Goal: Task Accomplishment & Management: Manage account settings

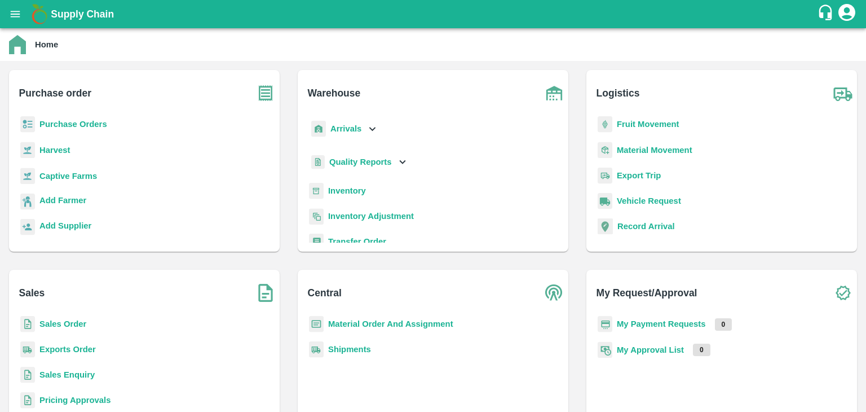
click at [76, 324] on b "Sales Order" at bounding box center [62, 323] width 47 height 9
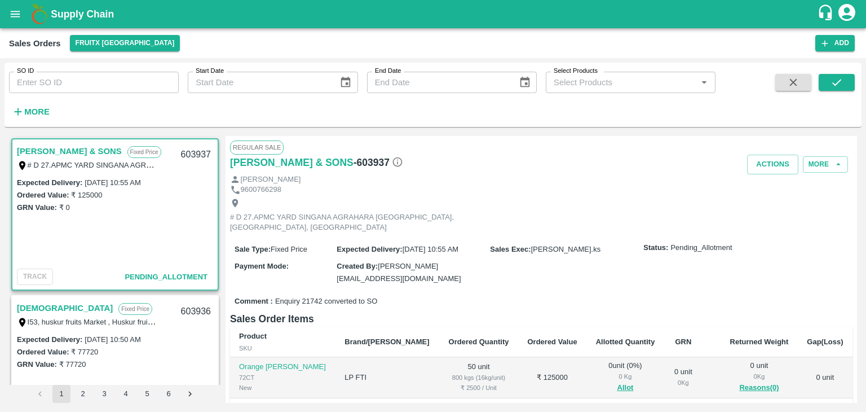
click at [21, 113] on icon "button" at bounding box center [18, 111] width 12 height 12
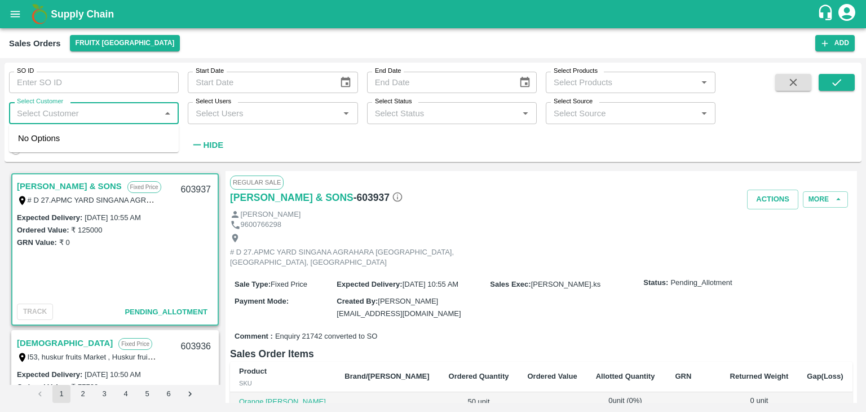
click at [85, 107] on input "Select Customer" at bounding box center [84, 112] width 144 height 15
type input "[DOMAIN_NAME]"
click at [79, 149] on div "T.[PERSON_NAME] And Sons" at bounding box center [94, 143] width 170 height 29
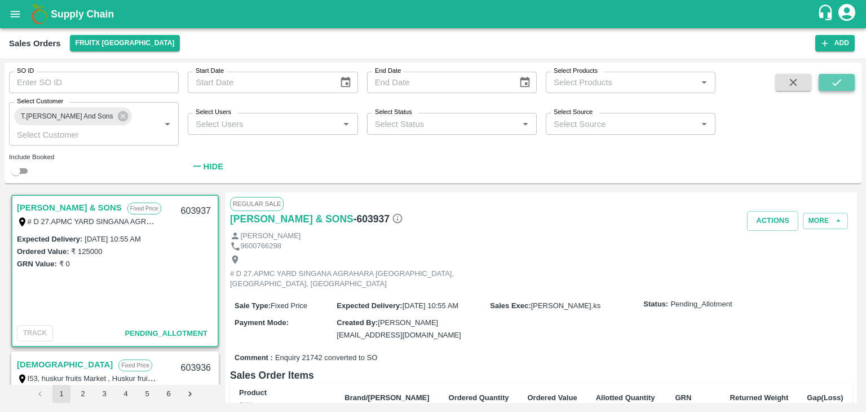
click at [844, 82] on button "submit" at bounding box center [837, 82] width 36 height 17
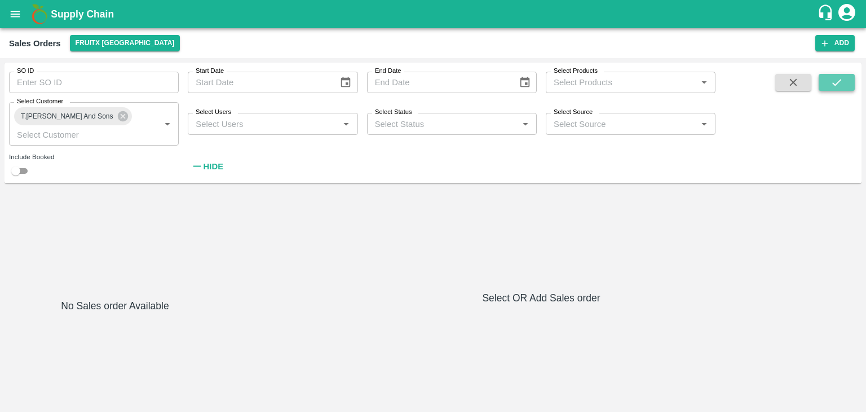
click at [831, 77] on icon "submit" at bounding box center [837, 82] width 12 height 12
click at [7, 15] on button "open drawer" at bounding box center [15, 14] width 26 height 26
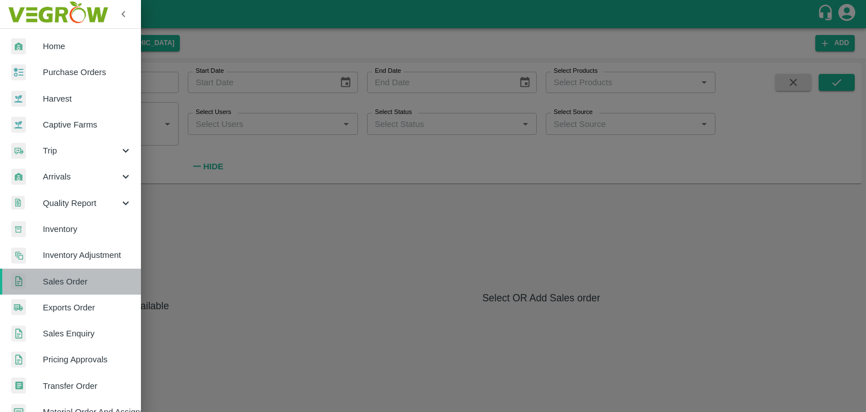
click at [72, 284] on span "Sales Order" at bounding box center [87, 281] width 89 height 12
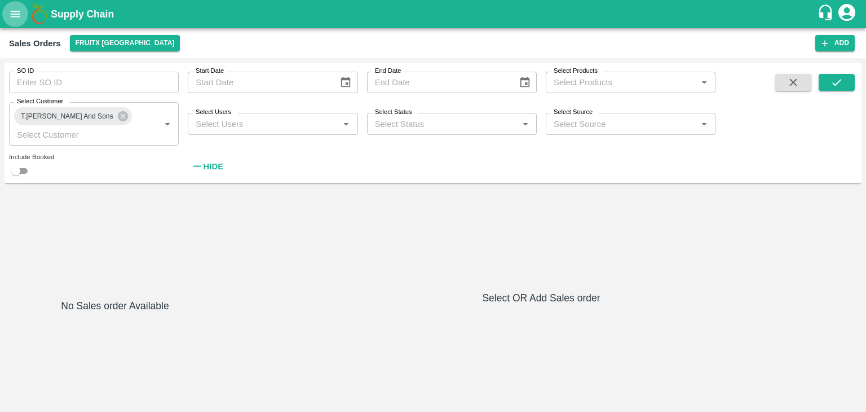
click at [22, 5] on button "open drawer" at bounding box center [15, 14] width 26 height 26
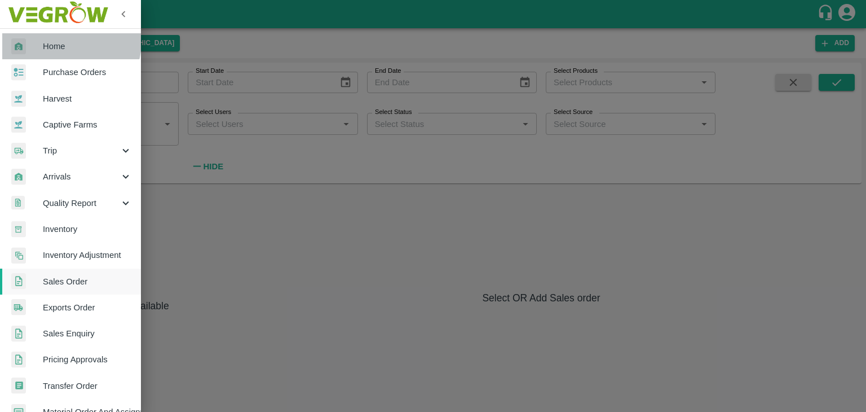
click at [62, 41] on span "Home" at bounding box center [87, 46] width 89 height 12
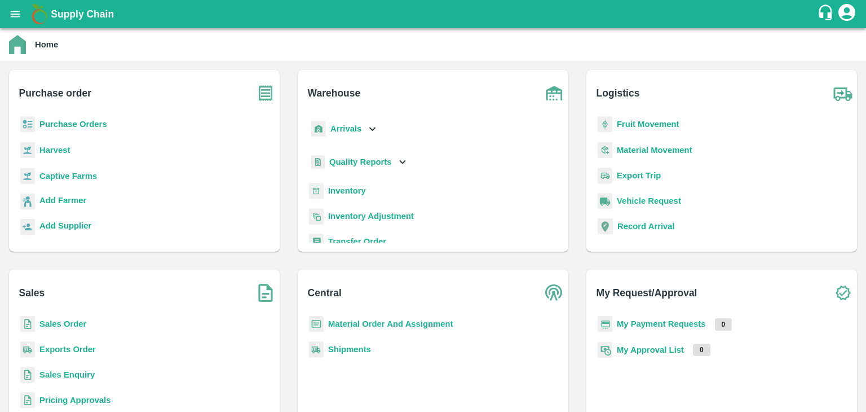
scroll to position [49, 0]
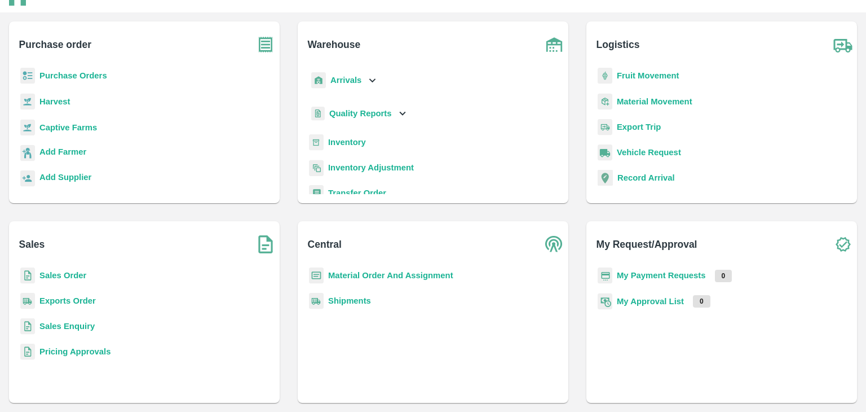
click at [78, 271] on b "Sales Order" at bounding box center [62, 275] width 47 height 9
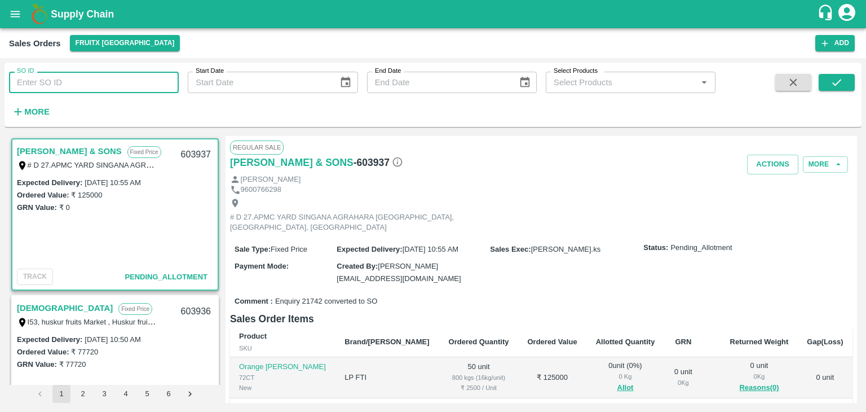
click at [82, 77] on input "SO ID" at bounding box center [94, 82] width 170 height 21
type input "603511"
click at [832, 82] on icon "submit" at bounding box center [837, 82] width 12 height 12
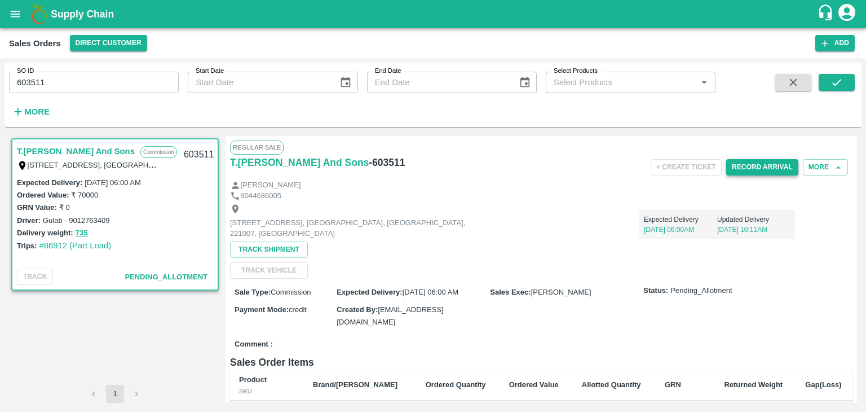
click at [753, 163] on button "Record Arrival" at bounding box center [762, 167] width 72 height 16
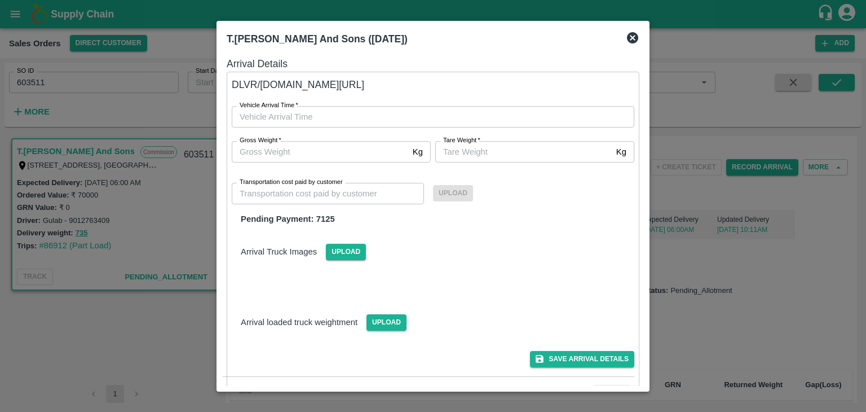
type input "DD/MM/YYYY hh:mm aa"
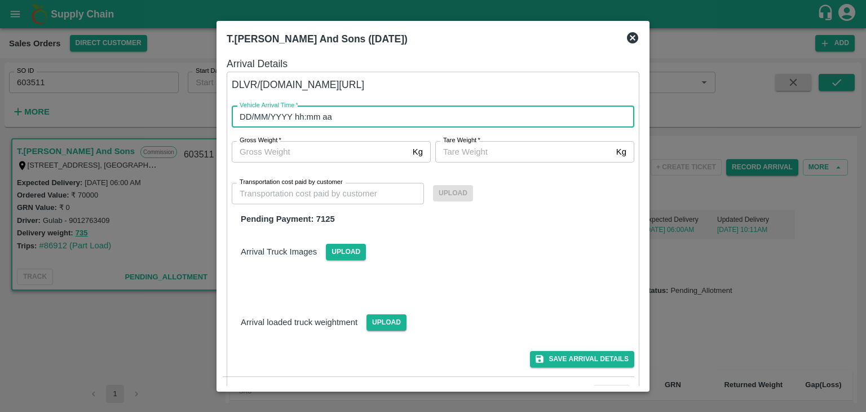
click at [293, 118] on input "DD/MM/YYYY hh:mm aa" at bounding box center [429, 116] width 395 height 21
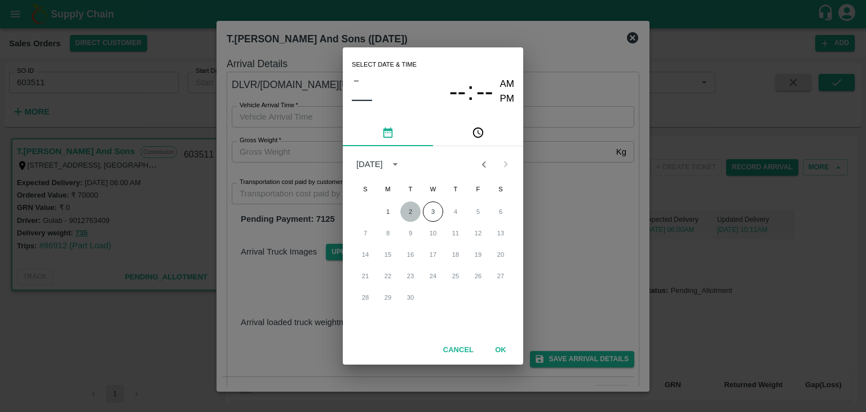
click at [409, 208] on button "2" at bounding box center [410, 211] width 20 height 20
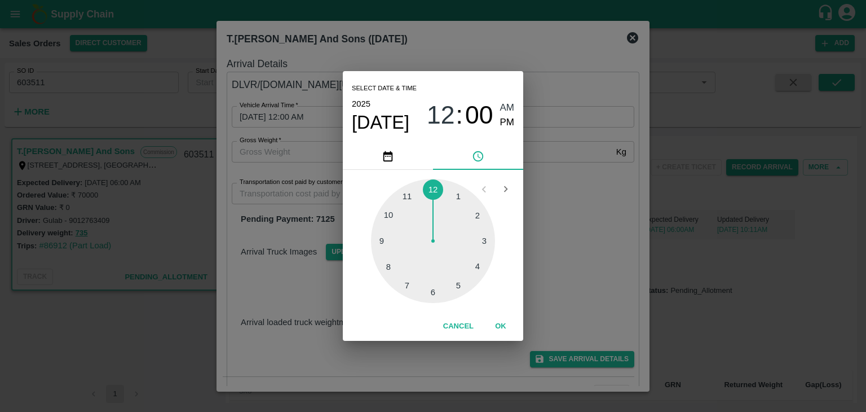
click at [435, 292] on div at bounding box center [433, 241] width 124 height 124
type input "[DATE] 06:00 AM"
click at [501, 324] on button "OK" at bounding box center [501, 326] width 36 height 20
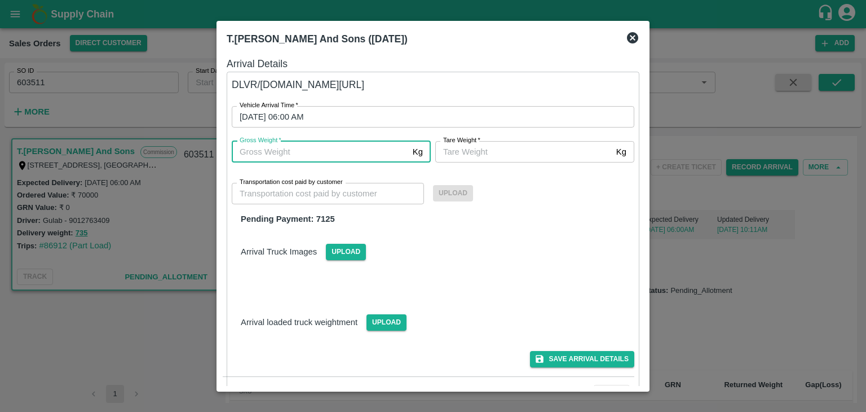
click at [292, 152] on input "Gross Weight   *" at bounding box center [320, 151] width 177 height 21
type input "735"
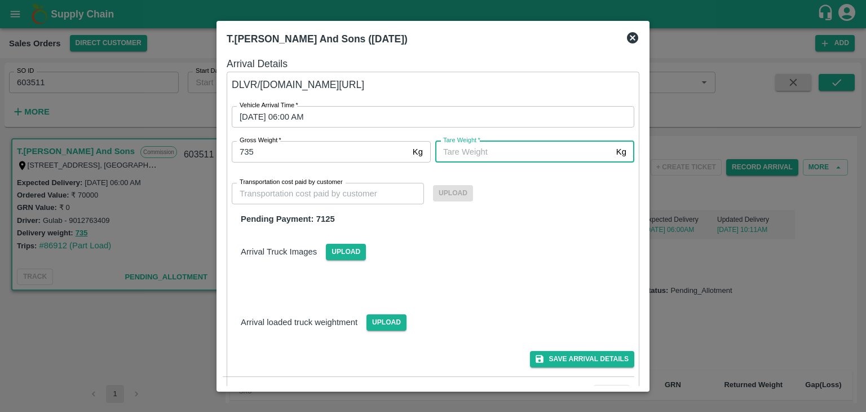
click at [481, 149] on input "[PERSON_NAME]   *" at bounding box center [523, 151] width 177 height 21
type input "735"
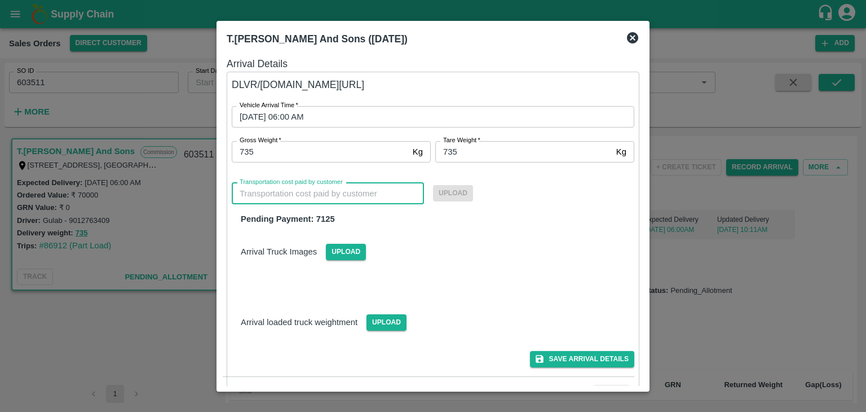
click at [381, 194] on input "Transportation cost paid by customer" at bounding box center [328, 193] width 192 height 21
type input "7125"
click at [458, 187] on span "Upload" at bounding box center [453, 193] width 40 height 16
click at [0, 0] on input "Upload" at bounding box center [0, 0] width 0 height 0
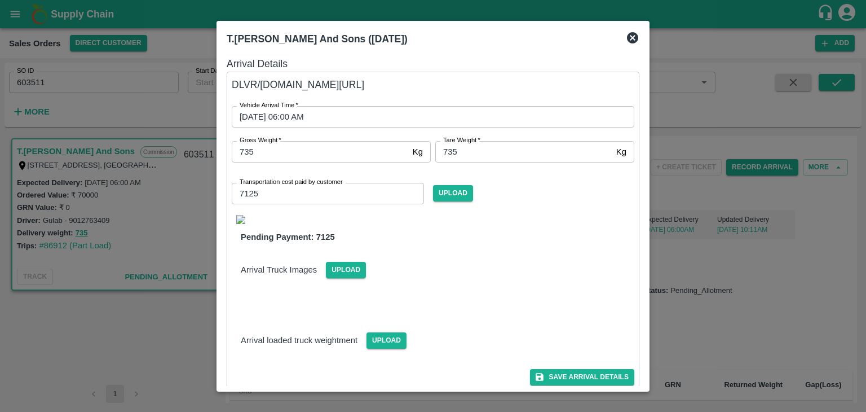
click at [239, 218] on img at bounding box center [240, 219] width 9 height 9
click at [631, 37] on icon at bounding box center [632, 37] width 11 height 11
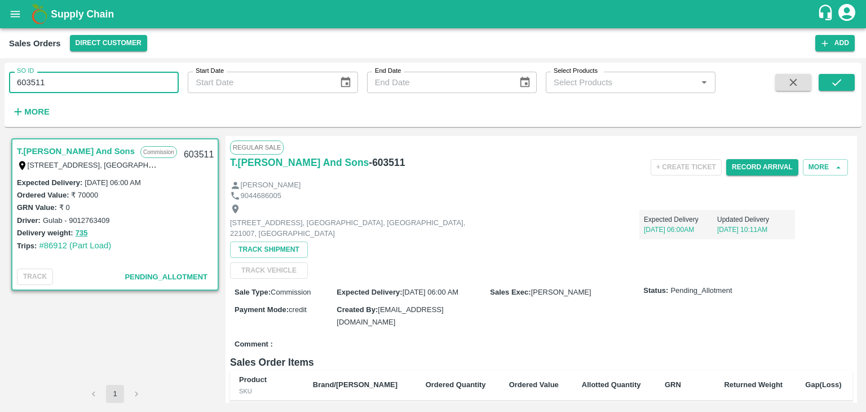
click at [112, 83] on input "603511" at bounding box center [94, 82] width 170 height 21
type input "603656"
click at [834, 82] on icon "submit" at bounding box center [837, 82] width 12 height 12
click at [754, 158] on div "Record Arrival" at bounding box center [762, 167] width 72 height 25
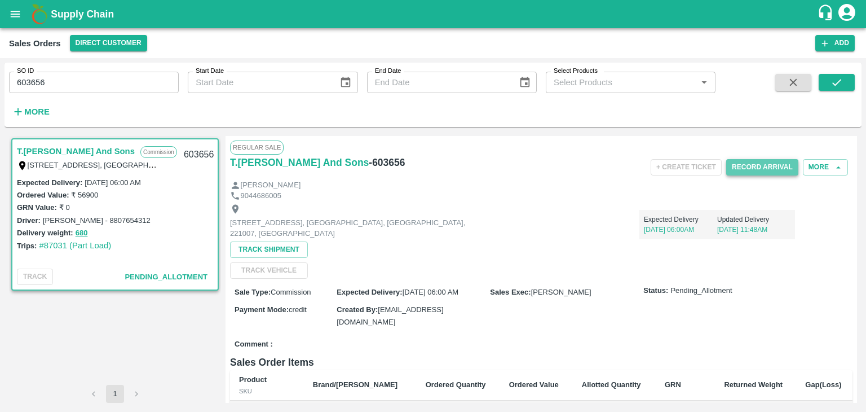
click at [755, 161] on button "Record Arrival" at bounding box center [762, 167] width 72 height 16
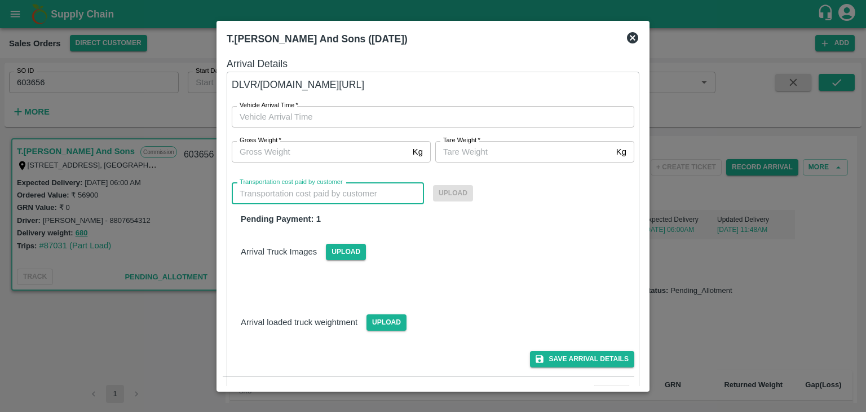
click at [399, 191] on input "Transportation cost paid by customer" at bounding box center [328, 193] width 192 height 21
type input "DD/MM/YYYY hh:mm aa"
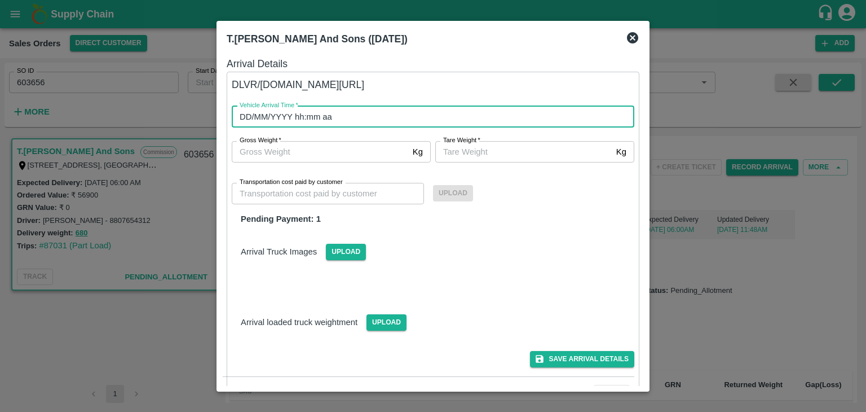
click at [455, 115] on input "DD/MM/YYYY hh:mm aa" at bounding box center [429, 116] width 395 height 21
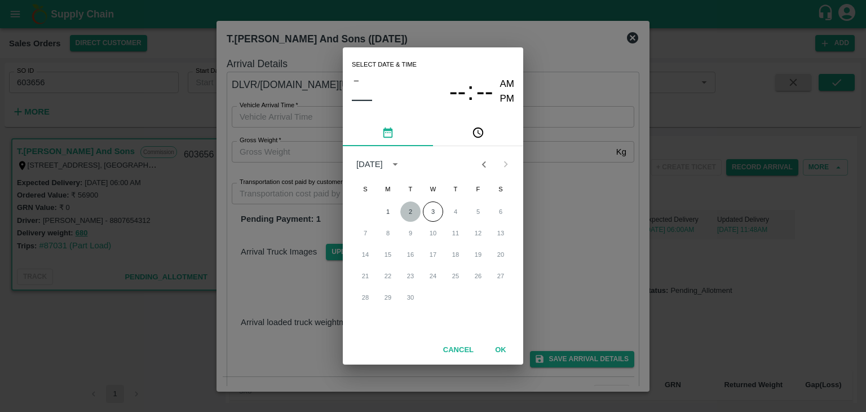
click at [410, 209] on button "2" at bounding box center [410, 211] width 20 height 20
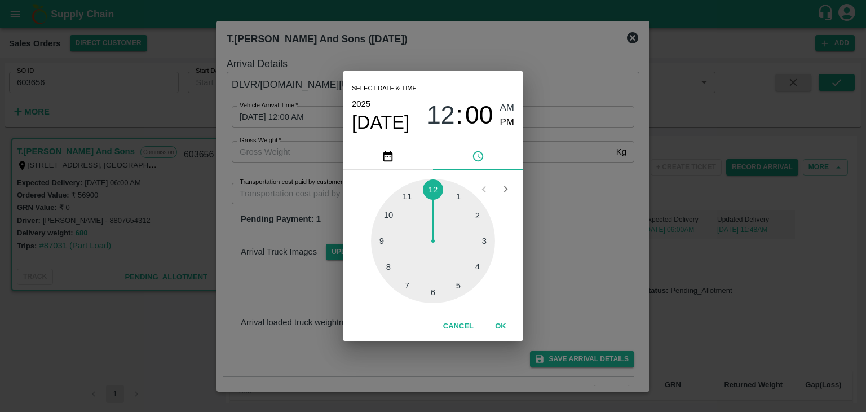
click at [431, 293] on div at bounding box center [433, 241] width 124 height 124
type input "[DATE] 06:00 AM"
click at [496, 325] on button "OK" at bounding box center [501, 326] width 36 height 20
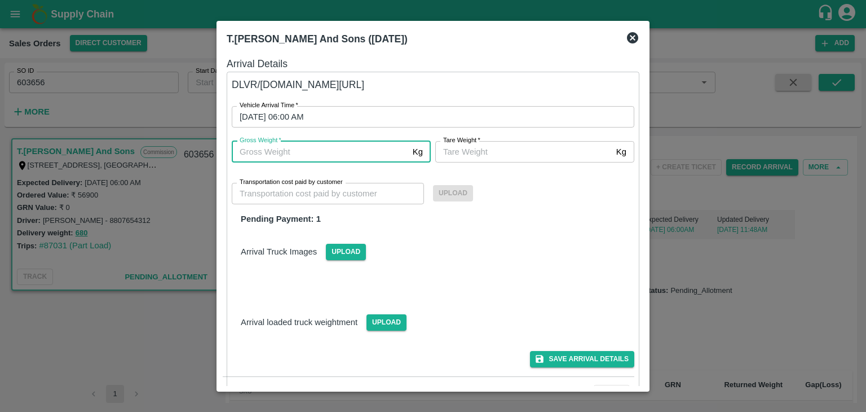
click at [310, 152] on input "Gross Weight   *" at bounding box center [320, 151] width 177 height 21
type input "680"
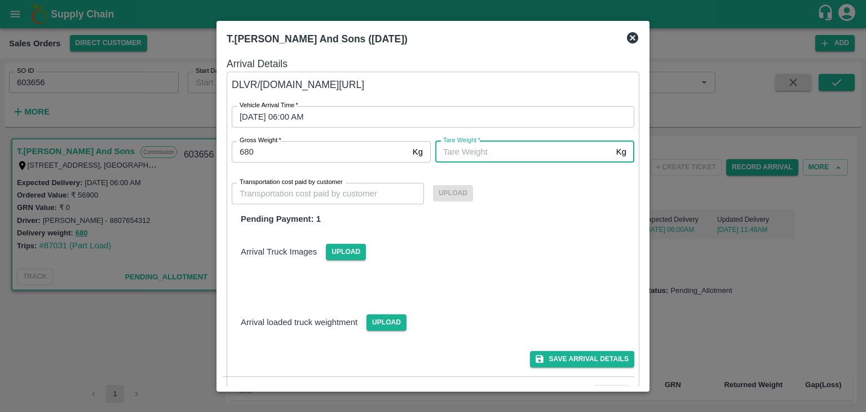
click at [483, 155] on input "[PERSON_NAME]   *" at bounding box center [523, 151] width 177 height 21
type input "680"
click at [356, 196] on input "Transportation cost paid by customer" at bounding box center [328, 193] width 192 height 21
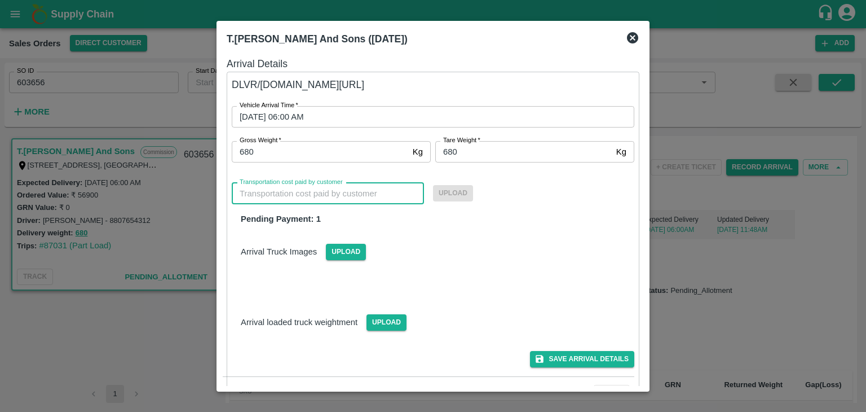
click at [316, 219] on span "1" at bounding box center [318, 218] width 5 height 9
click at [321, 199] on input "Transportation cost paid by customer" at bounding box center [328, 193] width 192 height 21
type input "6"
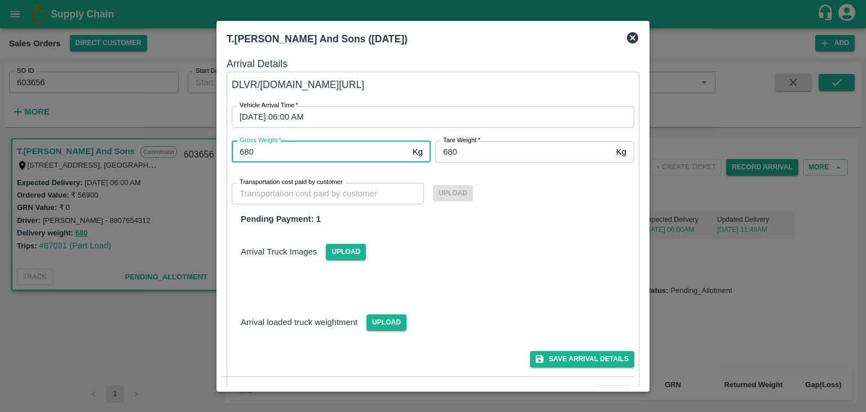
click at [282, 149] on input "680" at bounding box center [320, 151] width 177 height 21
type input "6"
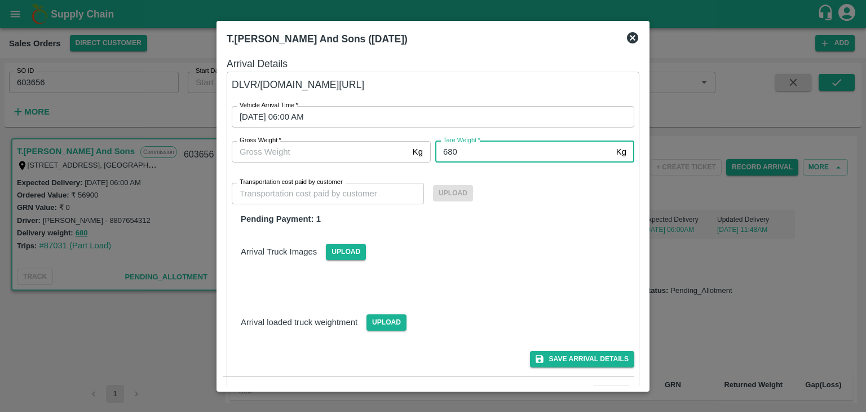
click at [469, 155] on input "680" at bounding box center [523, 151] width 177 height 21
type input "6"
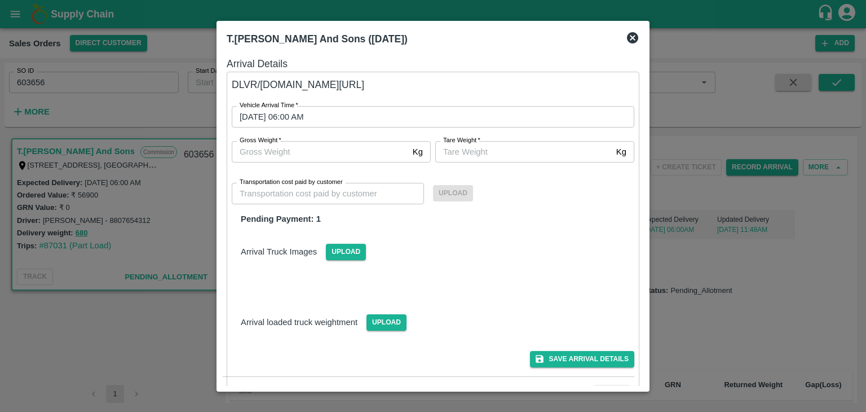
click at [629, 40] on icon at bounding box center [632, 37] width 11 height 11
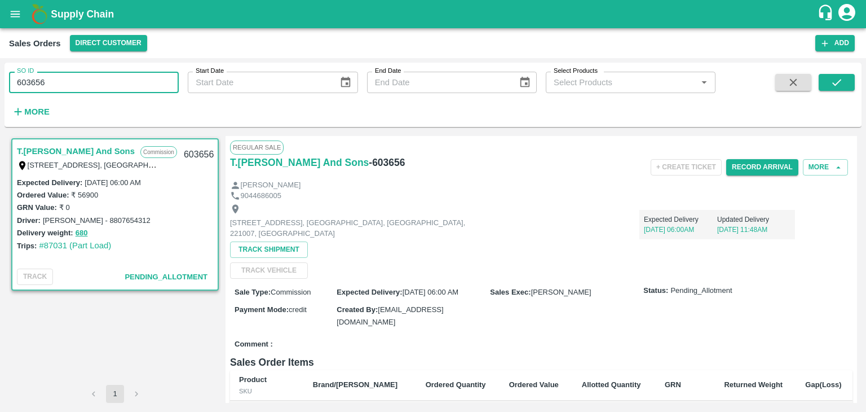
click at [103, 77] on input "603656" at bounding box center [94, 82] width 170 height 21
type input "6"
click at [106, 79] on input "SO ID" at bounding box center [94, 82] width 170 height 21
click at [94, 86] on input "SO ID" at bounding box center [94, 82] width 170 height 21
click at [838, 79] on icon "submit" at bounding box center [837, 82] width 12 height 12
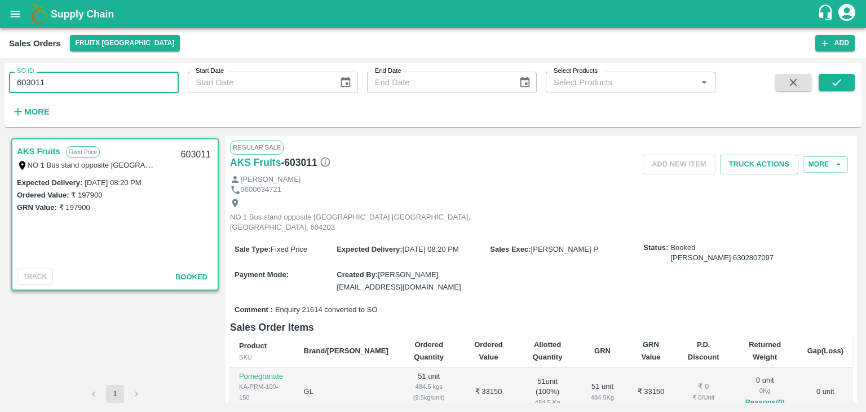
click at [145, 80] on input "603011" at bounding box center [94, 82] width 170 height 21
type input "603611"
click at [833, 87] on icon "submit" at bounding box center [837, 82] width 12 height 12
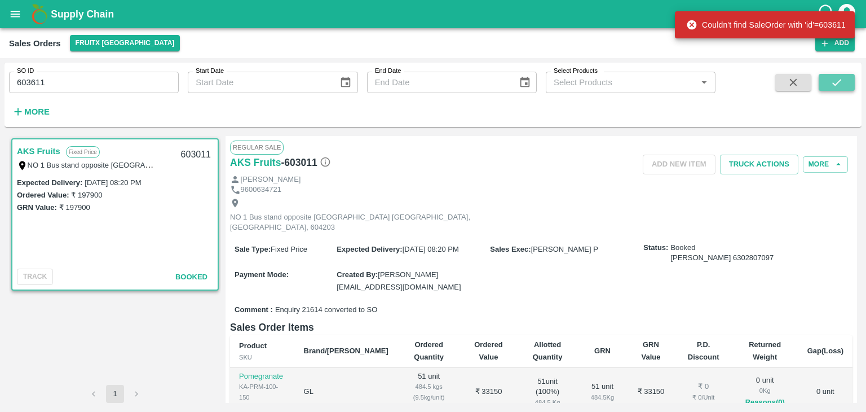
click at [833, 87] on icon "submit" at bounding box center [837, 82] width 12 height 12
click at [11, 15] on icon "open drawer" at bounding box center [15, 14] width 12 height 12
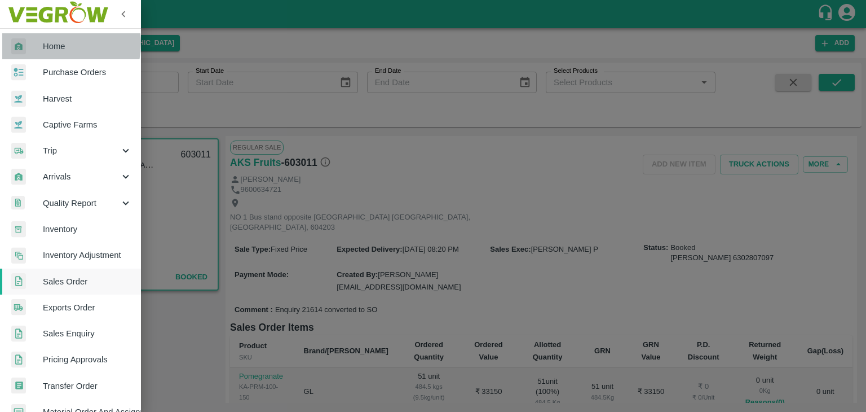
click at [54, 43] on span "Home" at bounding box center [87, 46] width 89 height 12
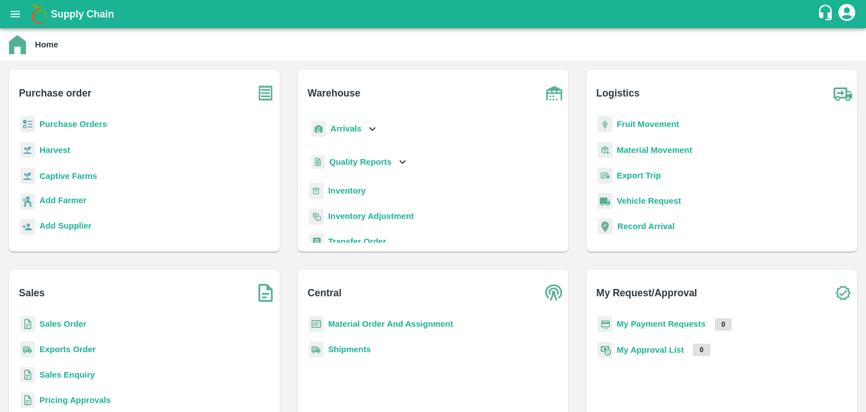
click at [64, 323] on b "Sales Order" at bounding box center [62, 323] width 47 height 9
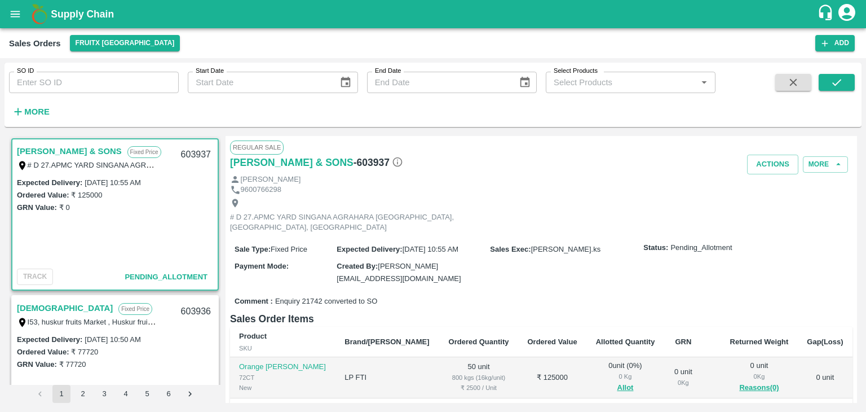
click at [148, 87] on input "SO ID" at bounding box center [94, 82] width 170 height 21
click at [832, 78] on icon "submit" at bounding box center [837, 82] width 12 height 12
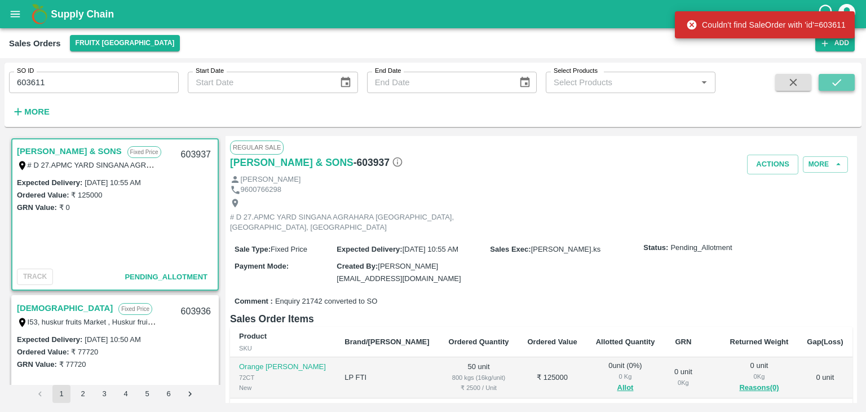
click at [832, 78] on icon "submit" at bounding box center [837, 82] width 12 height 12
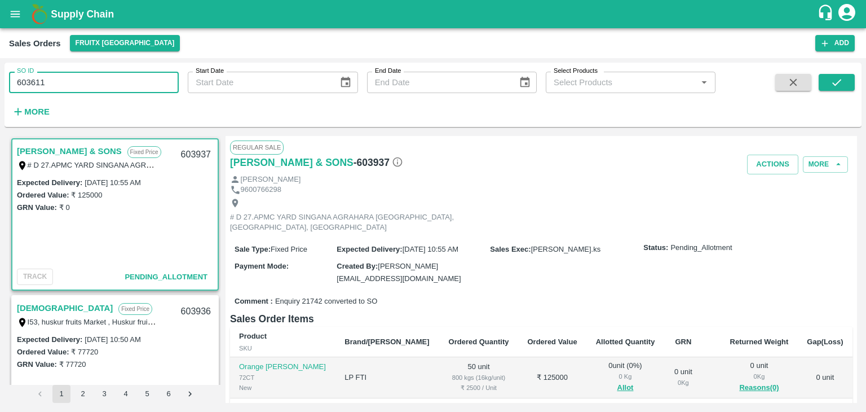
click at [121, 78] on input "603611" at bounding box center [94, 82] width 170 height 21
type input "603511"
click at [843, 80] on button "submit" at bounding box center [837, 82] width 36 height 17
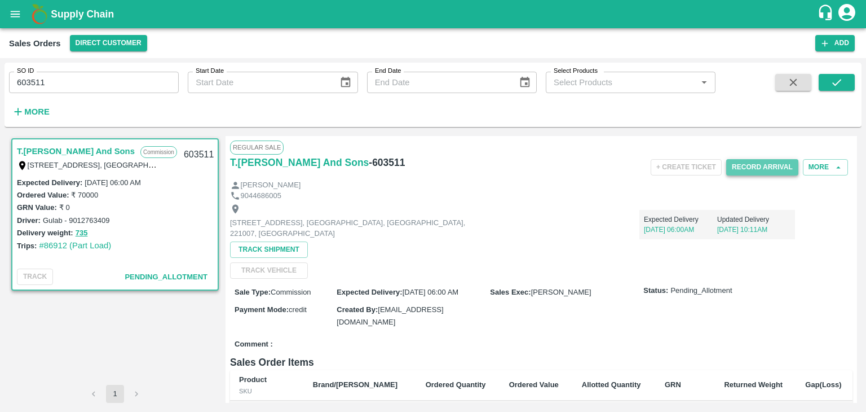
click at [749, 165] on button "Record Arrival" at bounding box center [762, 167] width 72 height 16
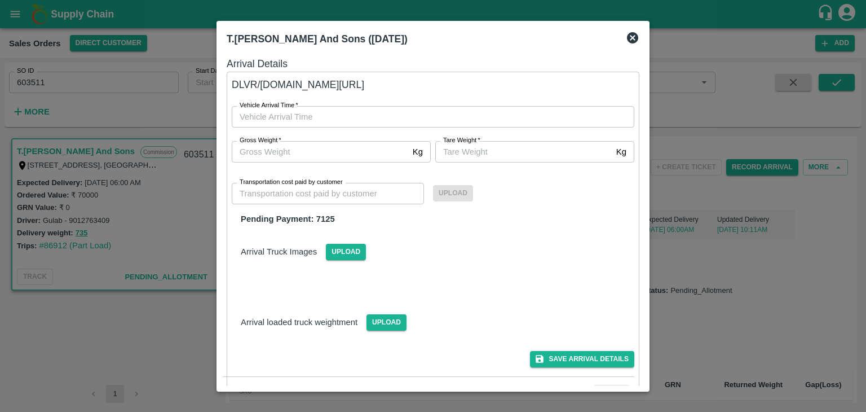
click at [636, 37] on icon at bounding box center [632, 37] width 11 height 11
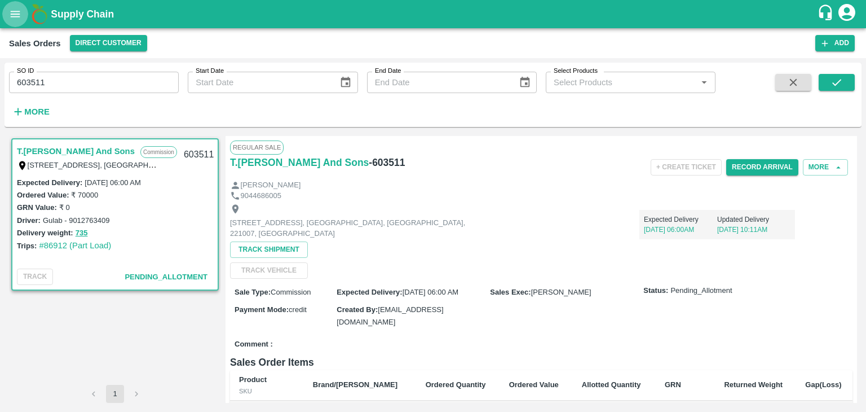
click at [9, 13] on icon "open drawer" at bounding box center [15, 14] width 12 height 12
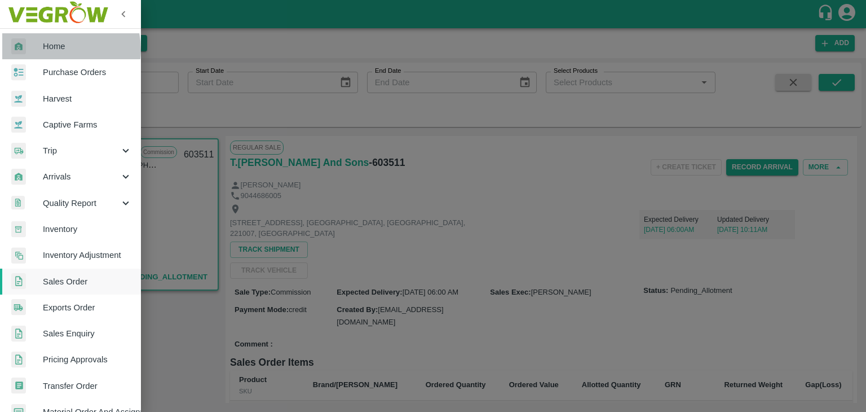
click at [56, 50] on span "Home" at bounding box center [87, 46] width 89 height 12
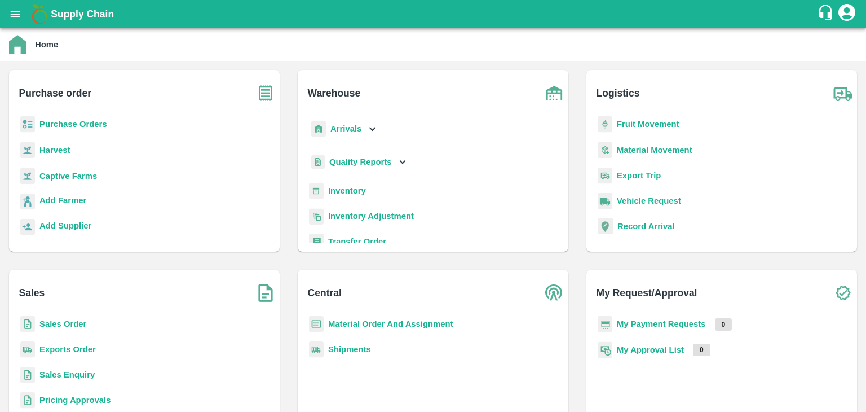
click at [57, 322] on b "Sales Order" at bounding box center [62, 323] width 47 height 9
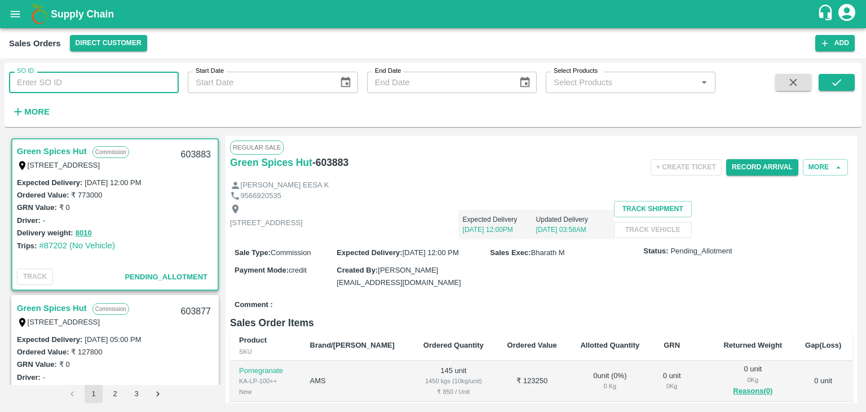
click at [113, 75] on input "SO ID" at bounding box center [94, 82] width 170 height 21
type input "603511"
click at [841, 89] on button "submit" at bounding box center [837, 82] width 36 height 17
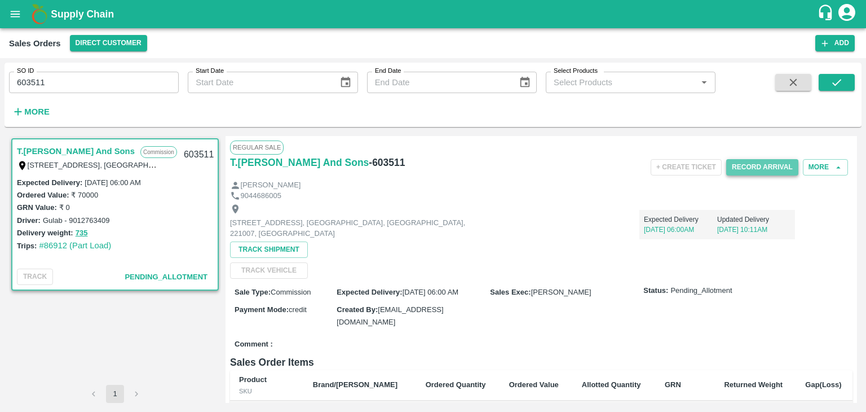
click at [765, 170] on button "Record Arrival" at bounding box center [762, 167] width 72 height 16
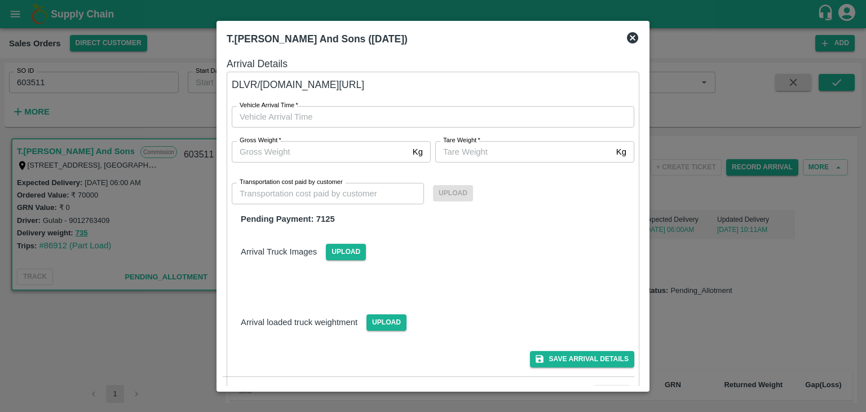
click at [631, 34] on icon at bounding box center [633, 38] width 14 height 14
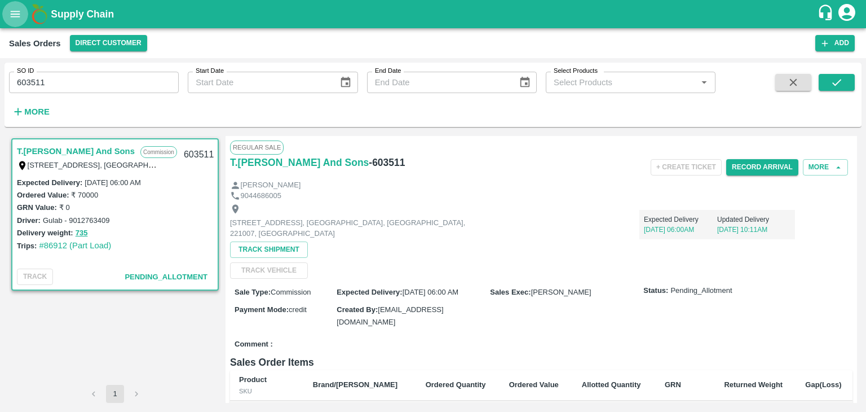
click at [20, 10] on icon "open drawer" at bounding box center [15, 14] width 12 height 12
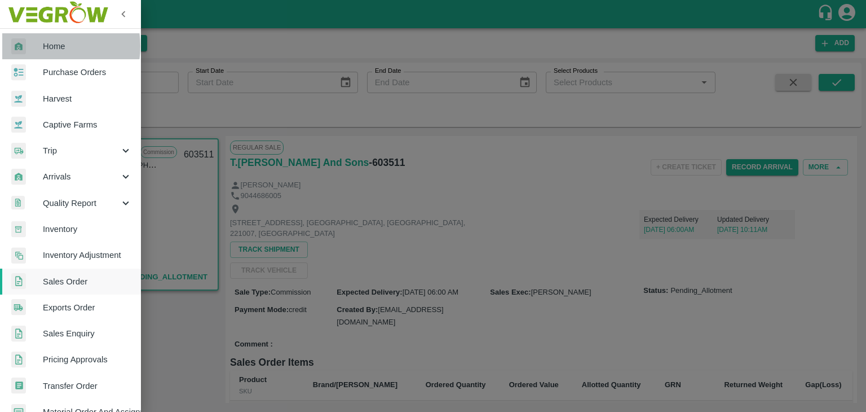
click at [46, 46] on span "Home" at bounding box center [87, 46] width 89 height 12
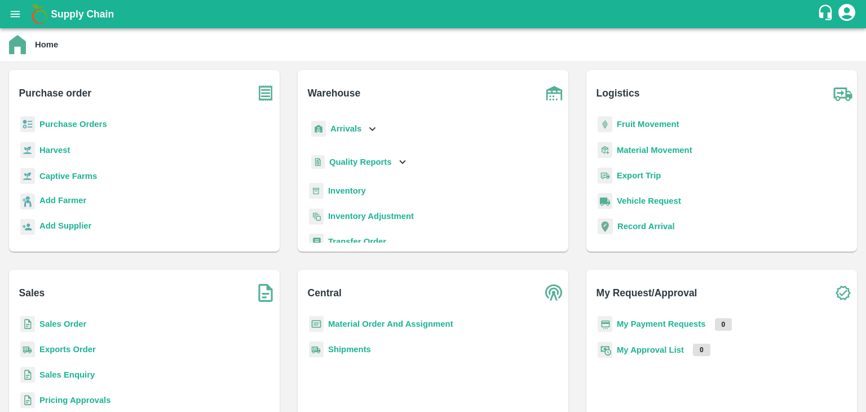
click at [76, 318] on p "Sales Order" at bounding box center [62, 324] width 47 height 12
click at [74, 323] on b "Sales Order" at bounding box center [62, 323] width 47 height 9
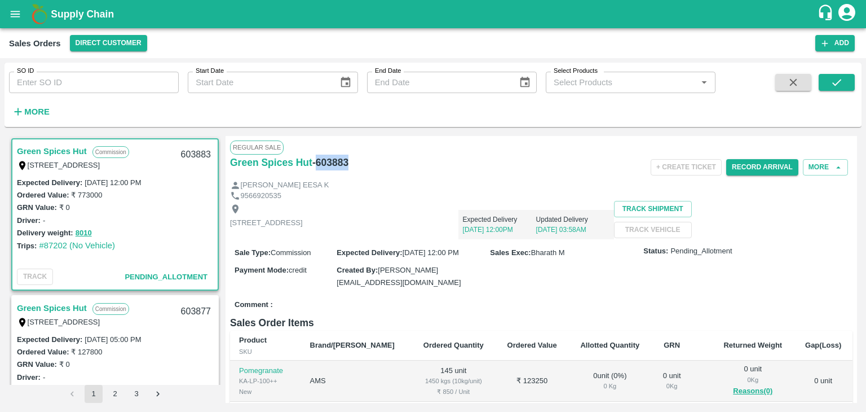
drag, startPoint x: 316, startPoint y: 161, endPoint x: 350, endPoint y: 175, distance: 36.9
click at [350, 175] on div "Green Spices Hut - 603883" at bounding box center [334, 167] width 208 height 25
click at [749, 168] on button "Record Arrival" at bounding box center [762, 167] width 72 height 16
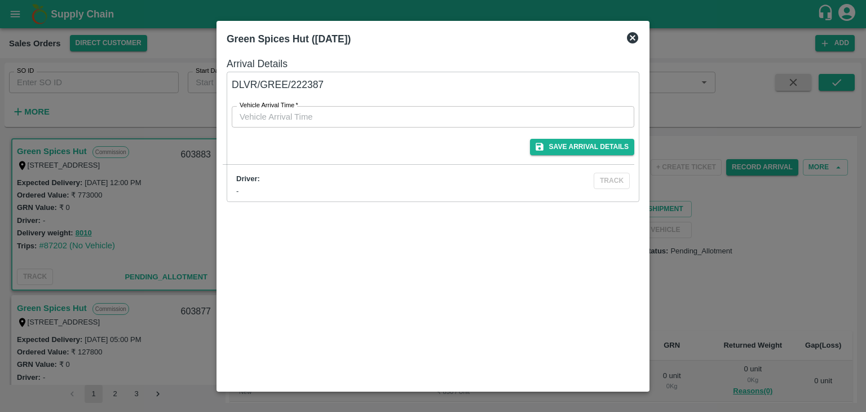
click at [634, 42] on icon at bounding box center [632, 37] width 11 height 11
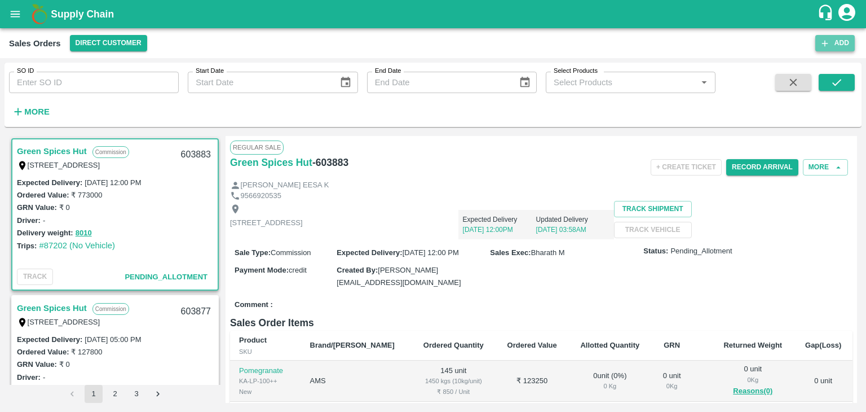
click at [828, 47] on icon "button" at bounding box center [825, 43] width 10 height 10
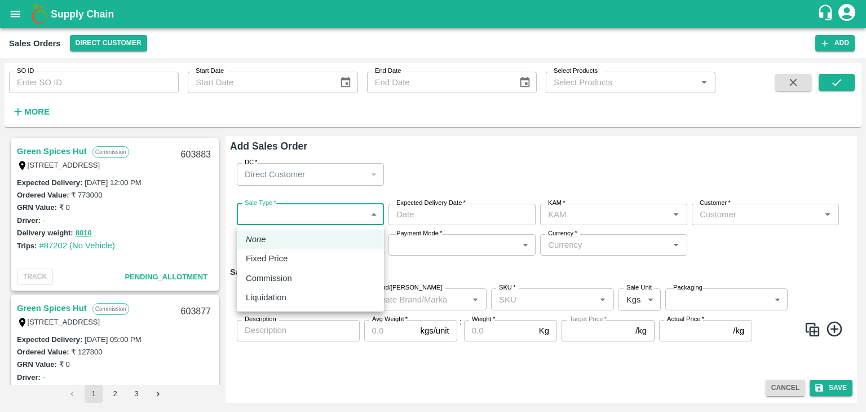
click at [289, 210] on body "Supply Chain Sales Orders Direct Customer Add SO ID SO ID Start Date Start Date…" at bounding box center [433, 206] width 866 height 412
type input "[PERSON_NAME]"
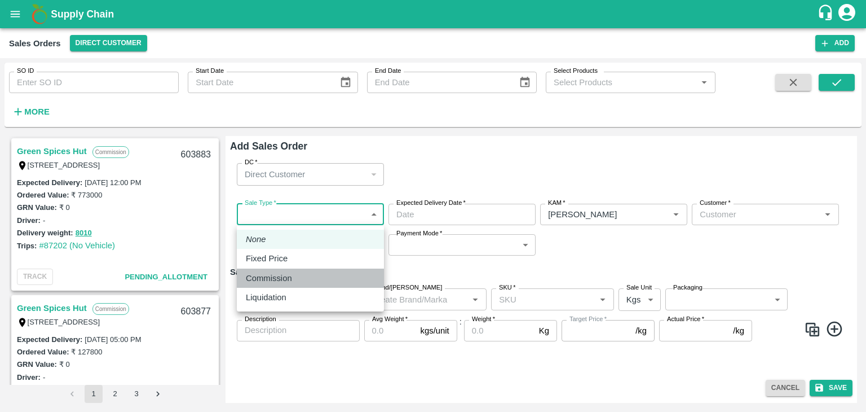
click at [280, 281] on p "Commission" at bounding box center [269, 278] width 46 height 12
type input "2"
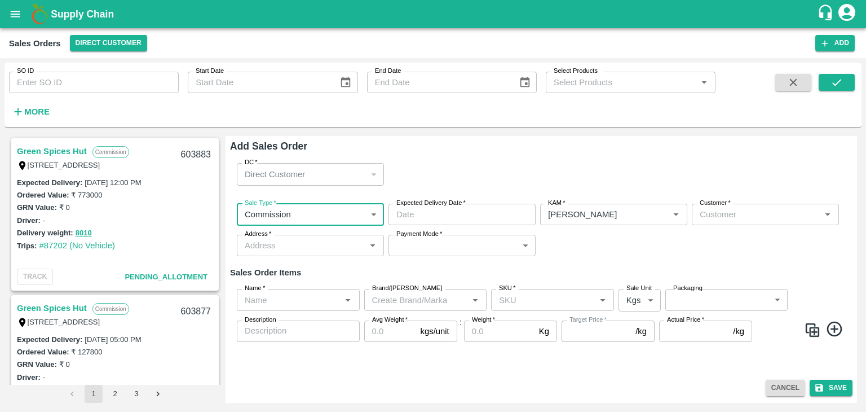
type input "DD/MM/YYYY hh:mm aa"
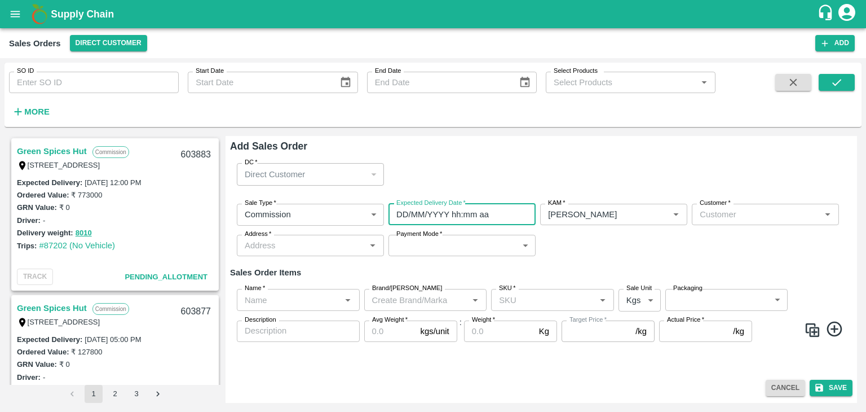
click at [479, 214] on input "DD/MM/YYYY hh:mm aa" at bounding box center [458, 214] width 139 height 21
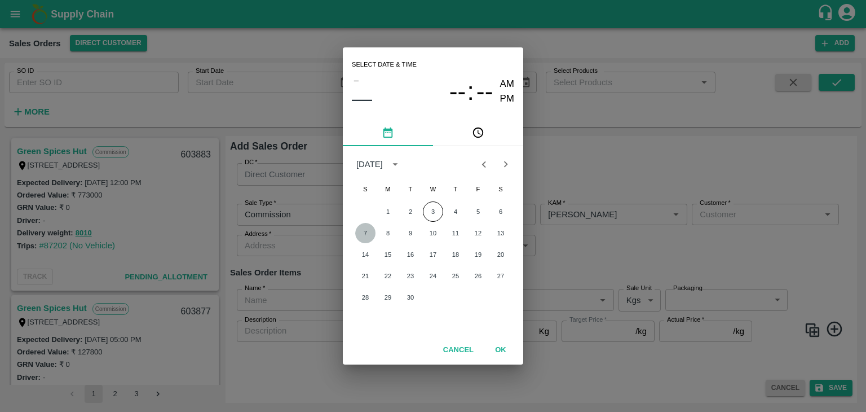
click at [365, 234] on button "7" at bounding box center [365, 233] width 20 height 20
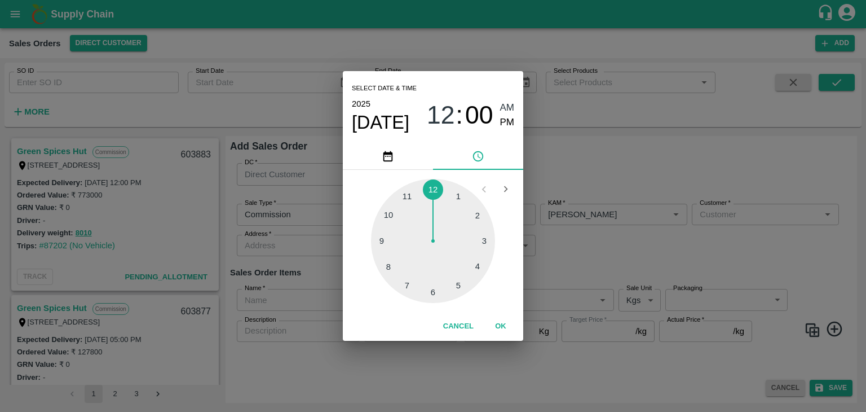
click at [432, 289] on div at bounding box center [433, 241] width 124 height 124
type input "[DATE] 06:00 AM"
click at [496, 324] on button "OK" at bounding box center [501, 326] width 36 height 20
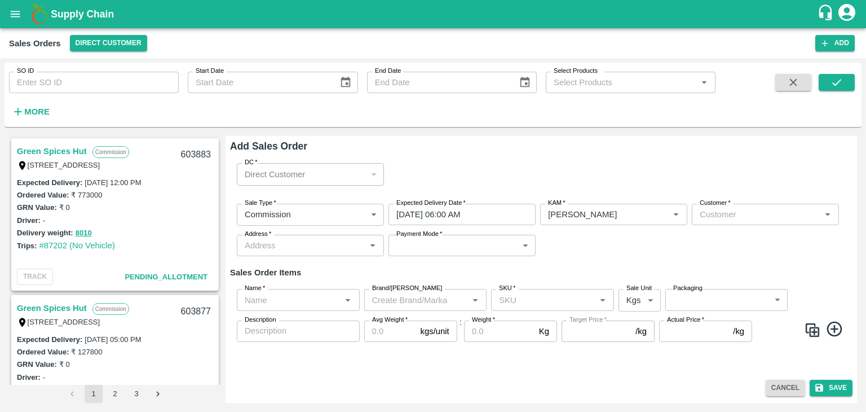
click at [632, 233] on div "Sale Type   * Commission 2 Sale Type Expected Delivery Date   * [DATE] 06:00 AM…" at bounding box center [541, 230] width 623 height 71
click at [729, 210] on input "Customer   *" at bounding box center [756, 214] width 122 height 15
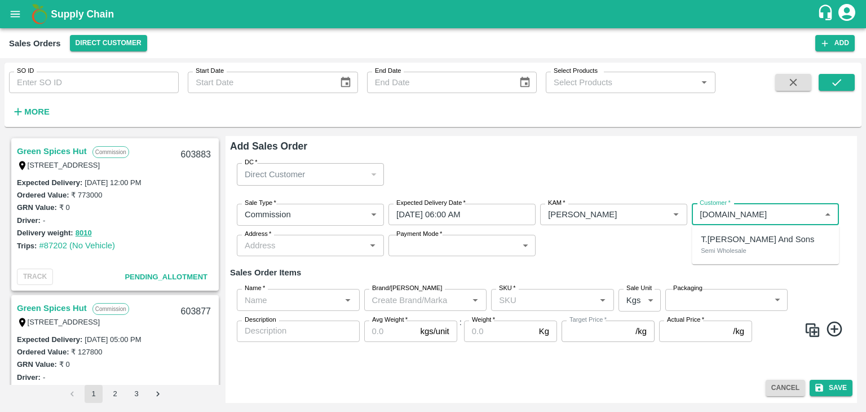
click at [747, 251] on div "T.[PERSON_NAME] And Sons Semi Wholesale" at bounding box center [765, 245] width 147 height 30
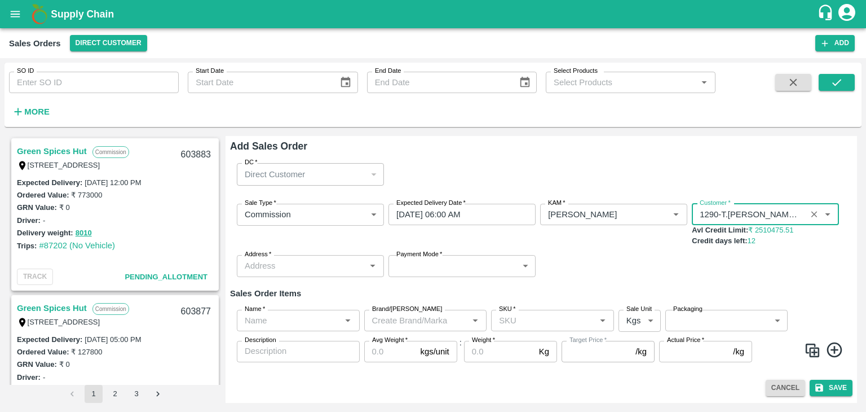
type input "1290-T.[PERSON_NAME] And Sons"
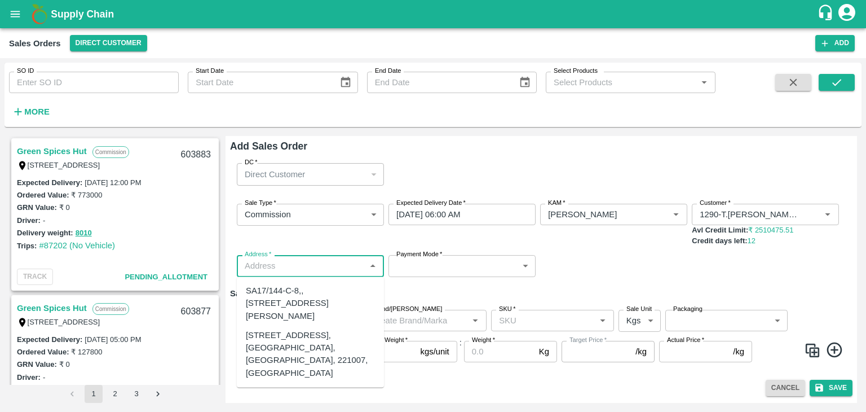
click at [324, 271] on input "Address   *" at bounding box center [301, 265] width 122 height 15
click at [309, 362] on div "[STREET_ADDRESS], [GEOGRAPHIC_DATA], [GEOGRAPHIC_DATA], 221007, [GEOGRAPHIC_DAT…" at bounding box center [310, 354] width 129 height 50
type input "[STREET_ADDRESS], [GEOGRAPHIC_DATA], [GEOGRAPHIC_DATA], 221007, [GEOGRAPHIC_DAT…"
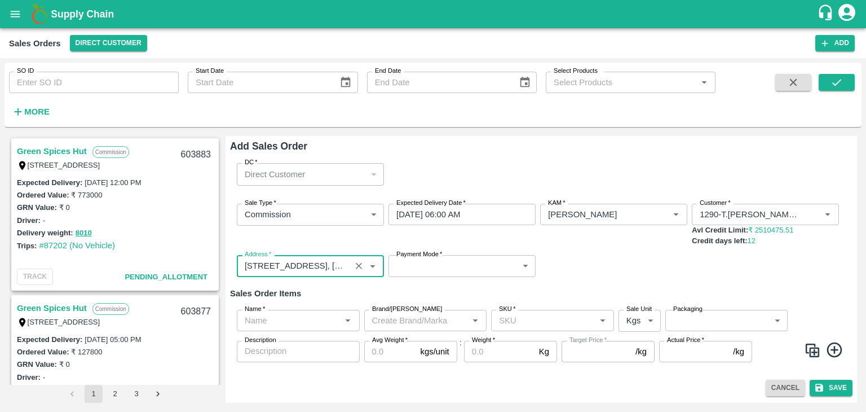
click at [434, 267] on body "Supply Chain Sales Orders Direct Customer Add SO ID SO ID Start Date Start Date…" at bounding box center [433, 206] width 866 height 412
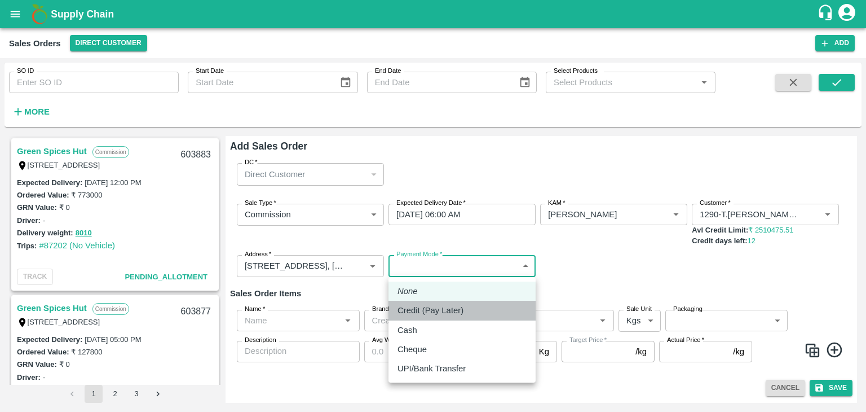
click at [442, 305] on p "Credit (Pay Later)" at bounding box center [431, 310] width 66 height 12
type input "credit"
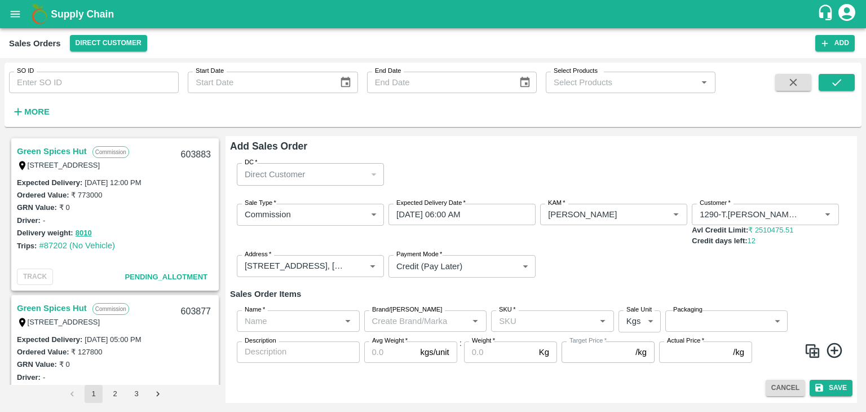
click at [836, 346] on icon at bounding box center [835, 350] width 19 height 19
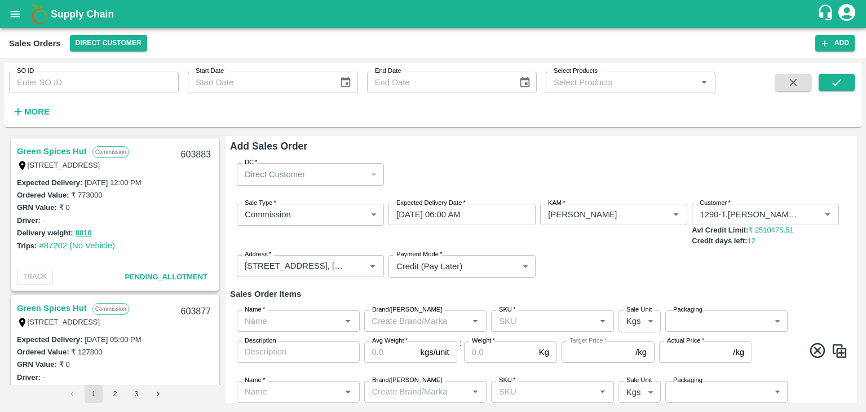
scroll to position [68, 0]
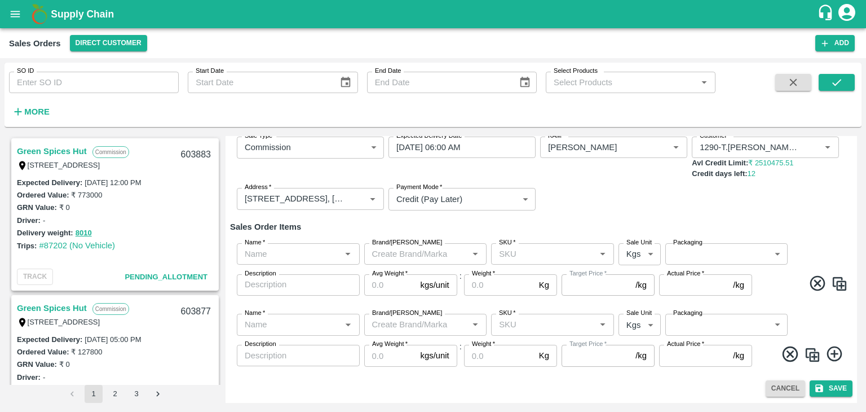
click at [837, 350] on icon at bounding box center [835, 354] width 19 height 19
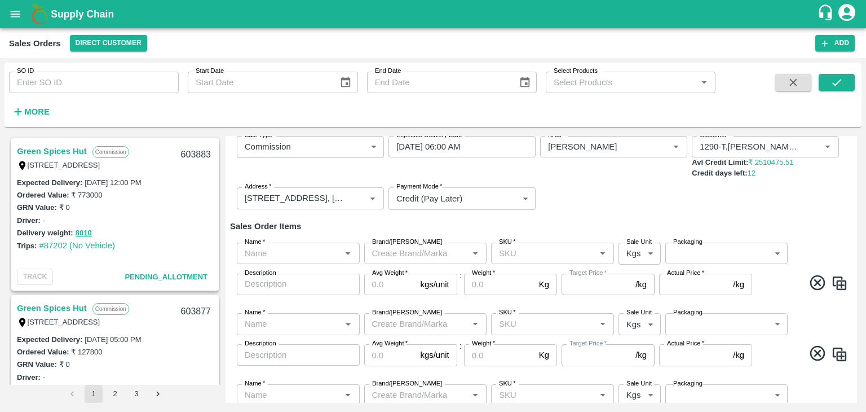
scroll to position [139, 0]
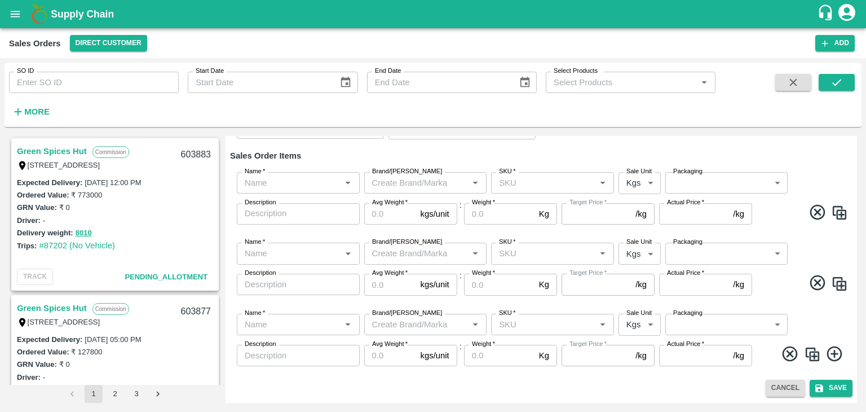
click at [834, 350] on icon at bounding box center [835, 354] width 19 height 19
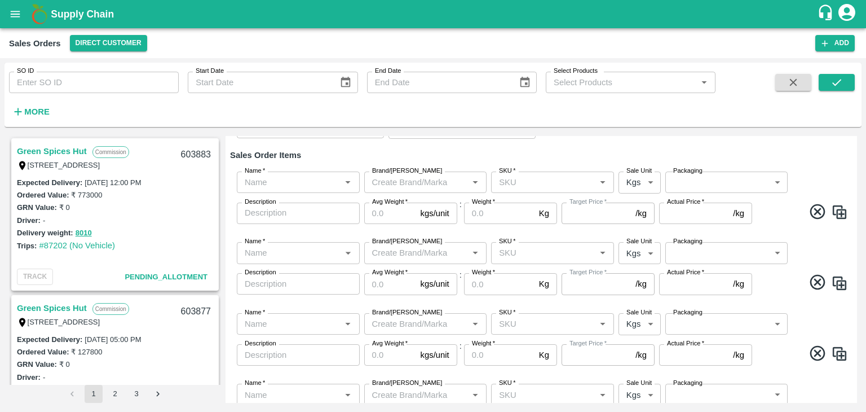
scroll to position [210, 0]
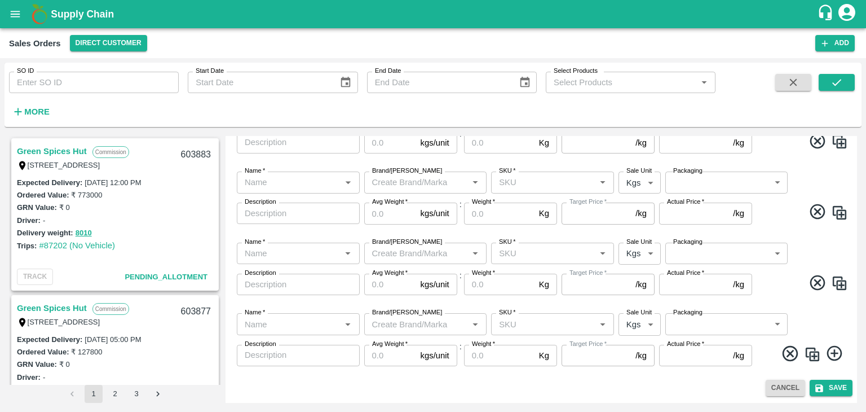
click at [835, 353] on icon at bounding box center [834, 353] width 15 height 15
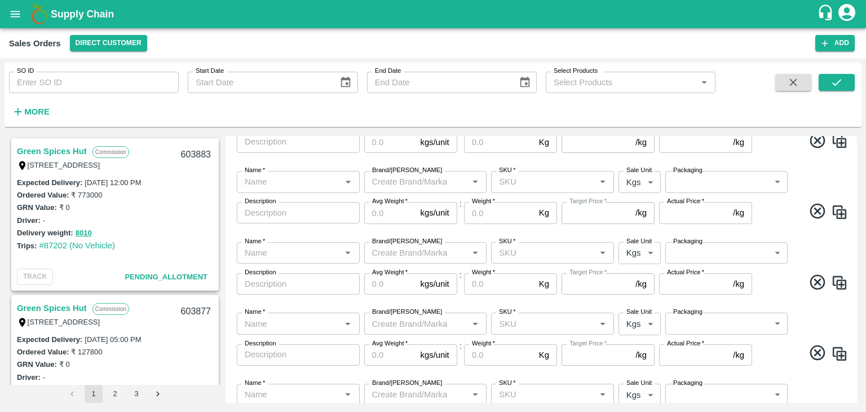
scroll to position [280, 0]
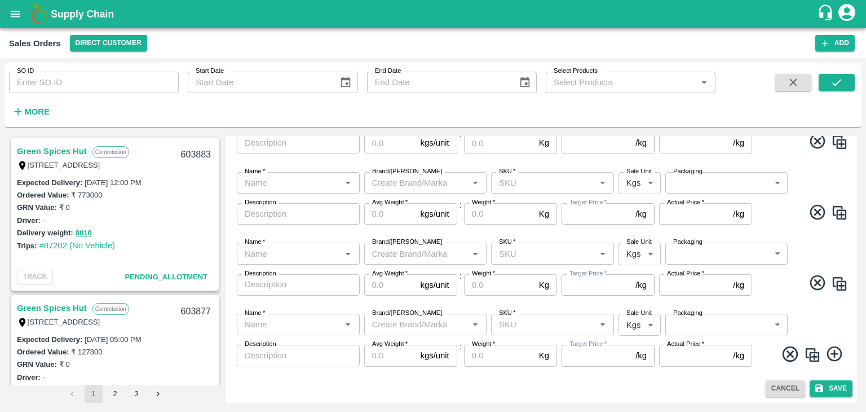
click at [835, 350] on icon at bounding box center [835, 354] width 19 height 19
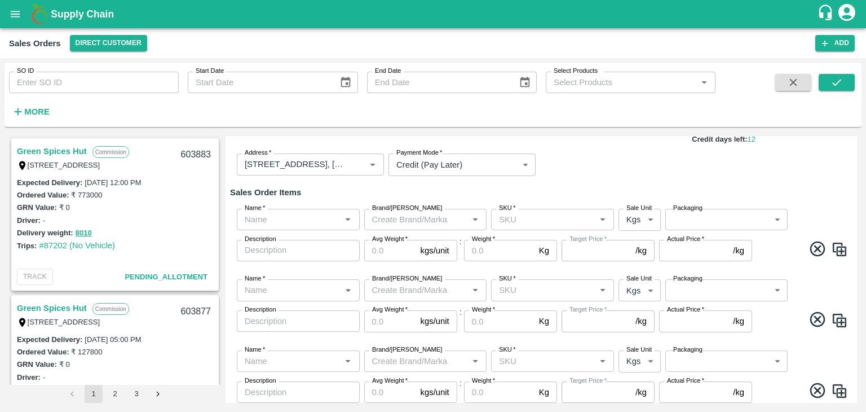
scroll to position [105, 0]
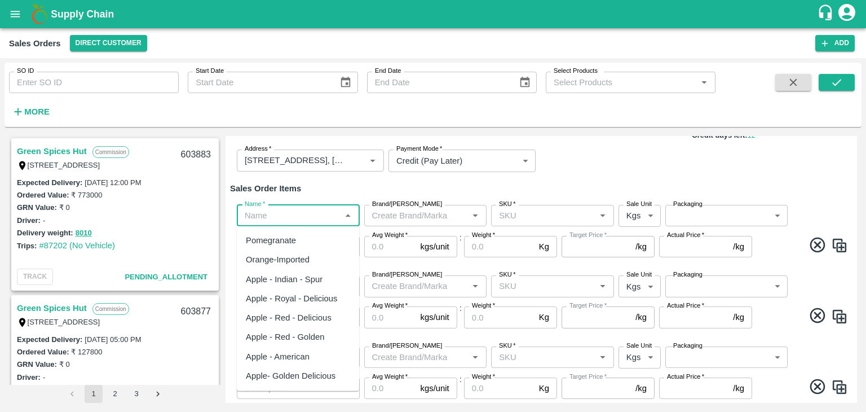
click at [321, 218] on input "Name   *" at bounding box center [289, 215] width 98 height 15
click at [298, 241] on div "Pomegranate" at bounding box center [298, 240] width 122 height 19
type input "Pomegranate"
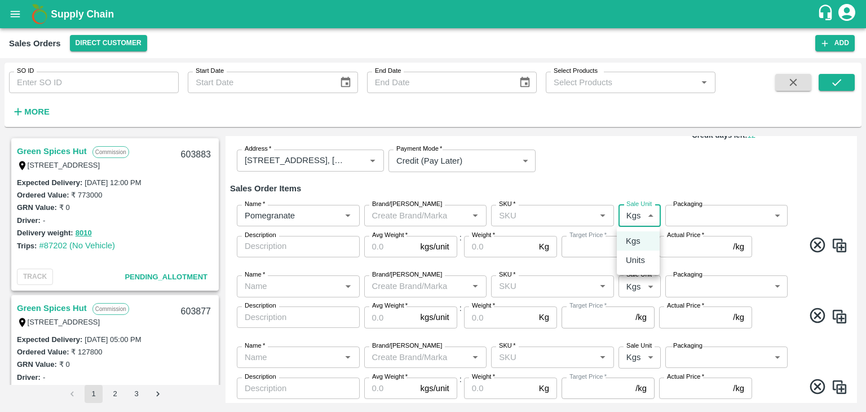
click at [645, 219] on body "Supply Chain Sales Orders Direct Customer Add SO ID SO ID Start Date Start Date…" at bounding box center [433, 206] width 866 height 412
click at [645, 266] on div "Units" at bounding box center [638, 260] width 25 height 12
type input "2"
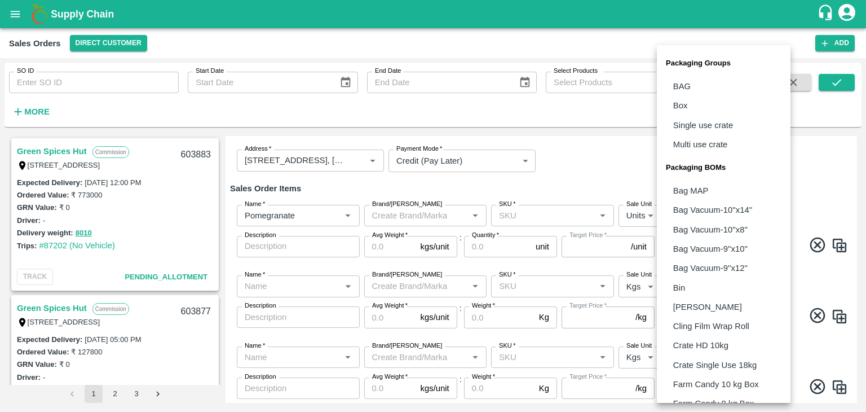
click at [711, 219] on body "Supply Chain Sales Orders Direct Customer Add SO ID SO ID Start Date Start Date…" at bounding box center [433, 206] width 866 height 412
click at [692, 107] on li "Box" at bounding box center [724, 105] width 134 height 19
type input "GRP/1"
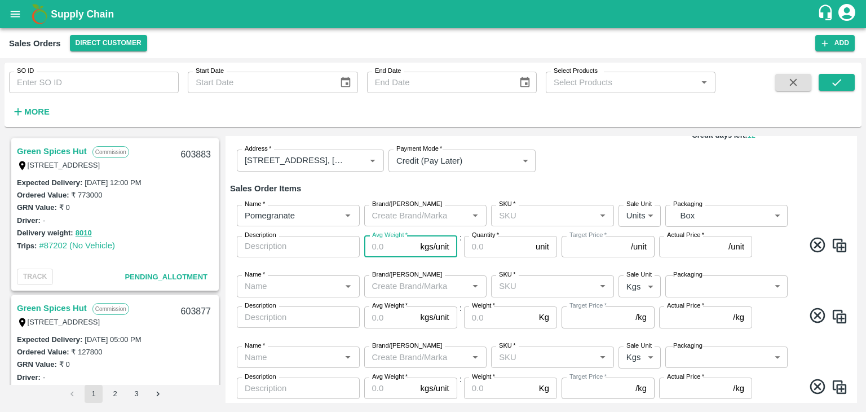
click at [397, 244] on input "Avg Weight   *" at bounding box center [390, 246] width 52 height 21
type input "10"
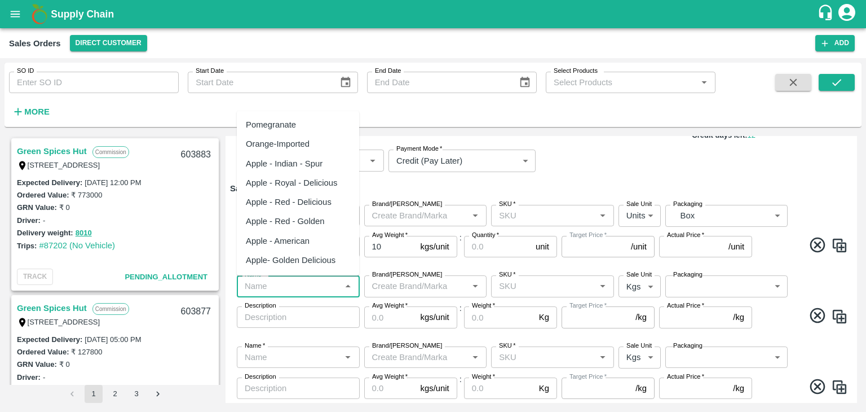
click at [324, 284] on input "Name   *" at bounding box center [289, 286] width 98 height 15
click at [302, 126] on div "Pomegranate" at bounding box center [298, 124] width 122 height 19
type input "Pomegranate"
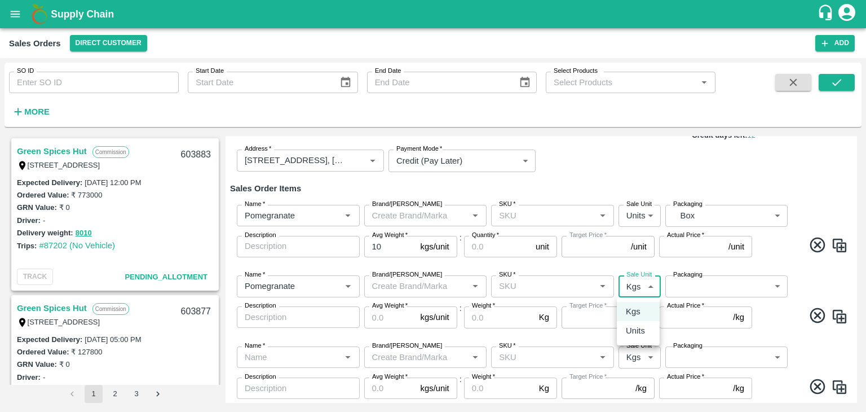
click at [629, 285] on body "Supply Chain Sales Orders Direct Customer Add SO ID SO ID Start Date Start Date…" at bounding box center [433, 206] width 866 height 412
click at [634, 333] on p "Units" at bounding box center [635, 330] width 19 height 12
type input "2"
click at [706, 288] on body "Supply Chain Sales Orders Direct Customer Add SO ID SO ID Start Date Start Date…" at bounding box center [433, 206] width 866 height 412
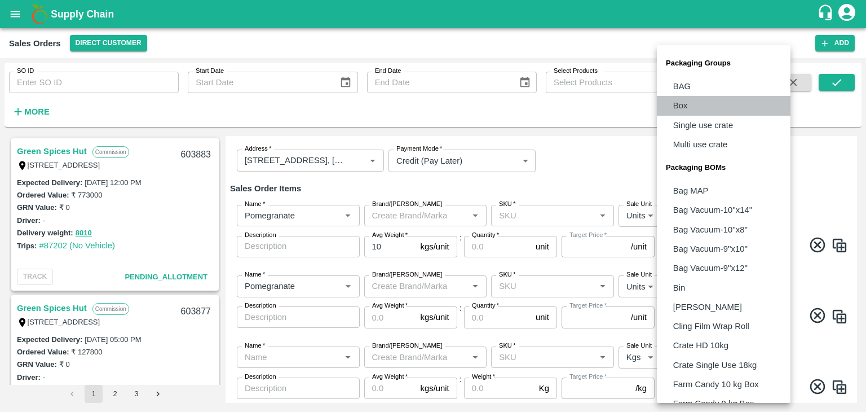
click at [697, 100] on li "Box" at bounding box center [724, 105] width 134 height 19
type input "GRP/1"
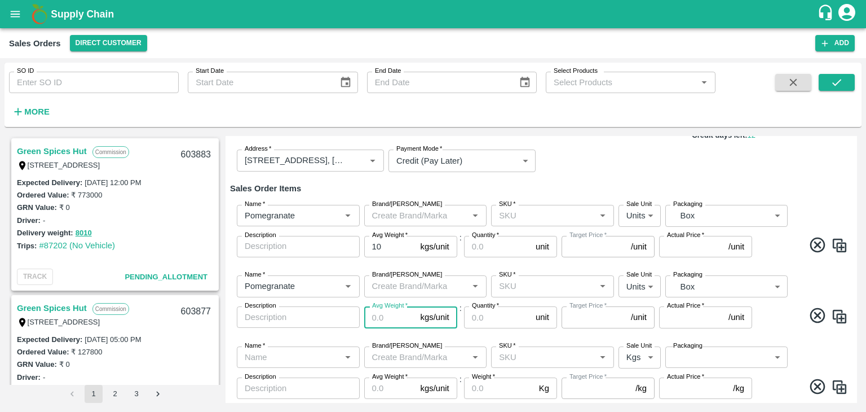
click at [393, 317] on input "Avg Weight   *" at bounding box center [390, 316] width 52 height 21
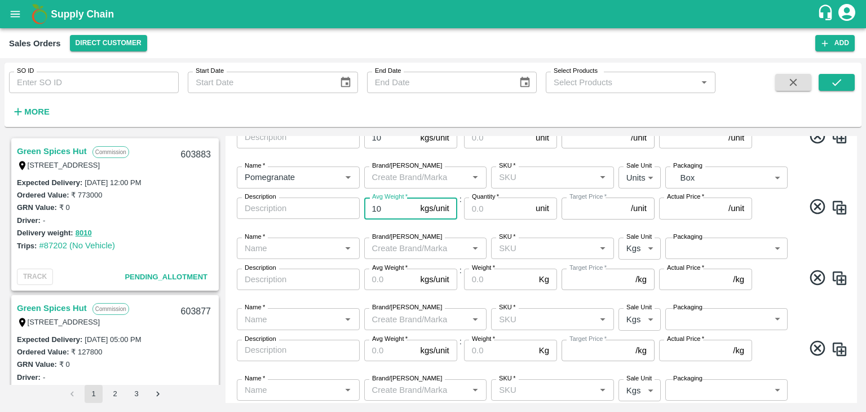
scroll to position [215, 0]
type input "10"
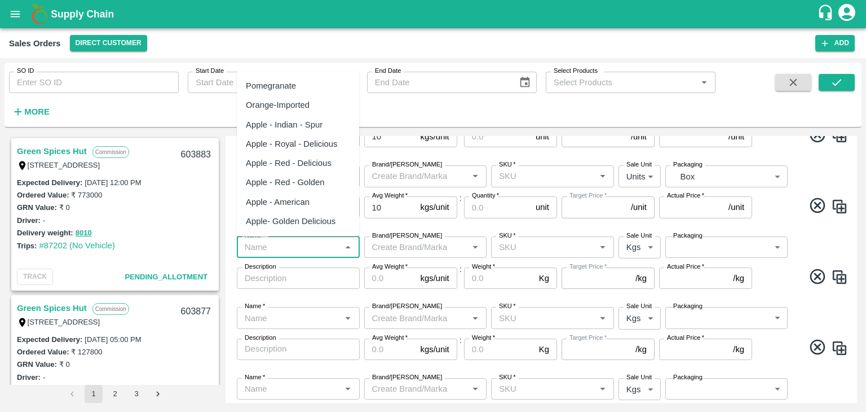
click at [282, 251] on input "Name   *" at bounding box center [289, 247] width 98 height 15
click at [301, 86] on div "Pomegranate" at bounding box center [298, 85] width 122 height 19
type input "Pomegranate"
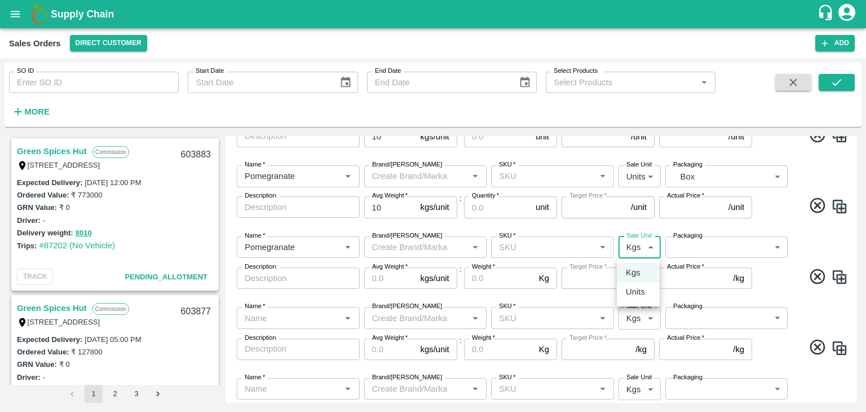
click at [638, 252] on body "Supply Chain Sales Orders Direct Customer Add SO ID SO ID Start Date Start Date…" at bounding box center [433, 206] width 866 height 412
click at [639, 292] on p "Units" at bounding box center [635, 291] width 19 height 12
type input "2"
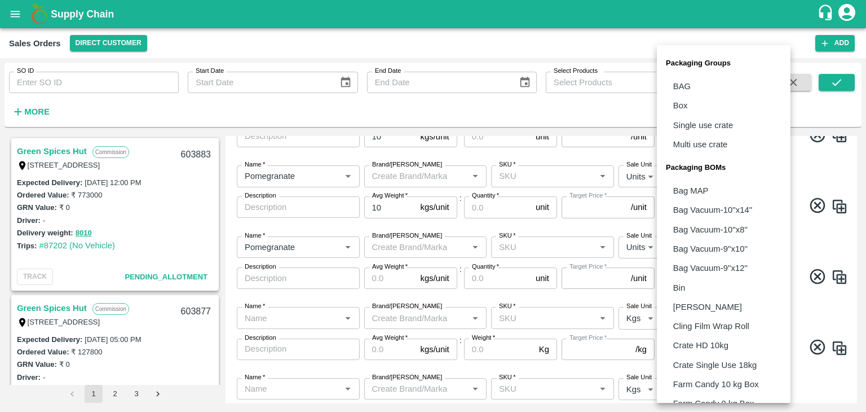
click at [716, 253] on body "Supply Chain Sales Orders Direct Customer Add SO ID SO ID Start Date Start Date…" at bounding box center [433, 206] width 866 height 412
click at [692, 104] on li "Box" at bounding box center [724, 105] width 134 height 19
type input "GRP/1"
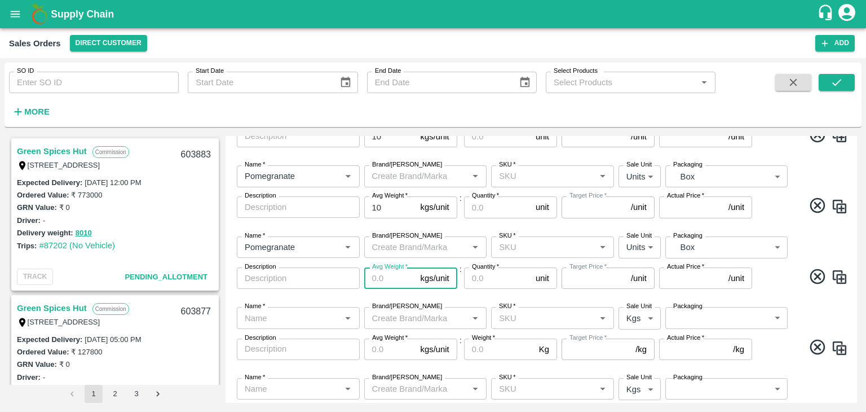
click at [393, 275] on input "Avg Weight   *" at bounding box center [390, 277] width 52 height 21
click at [297, 328] on div "Name   *" at bounding box center [298, 317] width 123 height 21
type input "10"
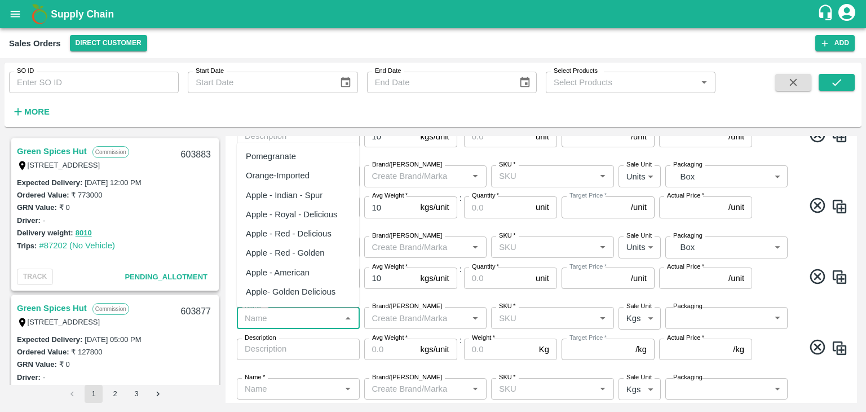
click at [298, 160] on div "Pomegranate" at bounding box center [298, 156] width 122 height 19
type input "Pomegranate"
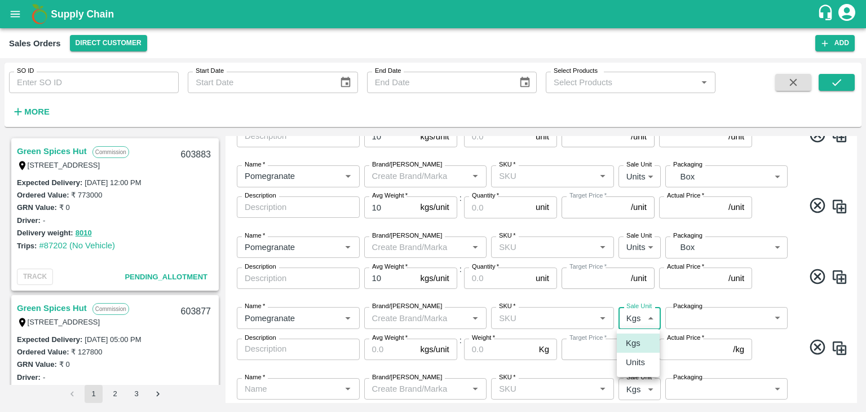
click at [642, 320] on body "Supply Chain Sales Orders Direct Customer Add SO ID SO ID Start Date Start Date…" at bounding box center [433, 206] width 866 height 412
click at [641, 363] on p "Units" at bounding box center [635, 362] width 19 height 12
type input "2"
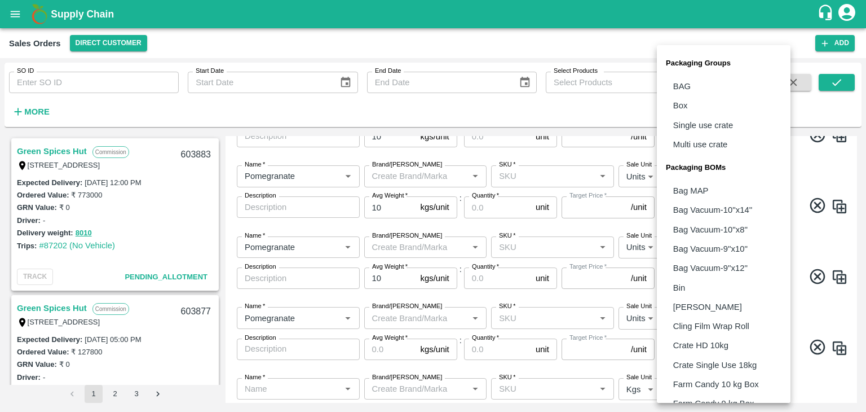
click at [700, 323] on body "Supply Chain Sales Orders Direct Customer Add SO ID SO ID Start Date Start Date…" at bounding box center [433, 206] width 866 height 412
click at [686, 105] on p "Box" at bounding box center [680, 105] width 15 height 12
type input "GRP/1"
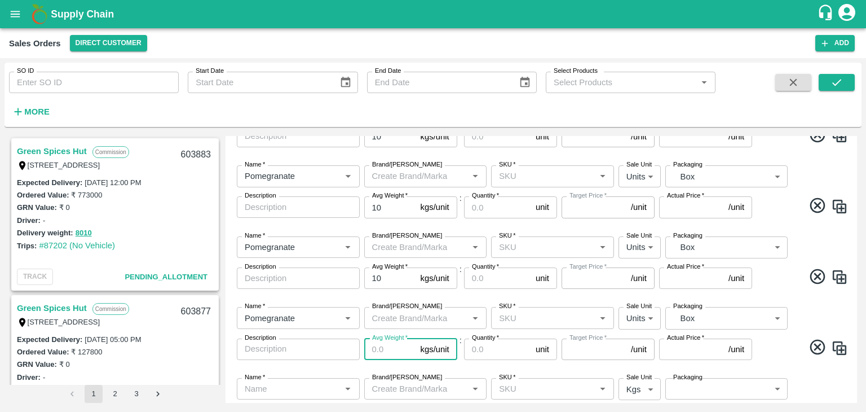
click at [392, 347] on input "Avg Weight   *" at bounding box center [390, 348] width 52 height 21
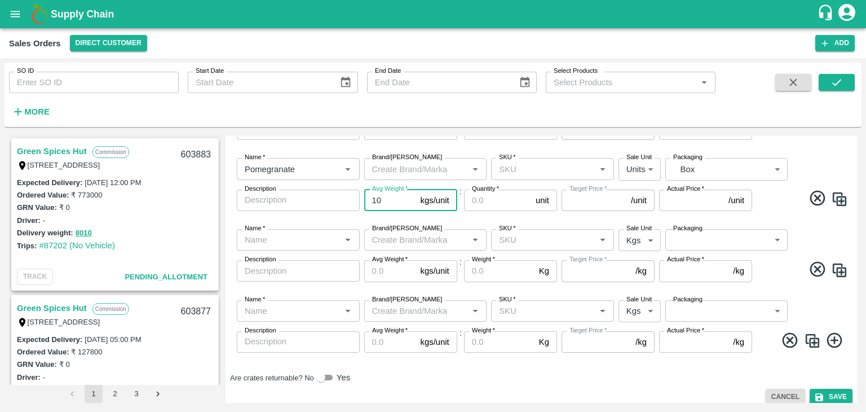
scroll to position [369, 0]
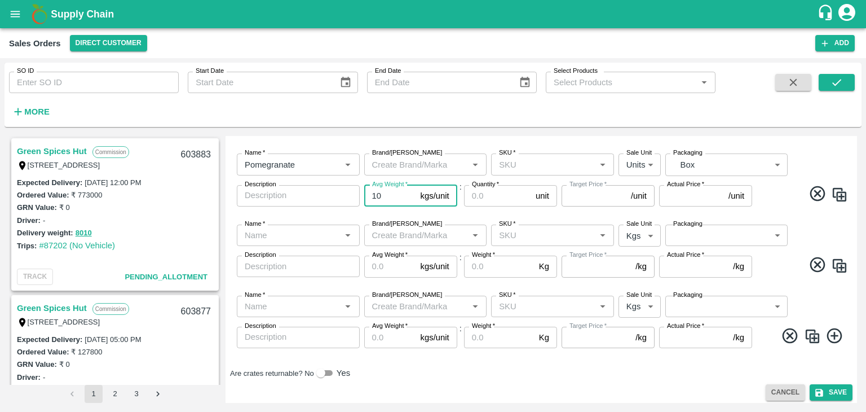
type input "10"
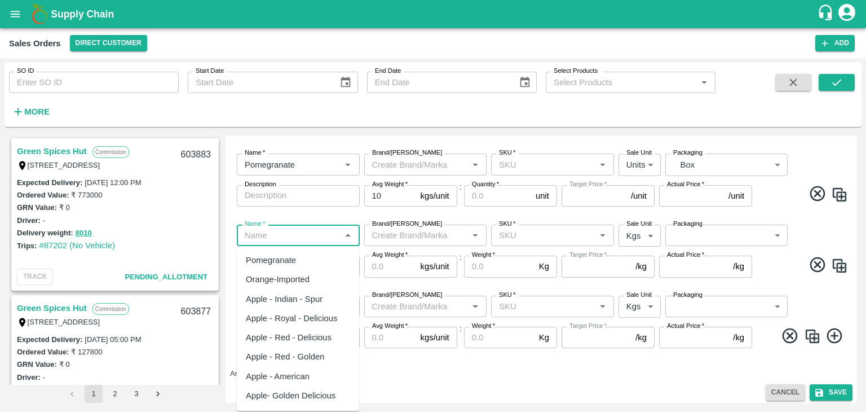
click at [325, 230] on input "Name   *" at bounding box center [289, 235] width 98 height 15
click at [306, 262] on div "Pomegranate" at bounding box center [298, 259] width 122 height 19
type input "Pomegranate"
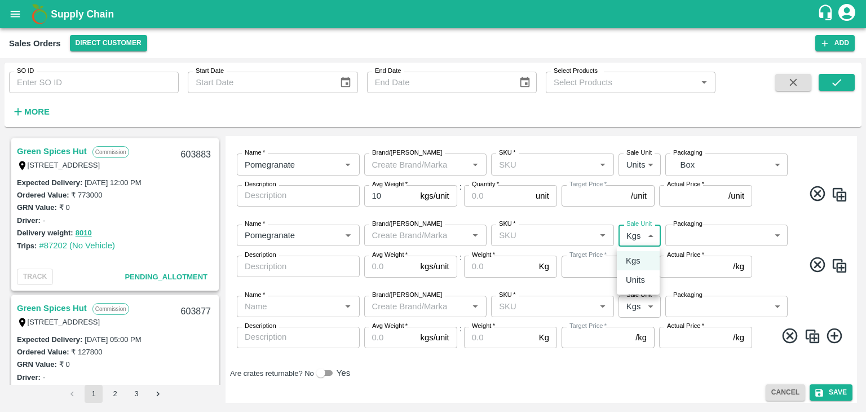
click at [634, 229] on body "Supply Chain Sales Orders Direct Customer Add SO ID SO ID Start Date Start Date…" at bounding box center [433, 206] width 866 height 412
click at [641, 281] on p "Units" at bounding box center [635, 280] width 19 height 12
type input "2"
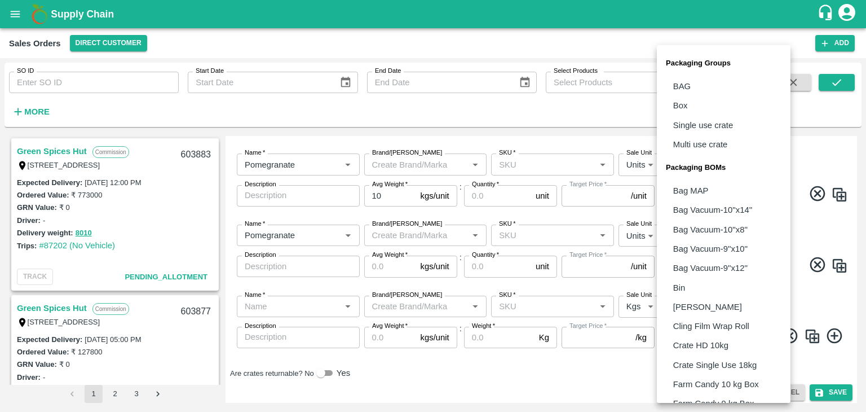
click at [715, 233] on body "Supply Chain Sales Orders Direct Customer Add SO ID SO ID Start Date Start Date…" at bounding box center [433, 206] width 866 height 412
click at [687, 102] on p "Box" at bounding box center [680, 105] width 15 height 12
type input "GRP/1"
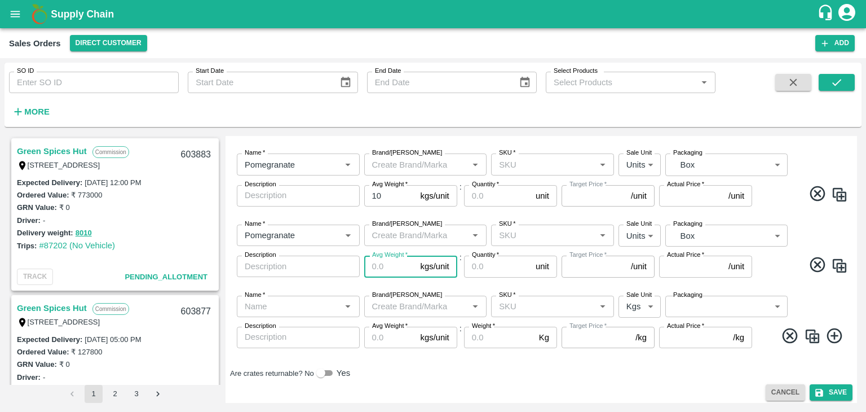
click at [393, 268] on input "Avg Weight   *" at bounding box center [390, 265] width 52 height 21
type input "10"
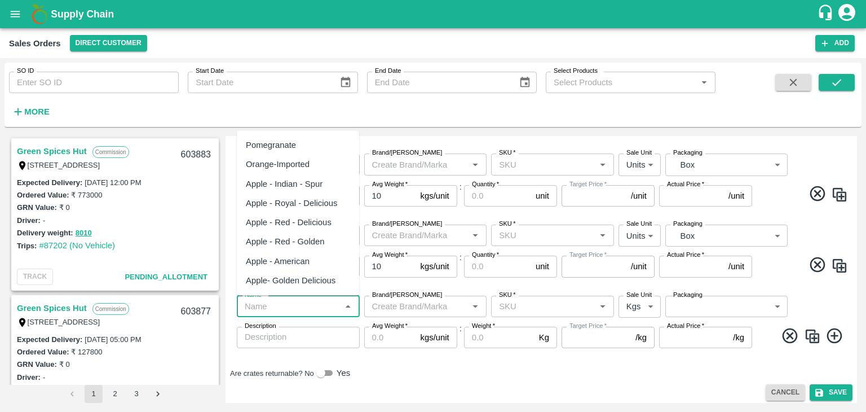
click at [293, 312] on input "Name   *" at bounding box center [289, 306] width 98 height 15
click at [302, 149] on div "Pomegranate" at bounding box center [298, 144] width 122 height 19
type input "Pomegranate"
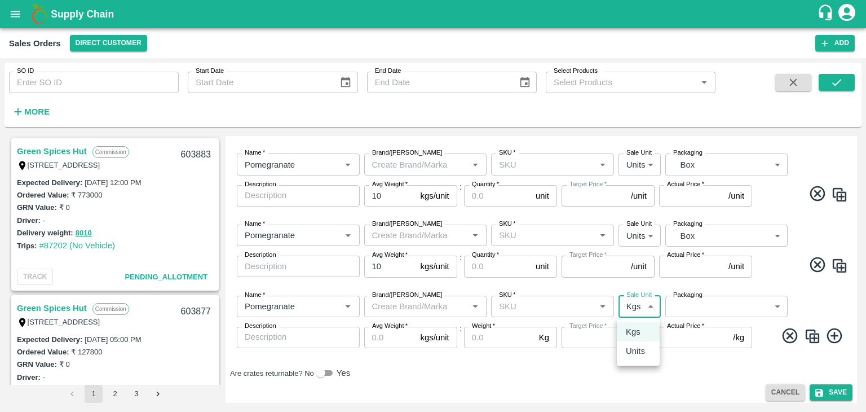
click at [645, 308] on body "Supply Chain Sales Orders Direct Customer Add SO ID SO ID Start Date Start Date…" at bounding box center [433, 206] width 866 height 412
click at [647, 356] on div "Units" at bounding box center [638, 351] width 25 height 12
type input "2"
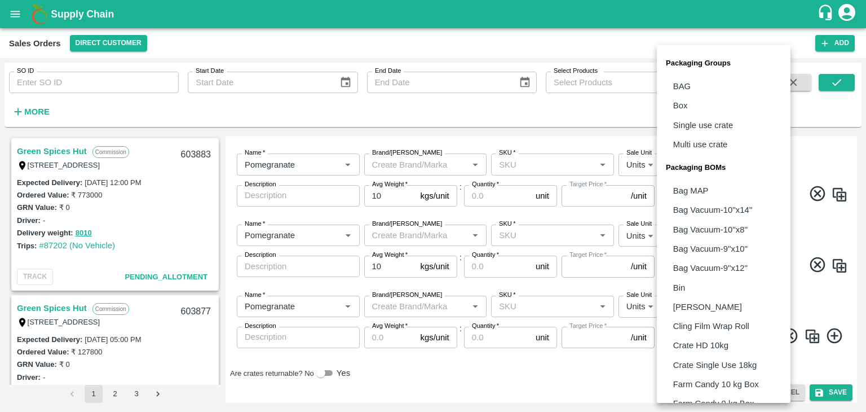
click at [712, 309] on body "Supply Chain Sales Orders Direct Customer Add SO ID SO ID Start Date Start Date…" at bounding box center [433, 206] width 866 height 412
click at [689, 107] on li "Box" at bounding box center [724, 105] width 134 height 19
type input "GRP/1"
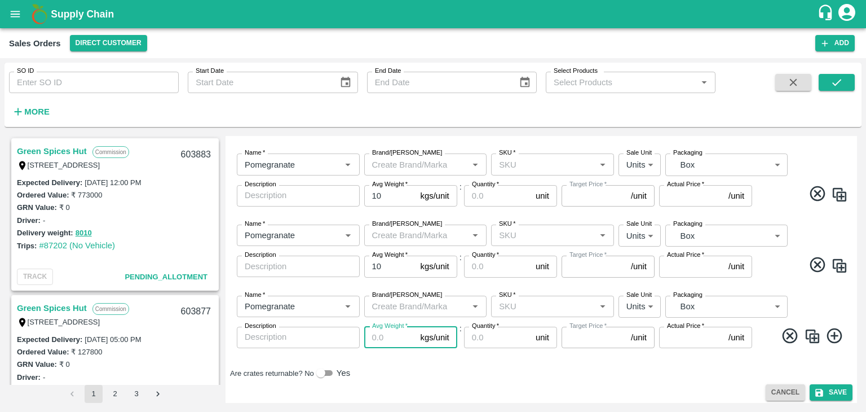
click at [394, 341] on input "Avg Weight   *" at bounding box center [390, 337] width 52 height 21
type input "10"
click at [471, 366] on div "Are crates returnable? No Yes" at bounding box center [541, 373] width 623 height 14
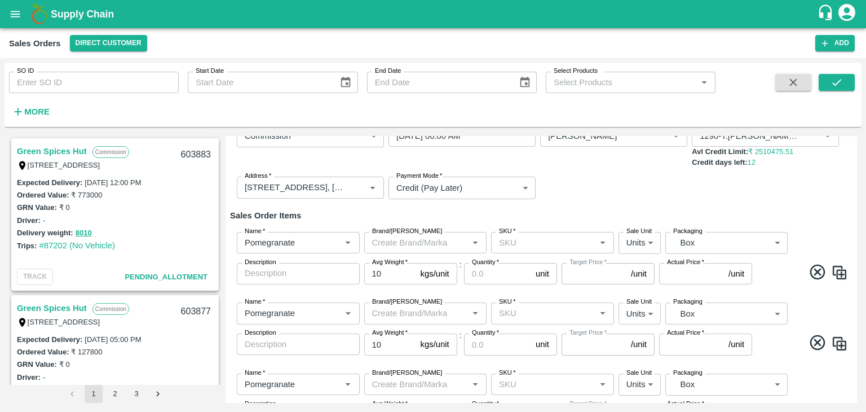
scroll to position [80, 0]
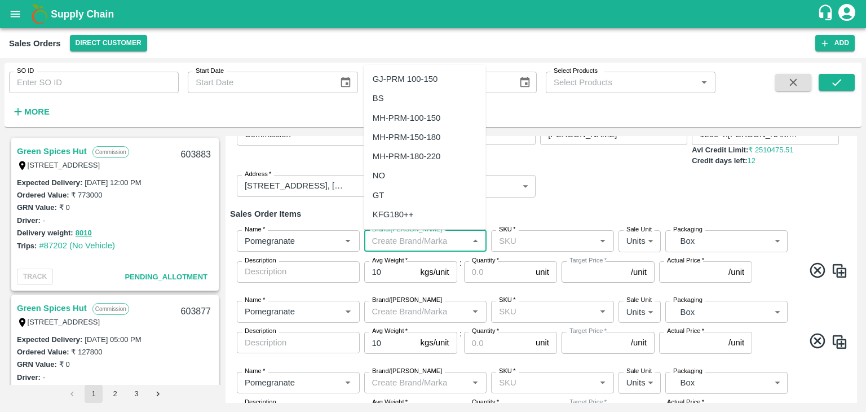
click at [418, 238] on input "Brand/[PERSON_NAME]" at bounding box center [417, 240] width 98 height 15
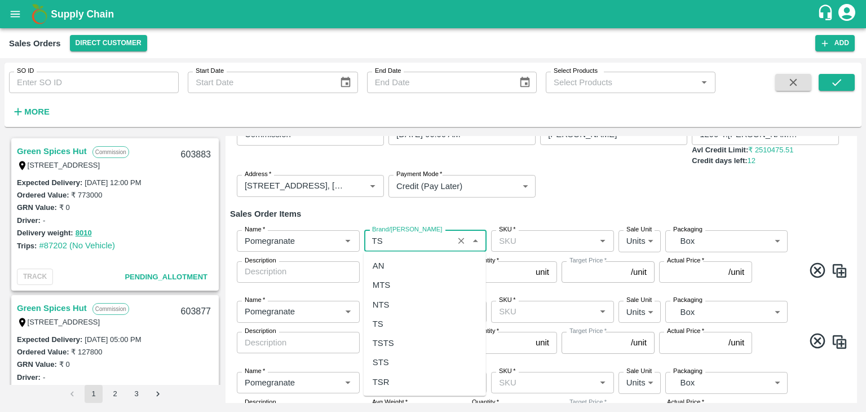
click at [402, 323] on div "TS" at bounding box center [425, 323] width 122 height 19
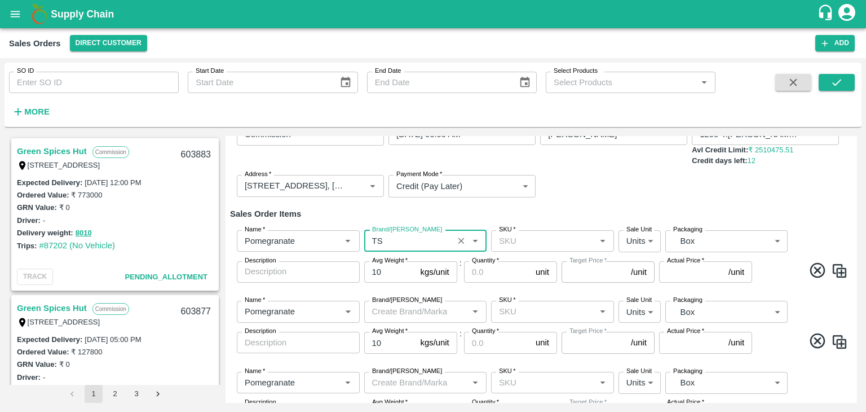
type input "TS"
click at [572, 241] on input "SKU   *" at bounding box center [544, 240] width 98 height 15
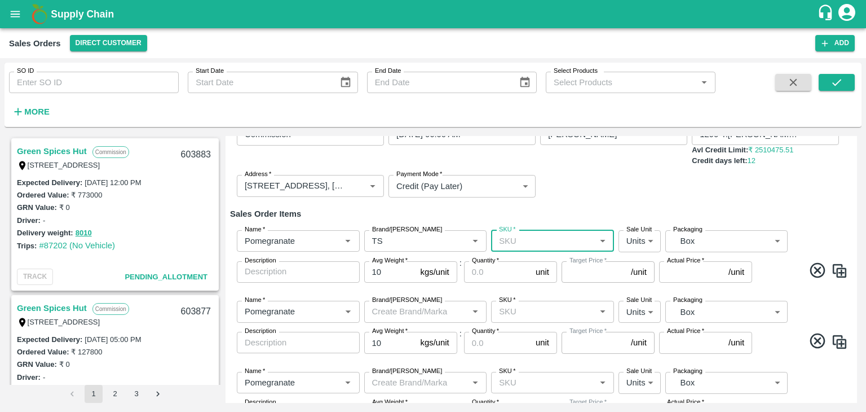
click at [558, 243] on input "SKU   *" at bounding box center [544, 240] width 98 height 15
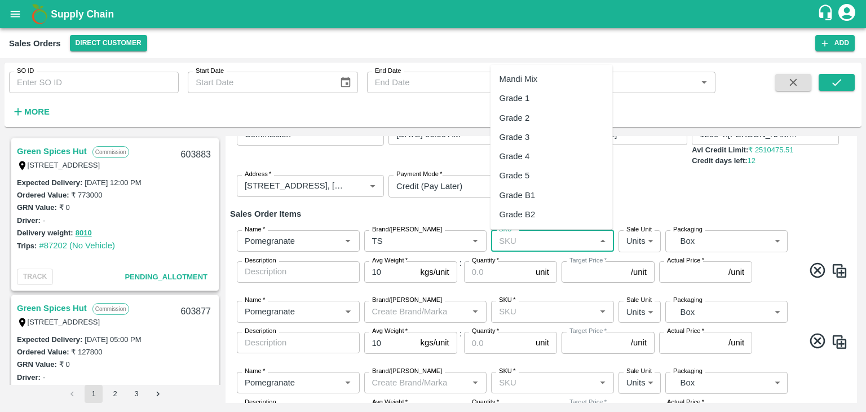
click at [558, 243] on input "SKU   *" at bounding box center [544, 240] width 98 height 15
click at [577, 173] on div "MH-PRM-300-350" at bounding box center [552, 175] width 122 height 19
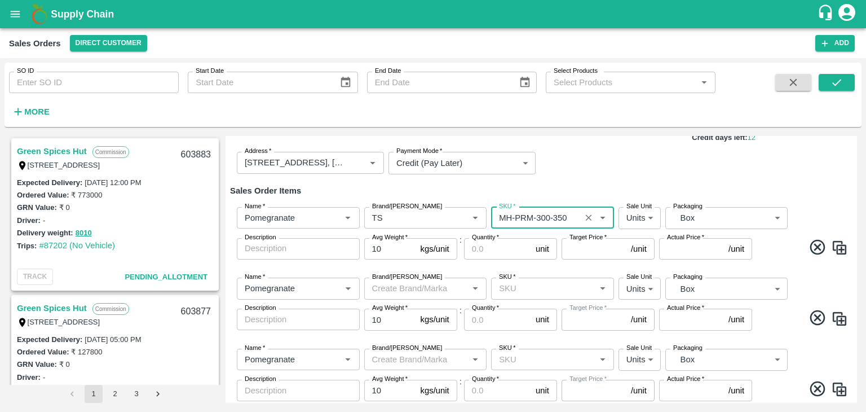
scroll to position [104, 0]
type input "MH-PRM-300-350"
click at [492, 249] on input "Quantity   *" at bounding box center [497, 247] width 67 height 21
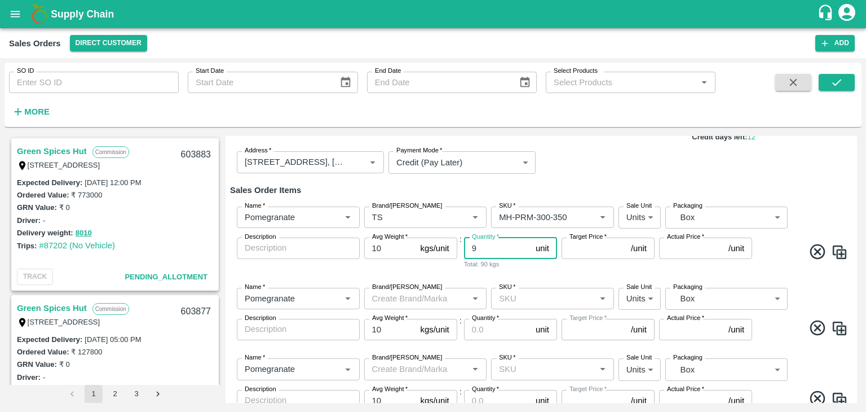
type input "9"
click at [602, 252] on input "Target Price   *" at bounding box center [594, 247] width 65 height 21
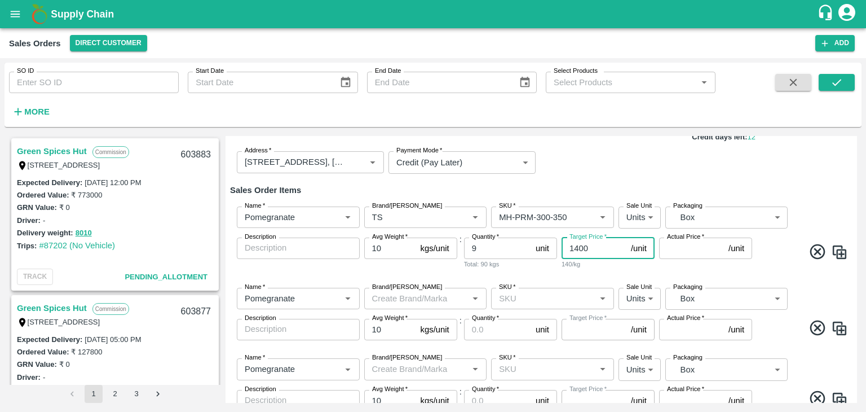
type input "1400"
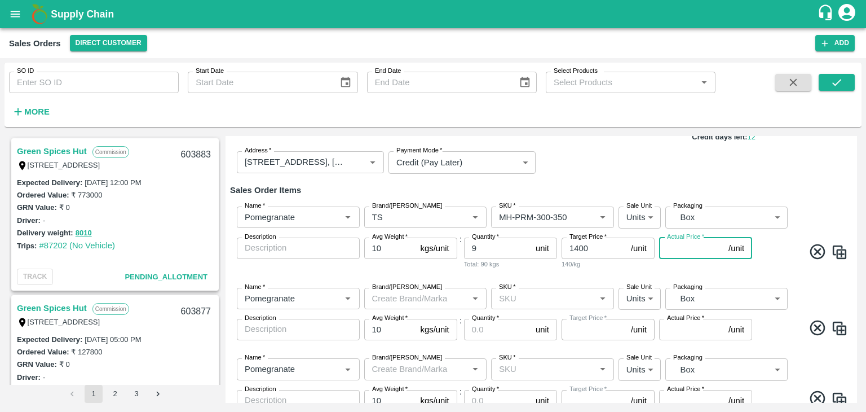
click at [686, 252] on input "Actual Price   *" at bounding box center [691, 247] width 65 height 21
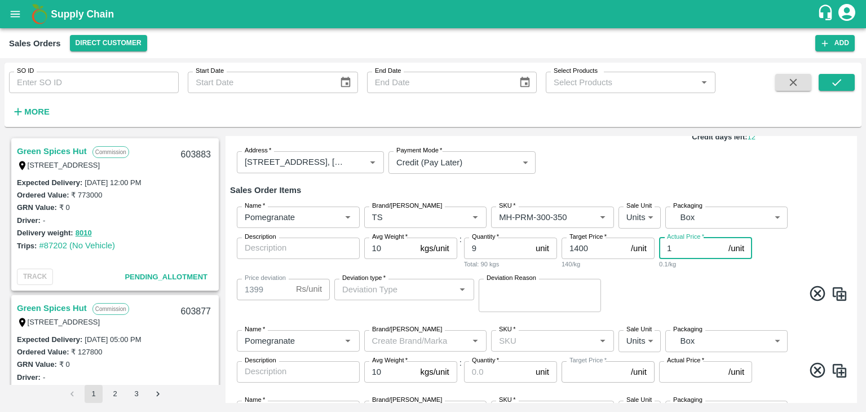
type input "1"
click at [596, 248] on input "1400" at bounding box center [594, 247] width 65 height 21
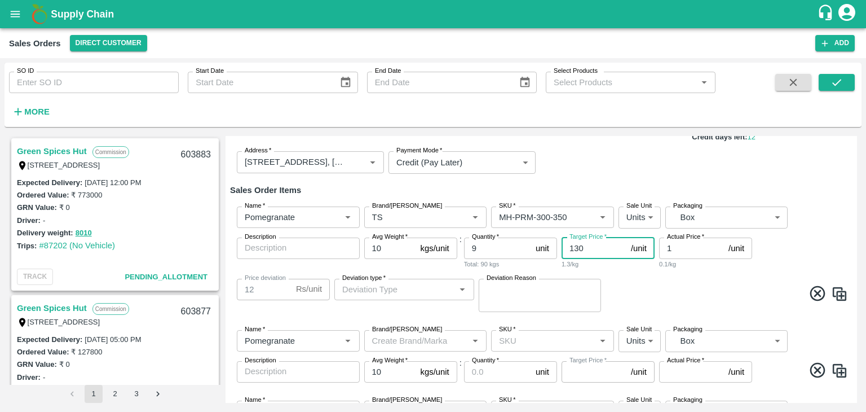
type input "1300"
type input "1299"
type input "1300"
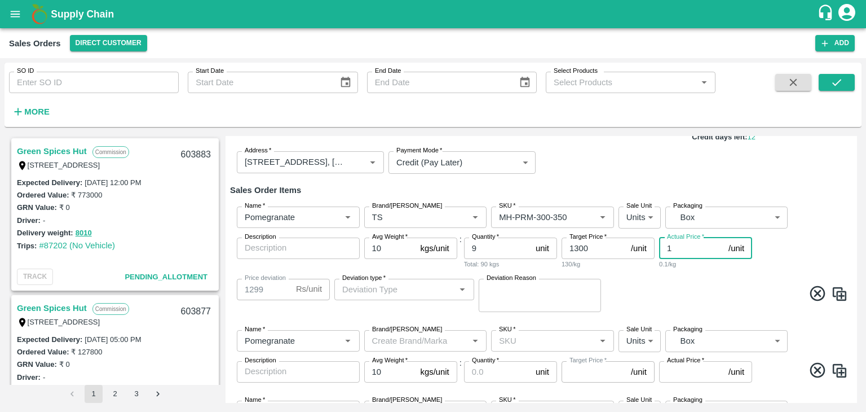
click at [690, 244] on input "1" at bounding box center [691, 247] width 65 height 21
type input "13"
type input "1287"
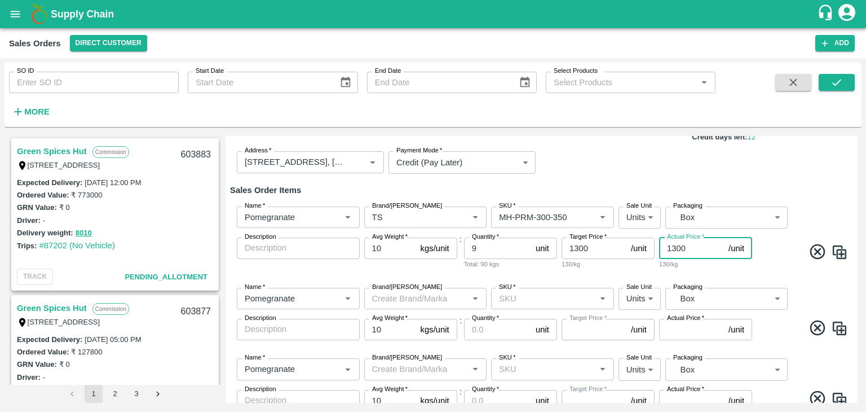
type input "1300"
click at [420, 298] on input "Brand/[PERSON_NAME]" at bounding box center [417, 298] width 98 height 15
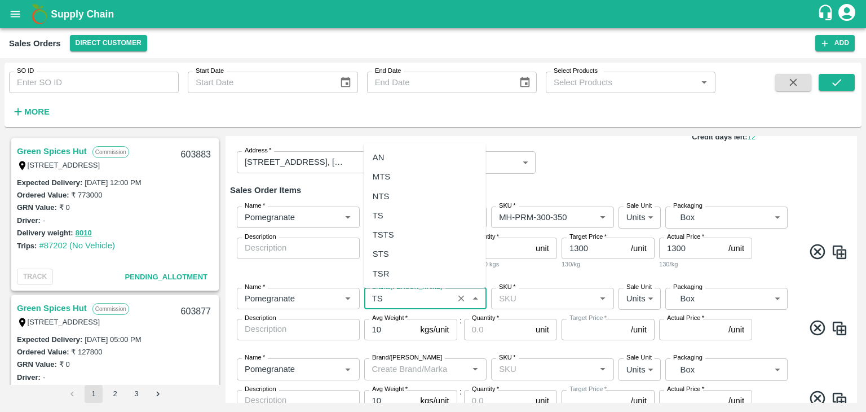
click at [395, 215] on div "TS" at bounding box center [425, 215] width 122 height 19
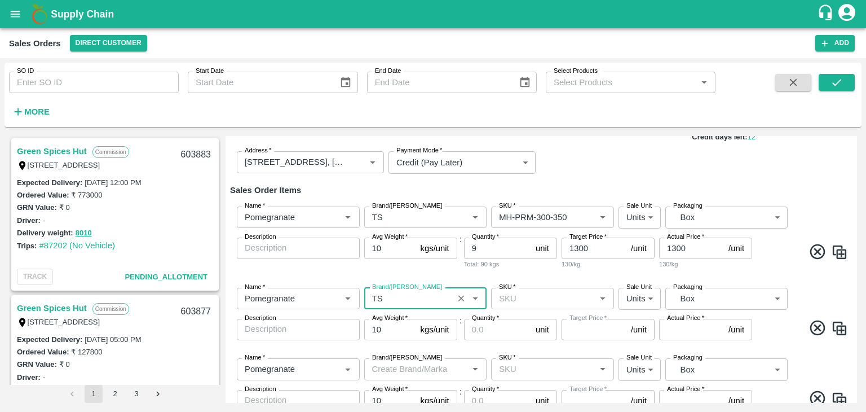
type input "TS"
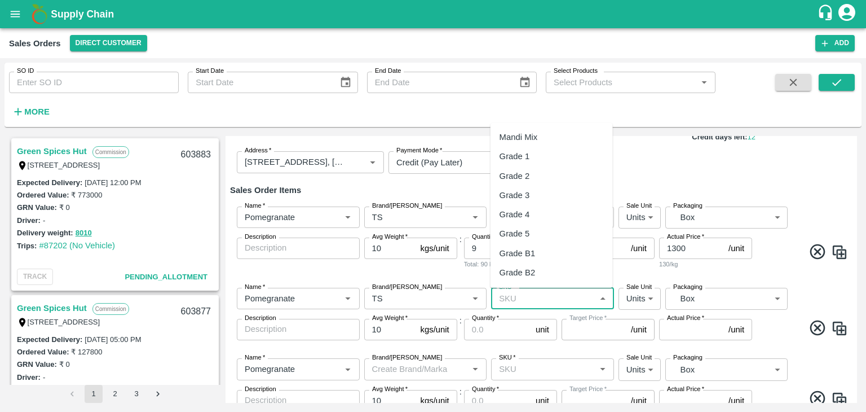
click at [526, 305] on input "SKU   *" at bounding box center [544, 298] width 98 height 15
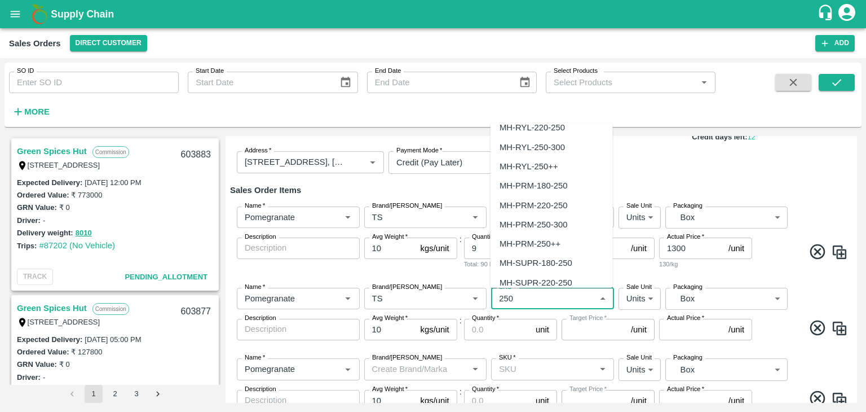
scroll to position [103, 0]
click at [559, 226] on div "MH-PRM-250-300" at bounding box center [534, 227] width 68 height 12
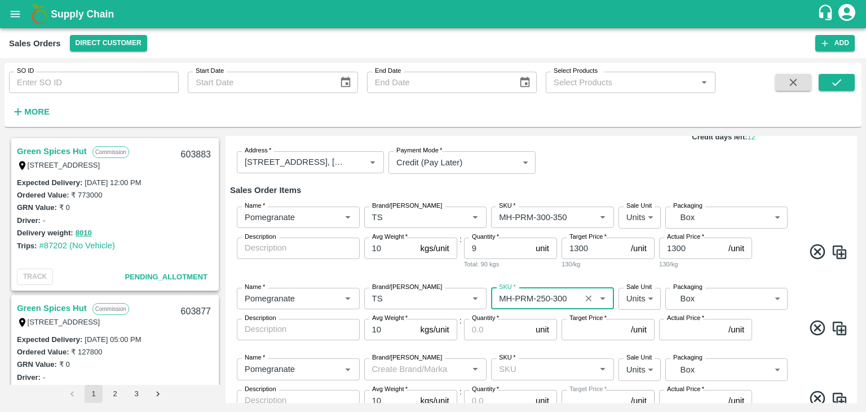
type input "MH-PRM-250-300"
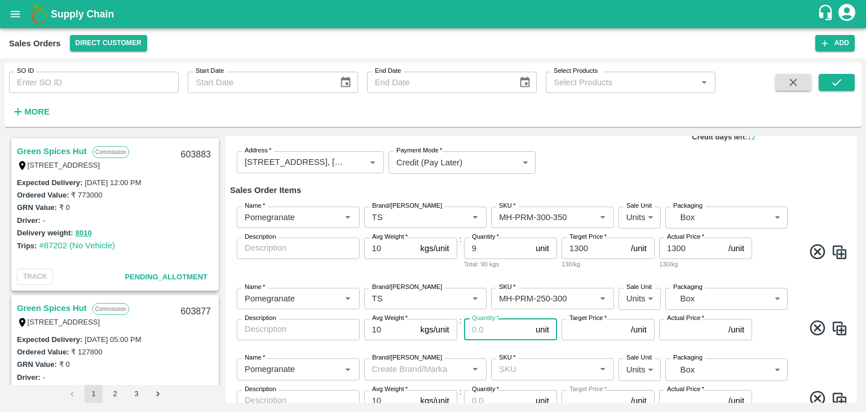
click at [487, 329] on input "Quantity   *" at bounding box center [497, 329] width 67 height 21
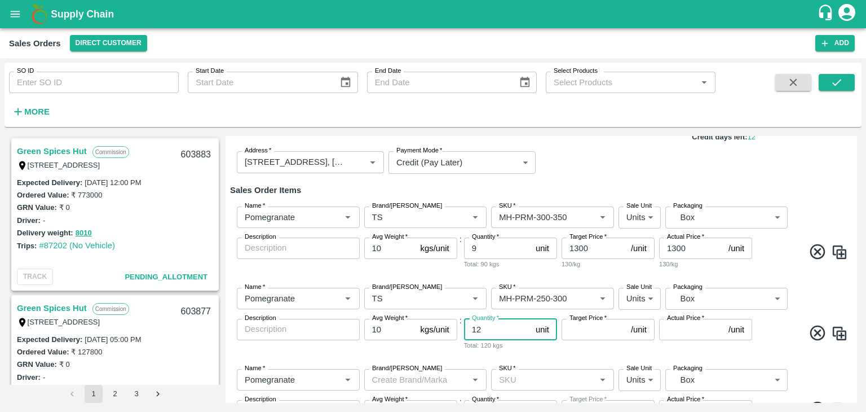
type input "12"
click at [601, 337] on input "Target Price   *" at bounding box center [594, 329] width 65 height 21
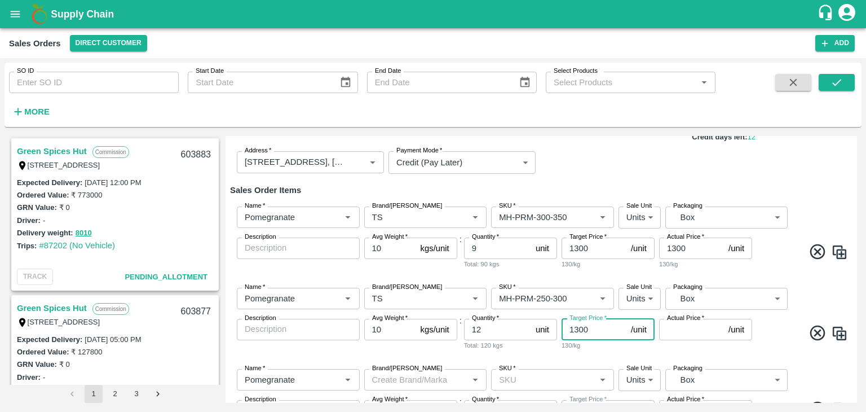
type input "1300"
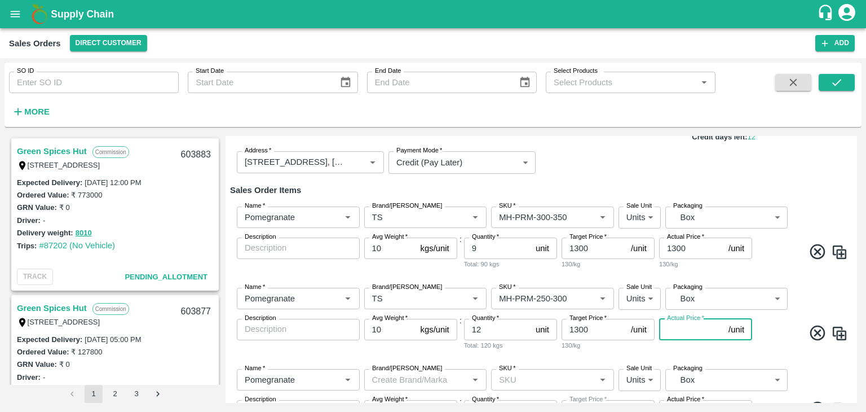
click at [697, 334] on input "Actual Price   *" at bounding box center [691, 329] width 65 height 21
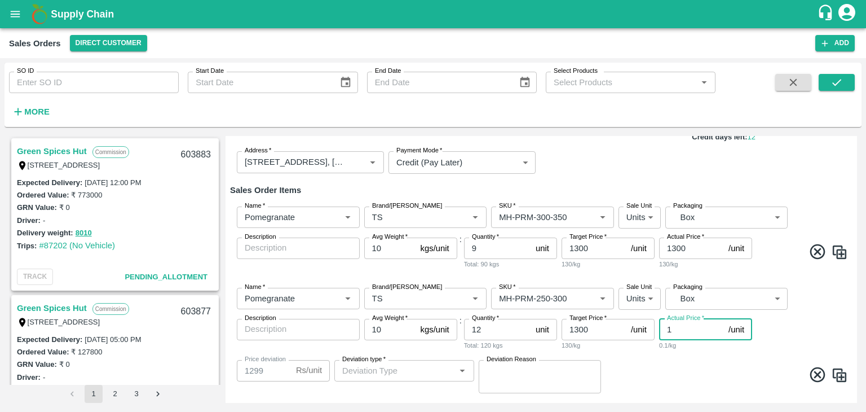
type input "13"
type input "1287"
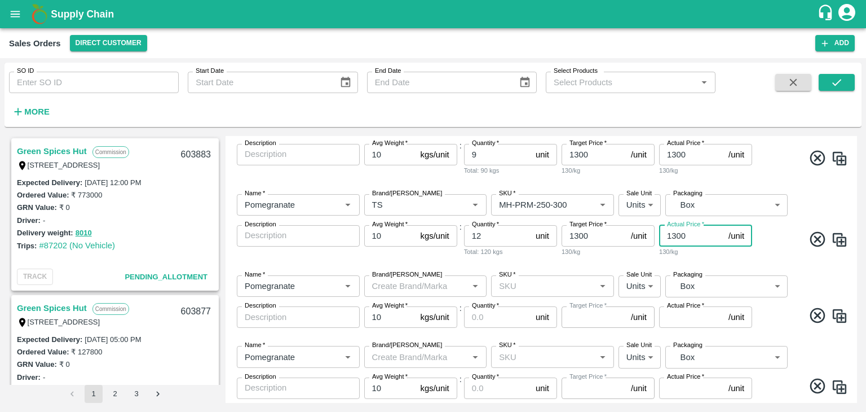
scroll to position [200, 0]
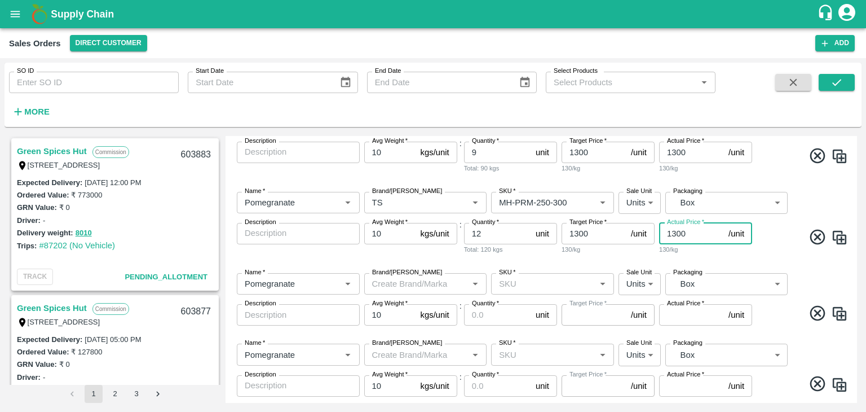
type input "1300"
click at [438, 278] on input "Brand/[PERSON_NAME]" at bounding box center [417, 283] width 98 height 15
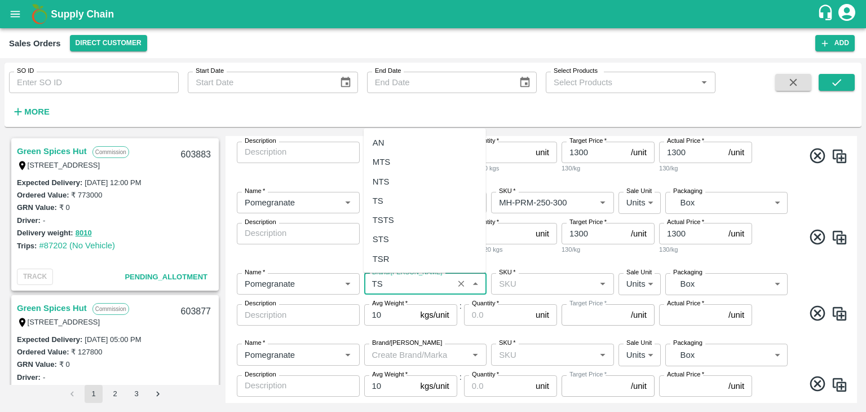
click at [409, 197] on div "TS" at bounding box center [425, 200] width 122 height 19
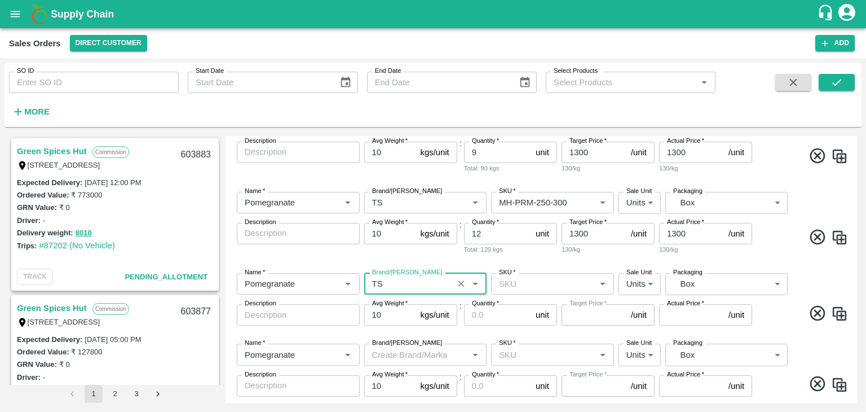
type input "TS"
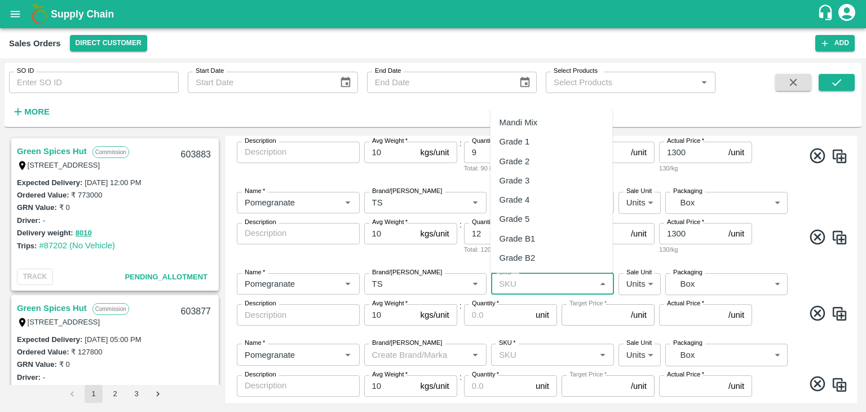
click at [540, 287] on input "SKU   *" at bounding box center [544, 283] width 98 height 15
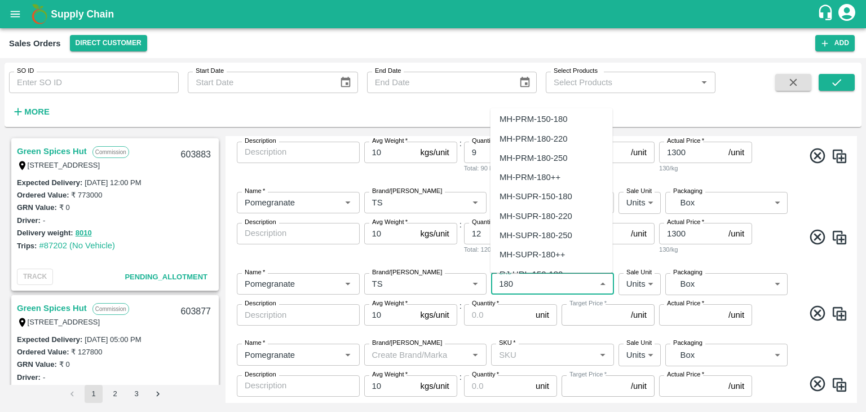
click at [564, 150] on div "MH-PRM-180-250" at bounding box center [552, 157] width 122 height 19
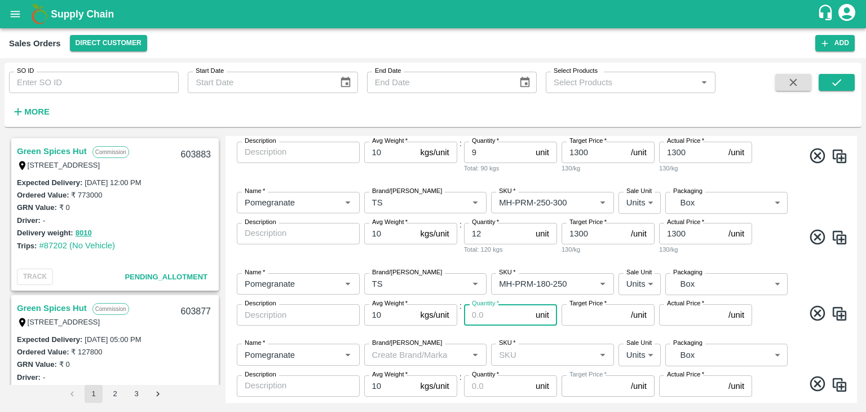
click at [490, 316] on input "Quantity   *" at bounding box center [497, 314] width 67 height 21
click at [550, 281] on input "SKU   *" at bounding box center [536, 283] width 83 height 15
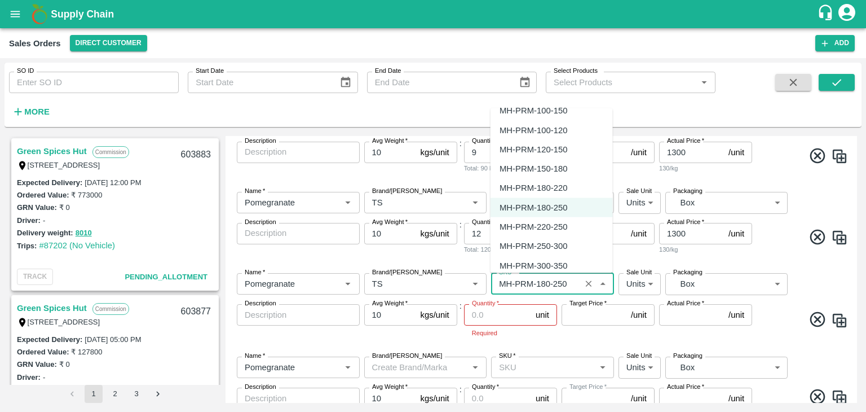
scroll to position [785, 0]
click at [561, 228] on div "MH-PRM-220-250" at bounding box center [534, 227] width 68 height 12
type input "MH-PRM-220-250"
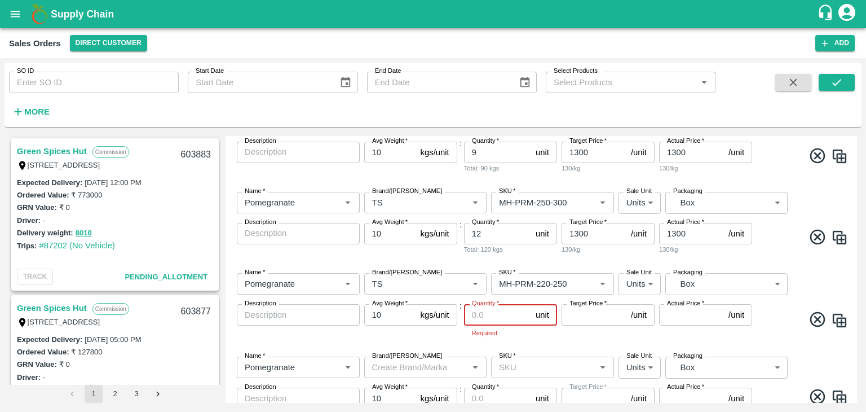
click at [486, 313] on input "Quantity   *" at bounding box center [497, 314] width 67 height 21
type input "15"
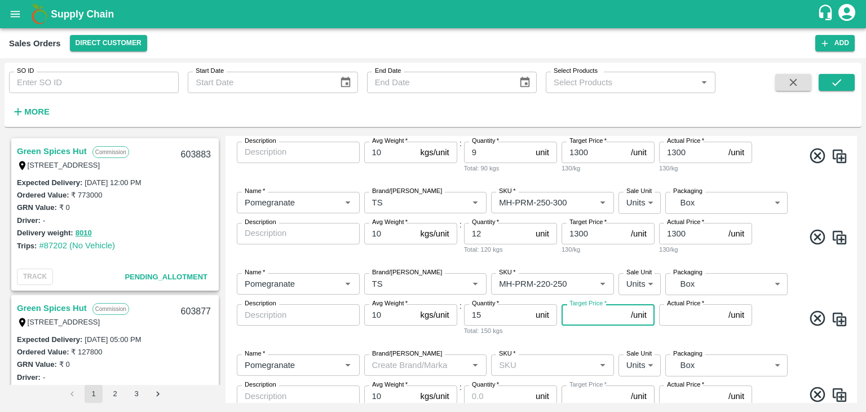
click at [606, 316] on input "Target Price   *" at bounding box center [594, 314] width 65 height 21
type input "1200"
click at [696, 315] on input "Actual Price   *" at bounding box center [691, 314] width 65 height 21
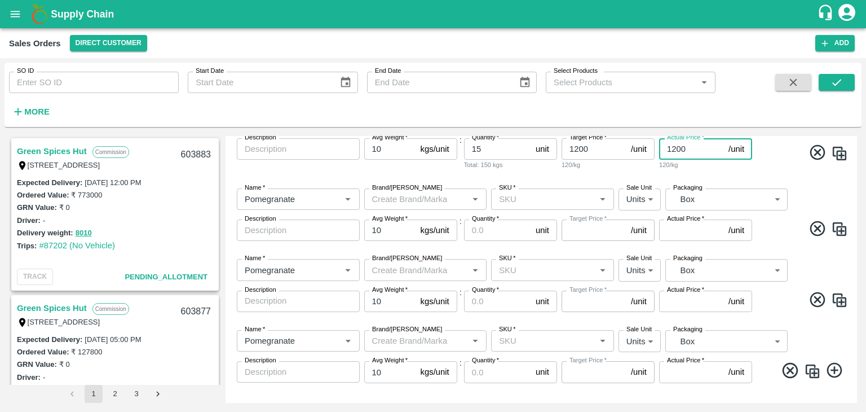
scroll to position [365, 0]
type input "1200"
click at [416, 200] on input "Brand/[PERSON_NAME]" at bounding box center [417, 199] width 98 height 15
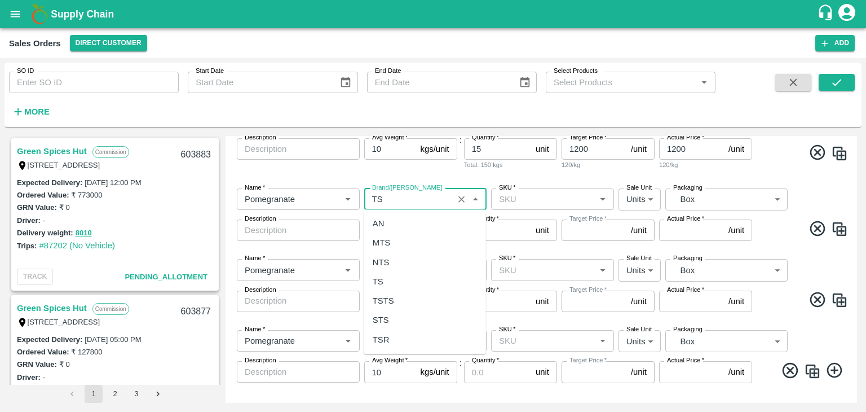
click at [397, 285] on div "TS" at bounding box center [425, 281] width 122 height 19
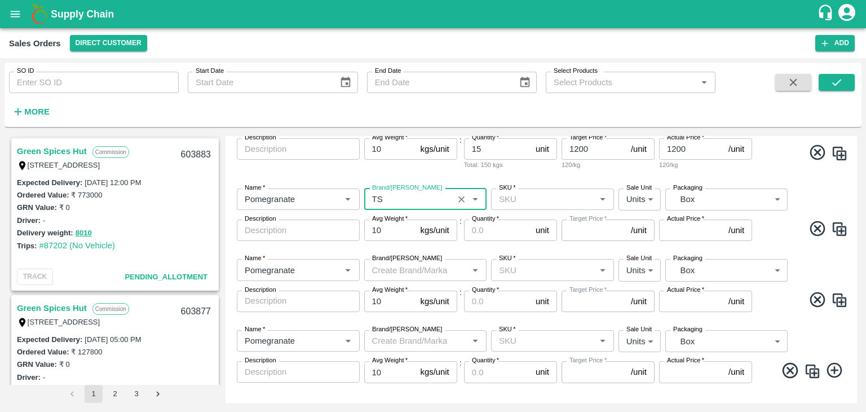
type input "TS"
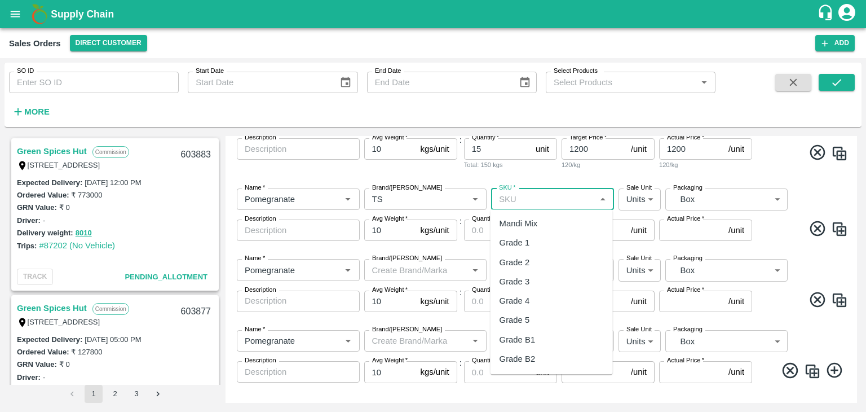
click at [544, 201] on input "SKU   *" at bounding box center [544, 199] width 98 height 15
type input "1"
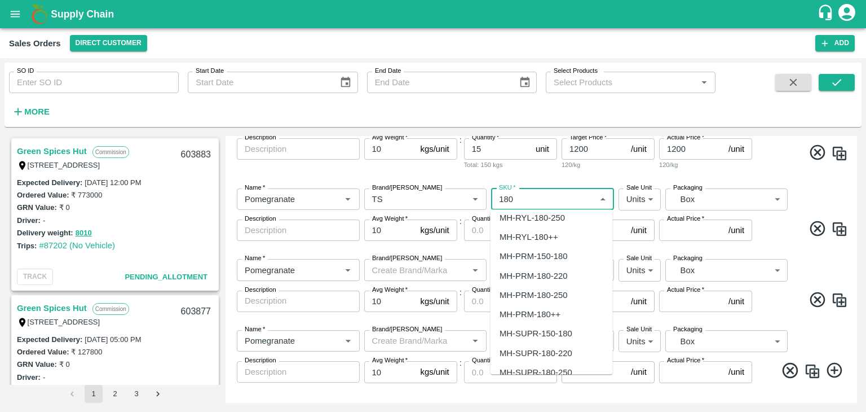
scroll to position [124, 0]
click at [557, 272] on div "MH-PRM-180-220" at bounding box center [534, 274] width 68 height 12
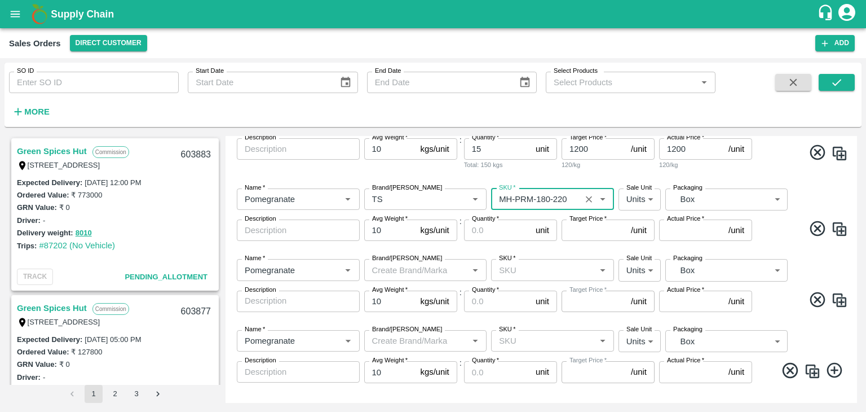
type input "MH-PRM-180-220"
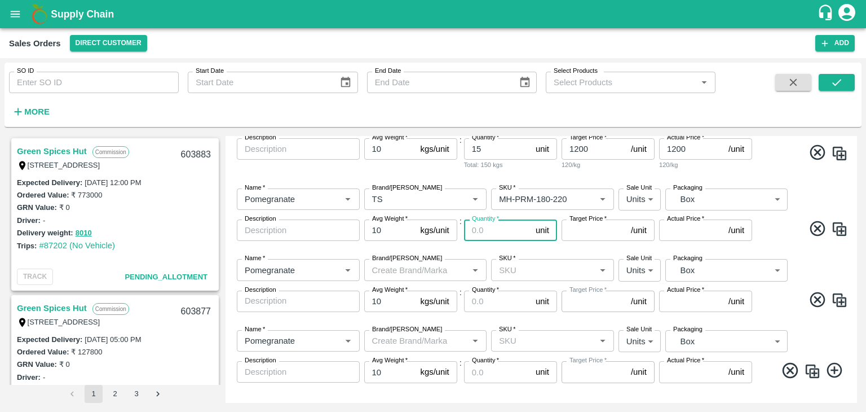
click at [503, 229] on input "Quantity   *" at bounding box center [497, 229] width 67 height 21
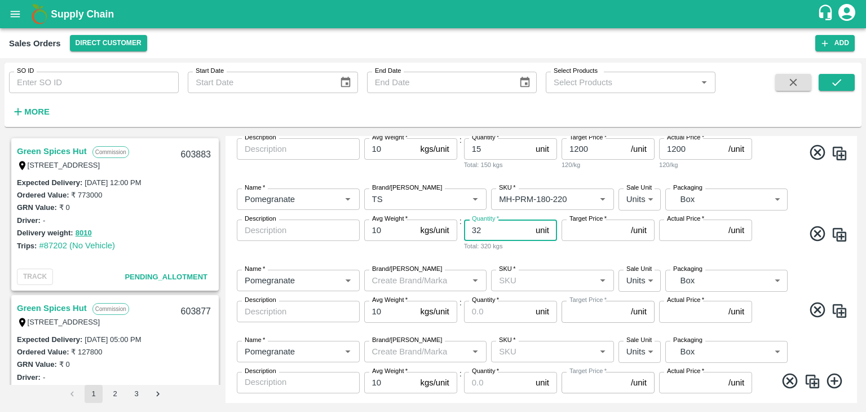
type input "32"
click at [588, 228] on input "Target Price   *" at bounding box center [594, 229] width 65 height 21
type input "1100"
click at [686, 228] on input "Actual Price   *" at bounding box center [691, 229] width 65 height 21
type input "1100"
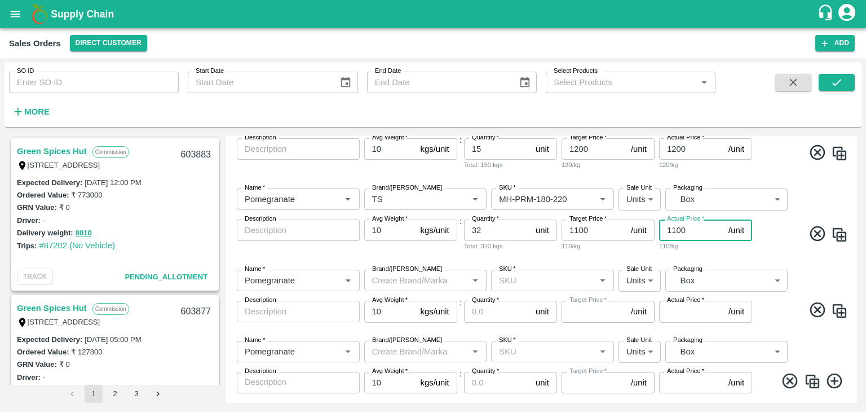
click at [428, 277] on input "Brand/[PERSON_NAME]" at bounding box center [417, 280] width 98 height 15
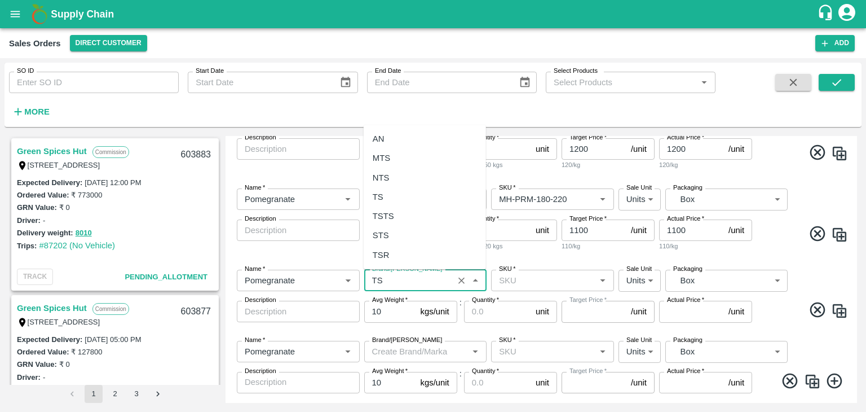
click at [413, 193] on div "TS" at bounding box center [425, 196] width 122 height 19
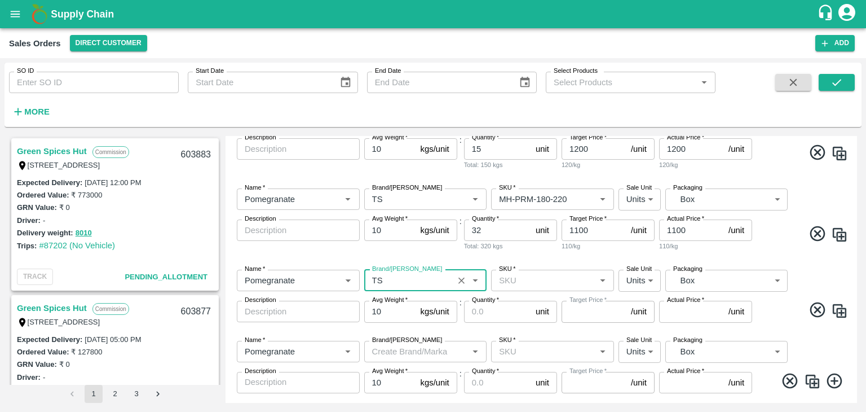
type input "TS"
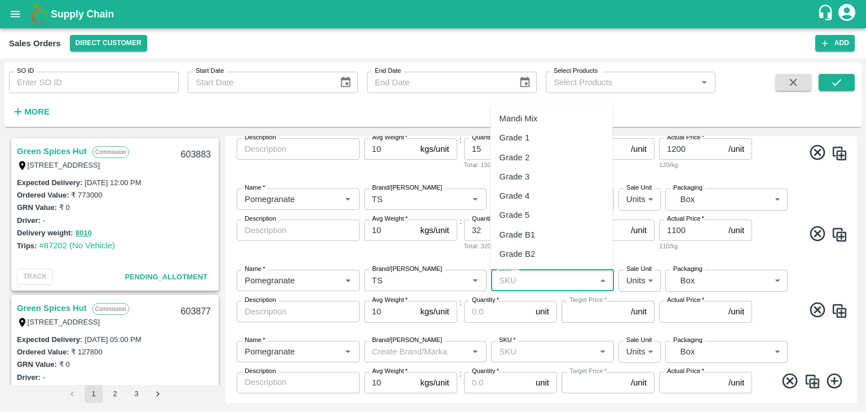
click at [548, 280] on input "SKU   *" at bounding box center [544, 280] width 98 height 15
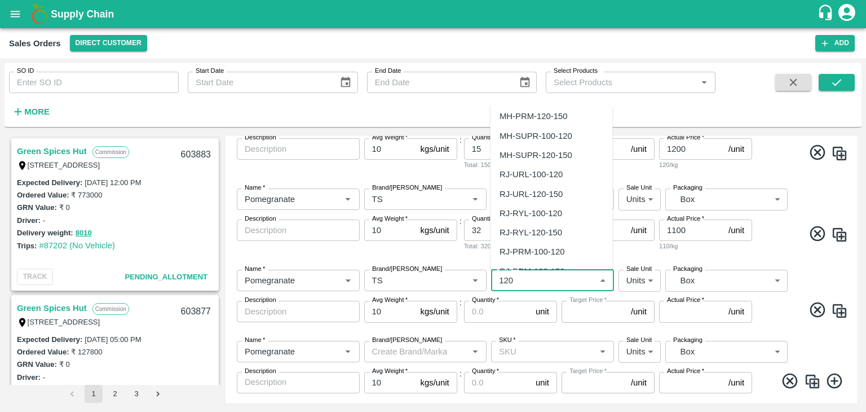
scroll to position [126, 0]
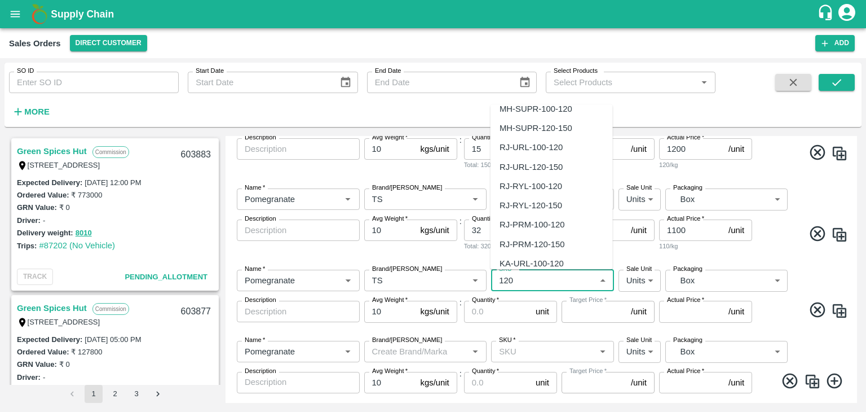
click at [552, 248] on div "RJ-PRM-120-150" at bounding box center [532, 244] width 65 height 12
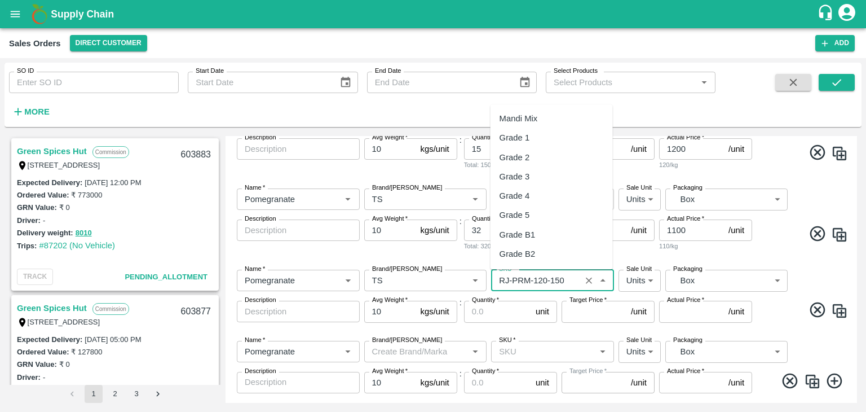
scroll to position [1831, 0]
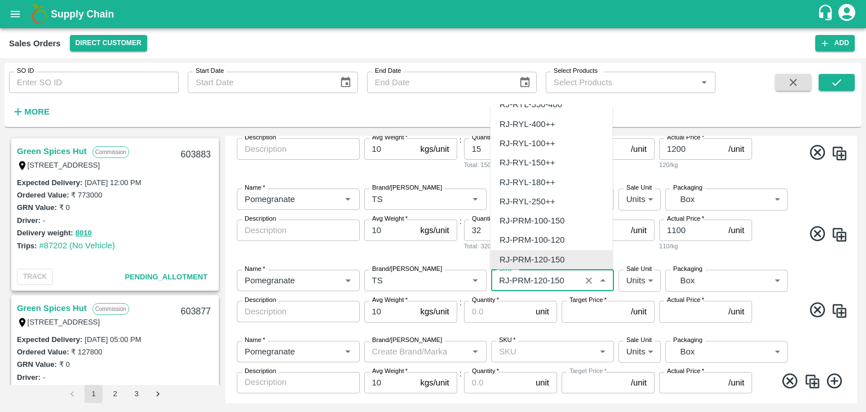
click at [528, 275] on input "SKU   *" at bounding box center [536, 280] width 83 height 15
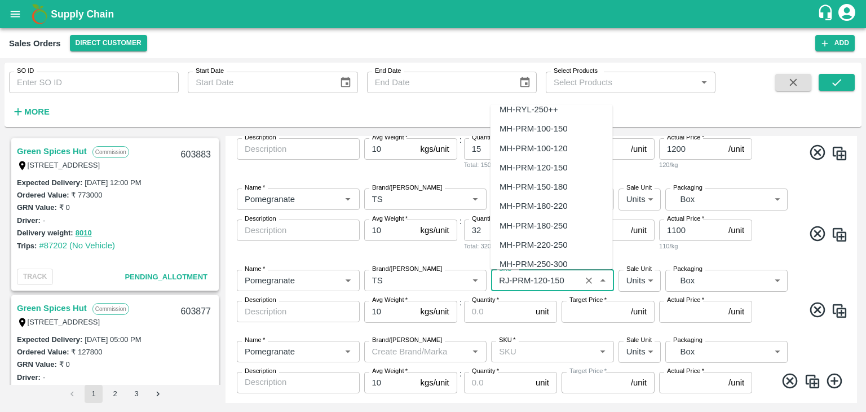
scroll to position [762, 0]
click at [558, 164] on div "MH-PRM-120-150" at bounding box center [534, 168] width 68 height 12
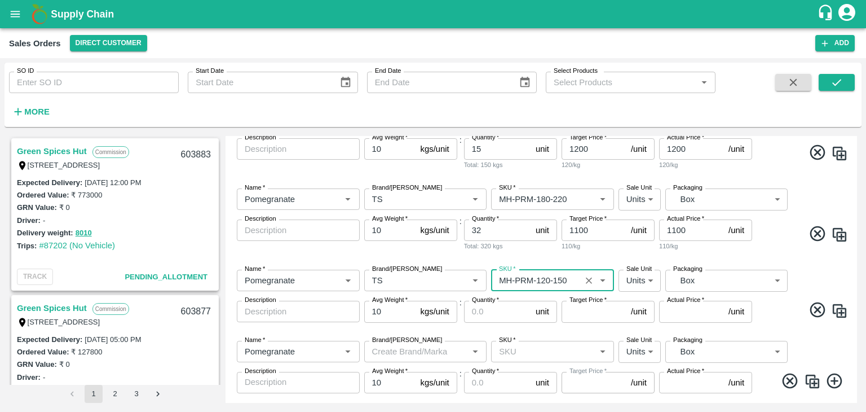
type input "MH-PRM-120-150"
click at [495, 309] on input "Quantity   *" at bounding box center [497, 311] width 67 height 21
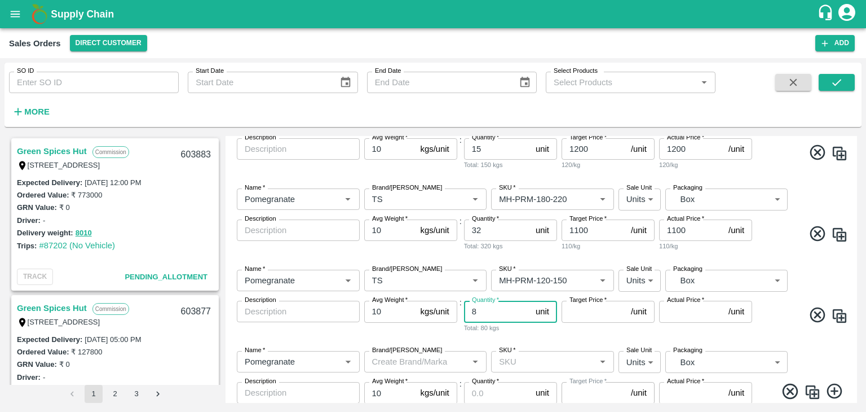
type input "8"
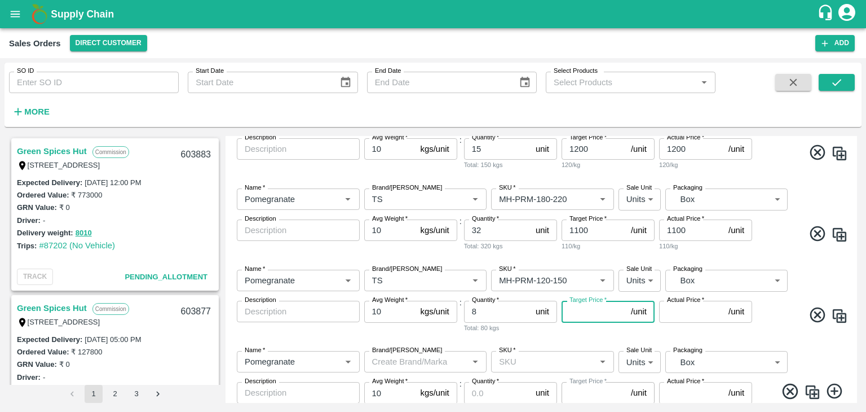
click at [603, 316] on input "Target Price   *" at bounding box center [594, 311] width 65 height 21
type input "900"
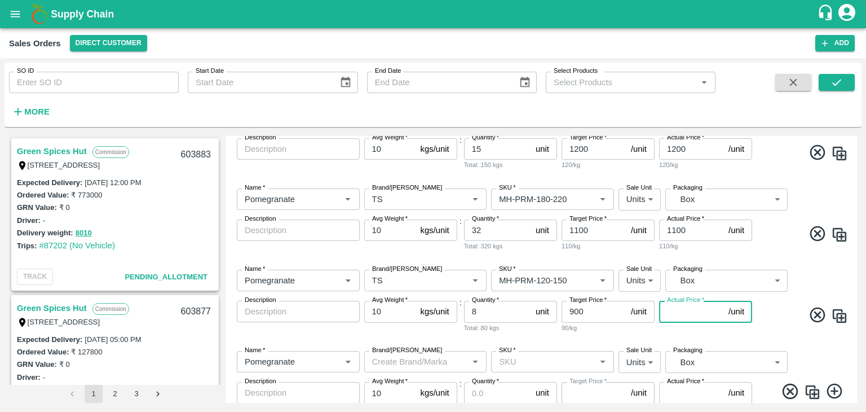
click at [671, 313] on input "Actual Price   *" at bounding box center [691, 311] width 65 height 21
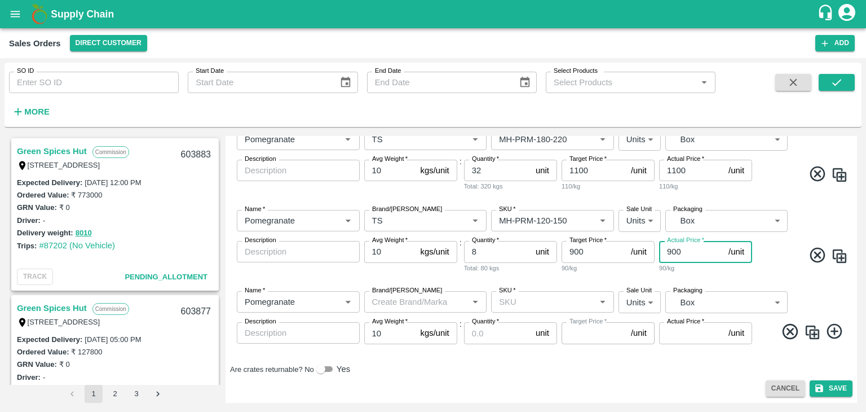
type input "900"
click at [411, 301] on input "Brand/[PERSON_NAME]" at bounding box center [417, 301] width 98 height 15
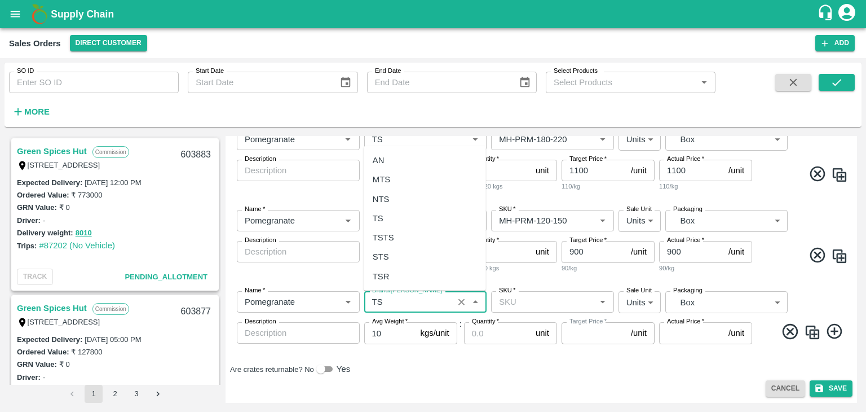
click at [401, 224] on div "TS" at bounding box center [425, 218] width 122 height 19
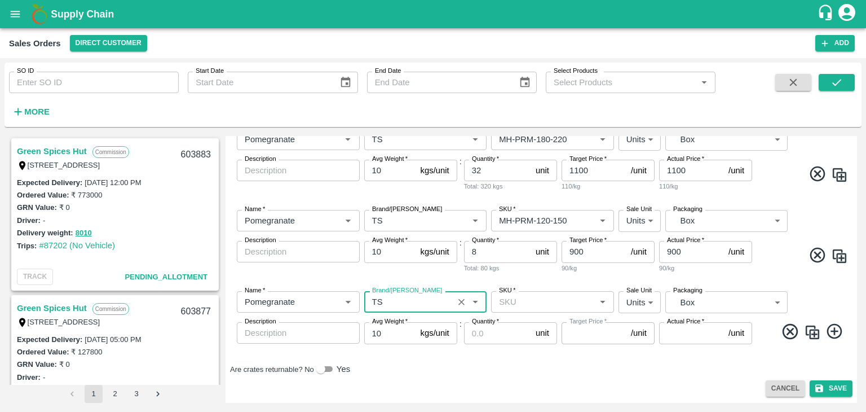
click at [541, 311] on div "SKU   *" at bounding box center [552, 301] width 123 height 21
type input "TS"
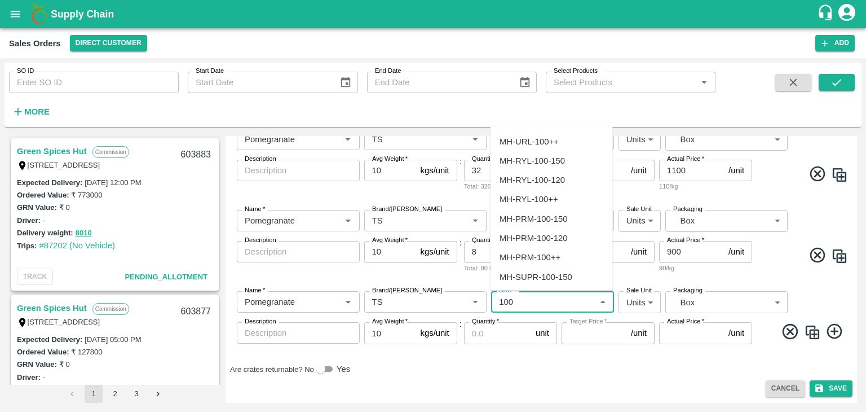
scroll to position [38, 0]
click at [567, 233] on div "MH-PRM-100-120" at bounding box center [552, 237] width 122 height 19
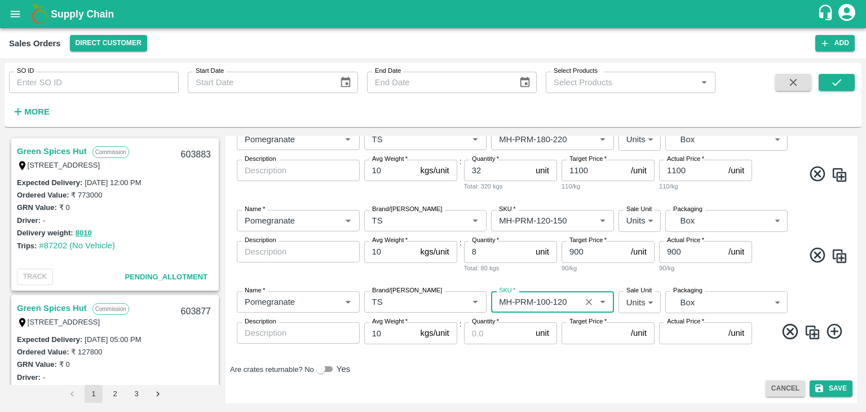
type input "MH-PRM-100-120"
click at [495, 337] on input "Quantity   *" at bounding box center [497, 332] width 67 height 21
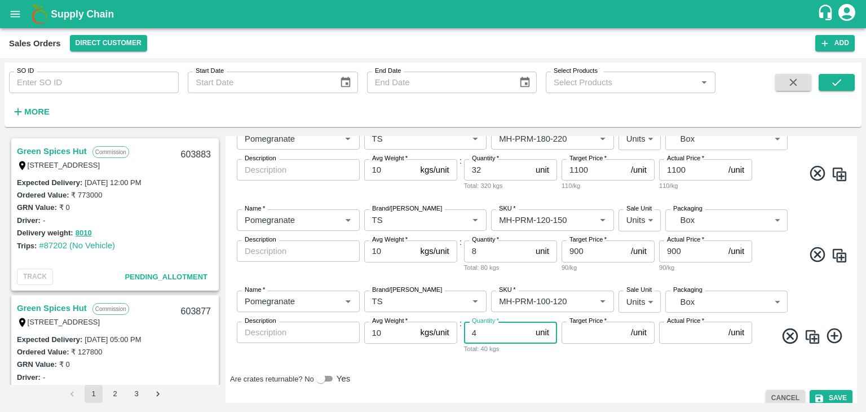
type input "4"
click at [589, 332] on input "Target Price   *" at bounding box center [594, 331] width 65 height 21
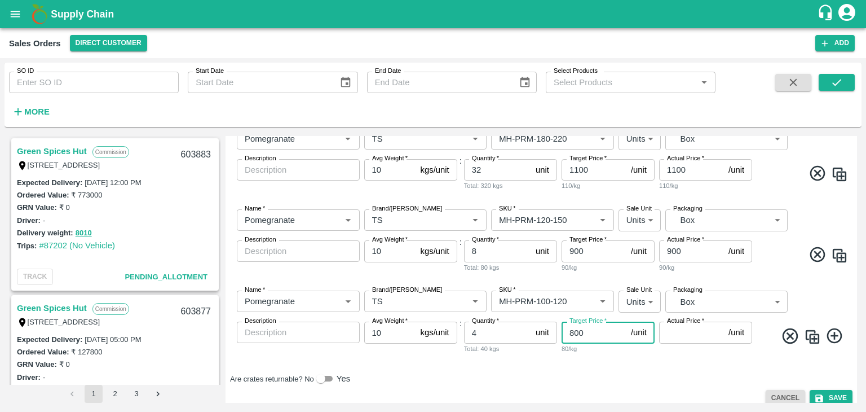
type input "800"
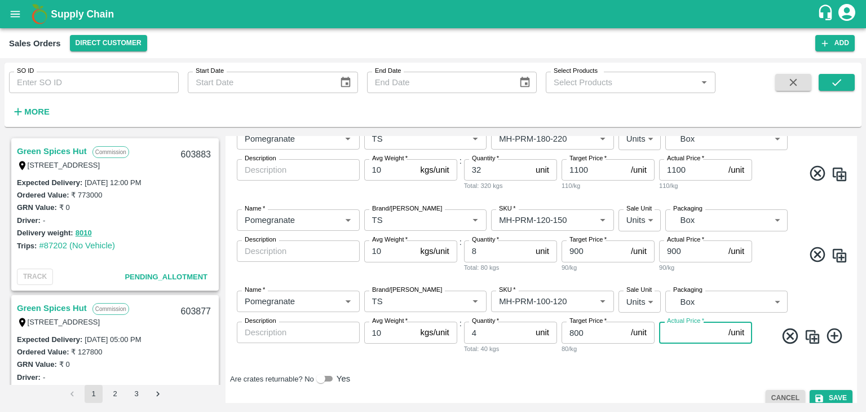
click at [676, 330] on input "Actual Price   *" at bounding box center [691, 331] width 65 height 21
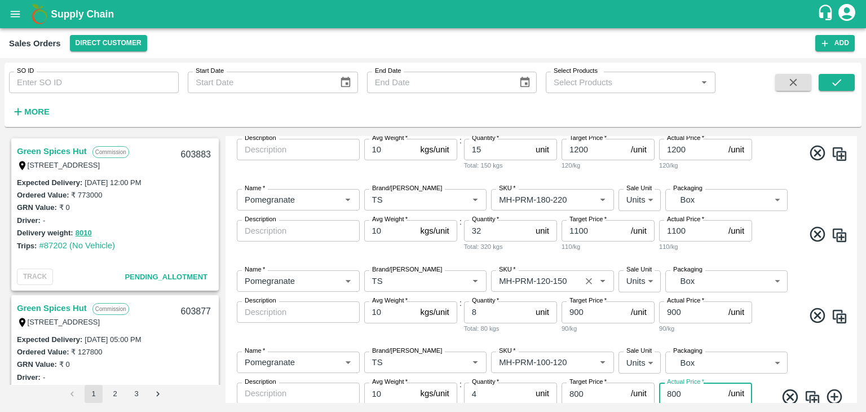
scroll to position [437, 0]
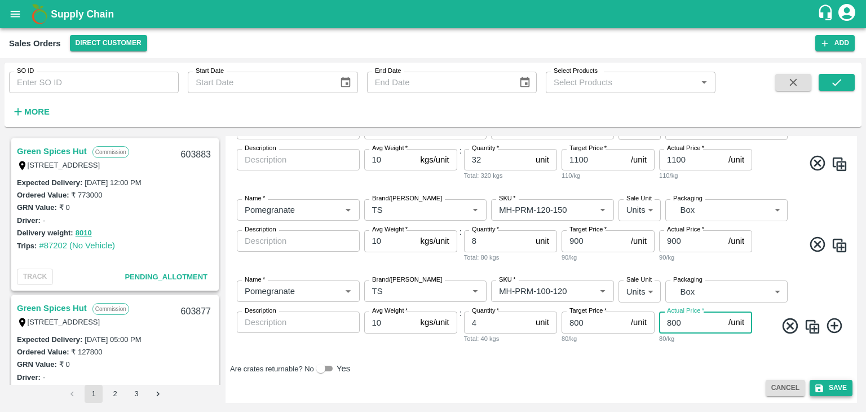
type input "800"
click at [838, 388] on button "Save" at bounding box center [831, 388] width 43 height 16
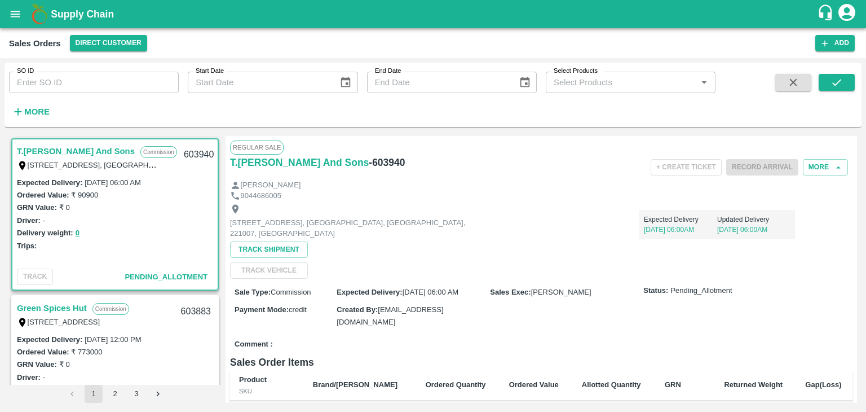
click at [99, 148] on link "T.[PERSON_NAME] And Sons" at bounding box center [76, 151] width 118 height 15
click at [19, 23] on button "open drawer" at bounding box center [15, 14] width 26 height 26
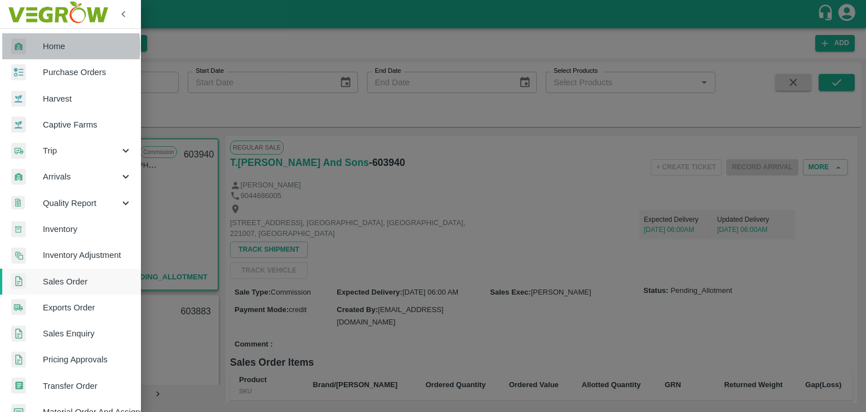
click at [45, 47] on span "Home" at bounding box center [87, 46] width 89 height 12
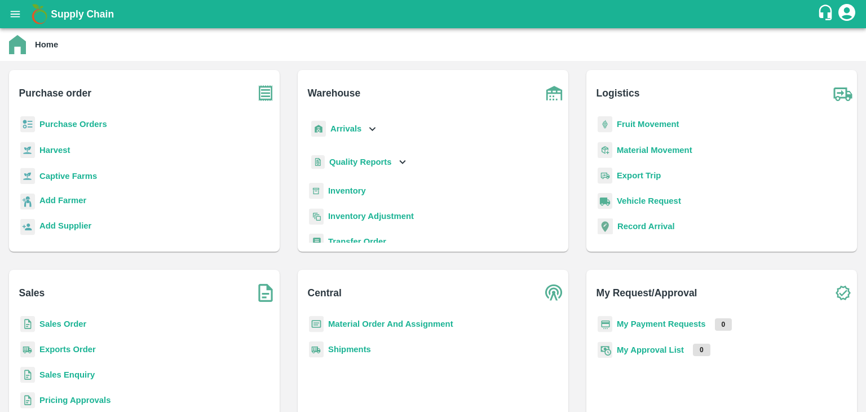
click at [59, 321] on b "Sales Order" at bounding box center [62, 323] width 47 height 9
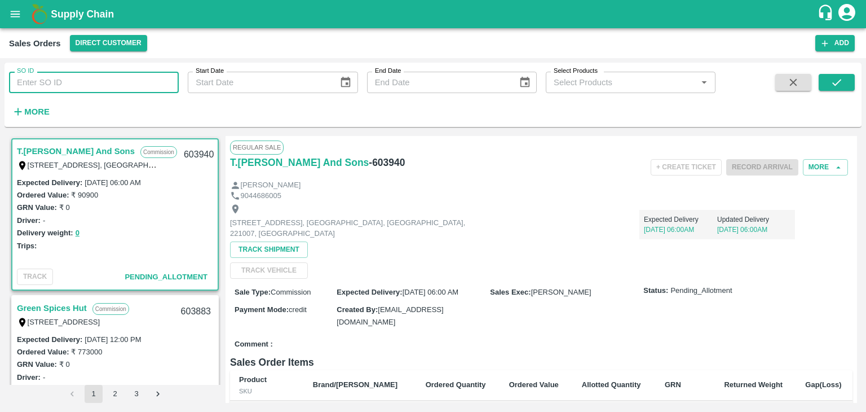
click at [143, 85] on input "SO ID" at bounding box center [94, 82] width 170 height 21
click at [114, 88] on input "SO ID" at bounding box center [94, 82] width 170 height 21
type input "603511"
click at [837, 85] on icon "submit" at bounding box center [837, 82] width 12 height 12
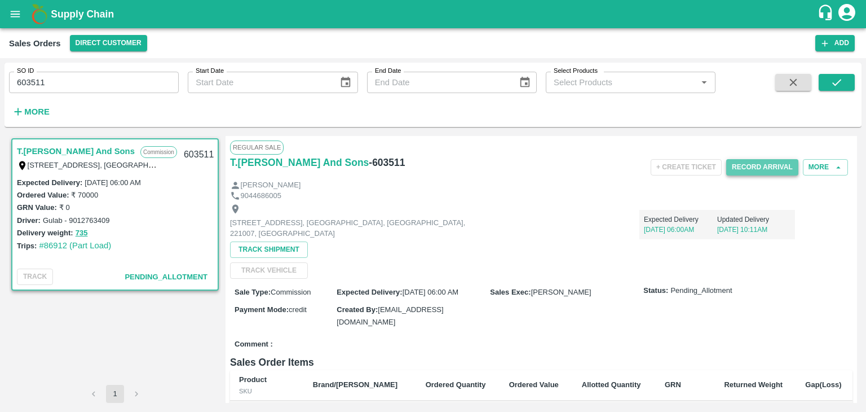
click at [762, 169] on button "Record Arrival" at bounding box center [762, 167] width 72 height 16
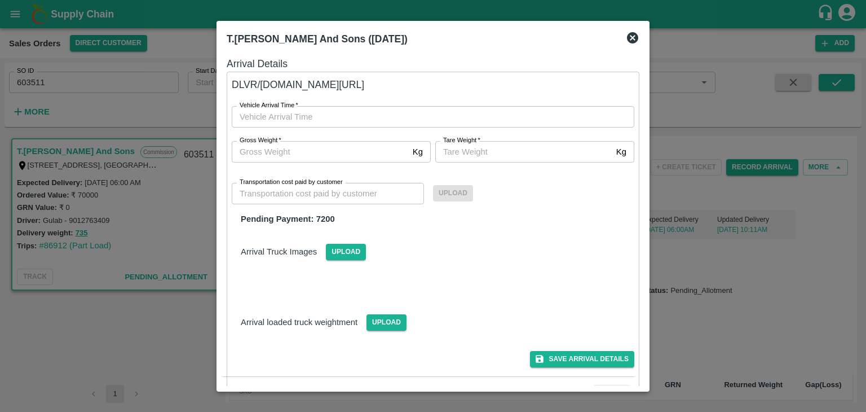
type input "DD/MM/YYYY hh:mm aa"
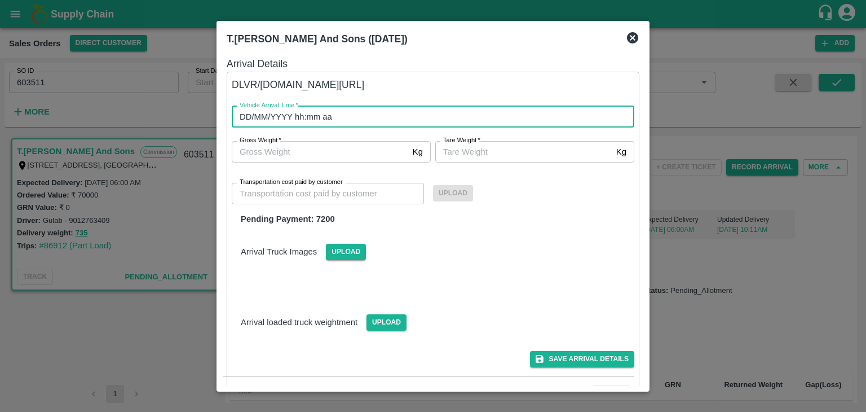
click at [341, 119] on input "DD/MM/YYYY hh:mm aa" at bounding box center [429, 116] width 395 height 21
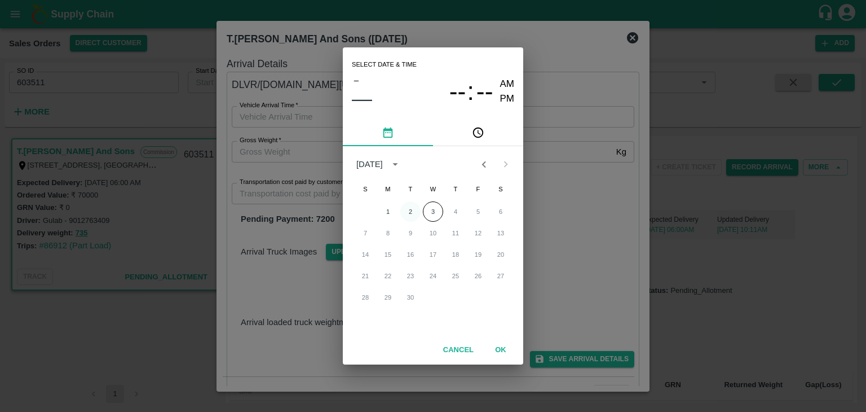
click at [409, 210] on button "2" at bounding box center [410, 211] width 20 height 20
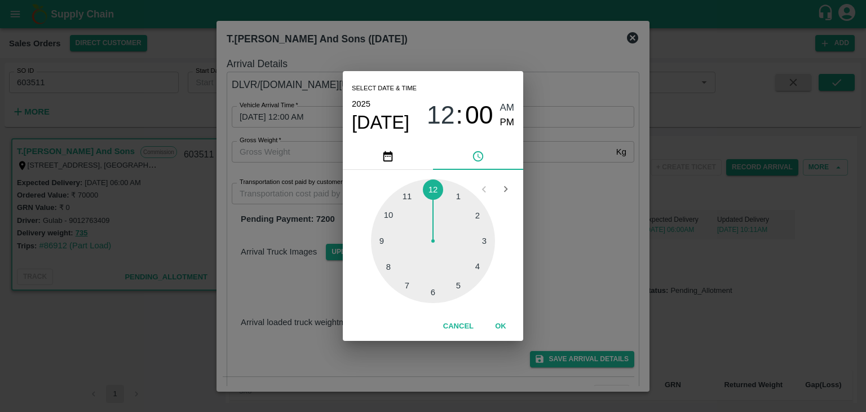
click at [434, 293] on div at bounding box center [433, 241] width 124 height 124
type input "[DATE] 06:00 AM"
click at [502, 324] on button "OK" at bounding box center [501, 326] width 36 height 20
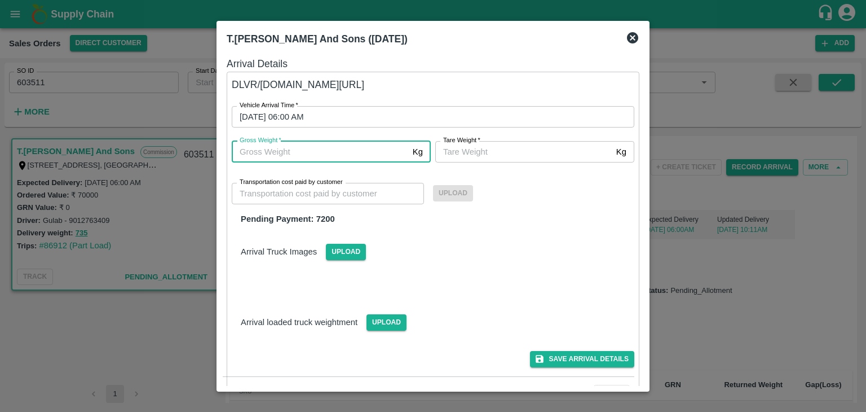
click at [266, 152] on input "Gross Weight   *" at bounding box center [320, 151] width 177 height 21
type input "735"
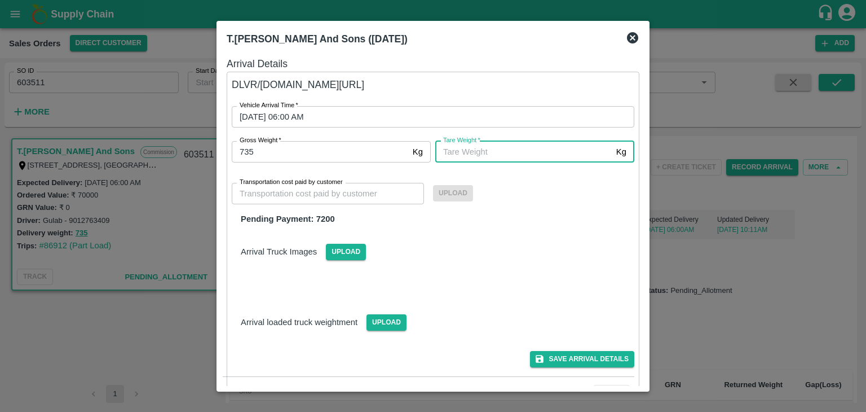
click at [474, 154] on input "[PERSON_NAME]   *" at bounding box center [523, 151] width 177 height 21
type input "735"
click at [367, 187] on input "Transportation cost paid by customer" at bounding box center [328, 193] width 192 height 21
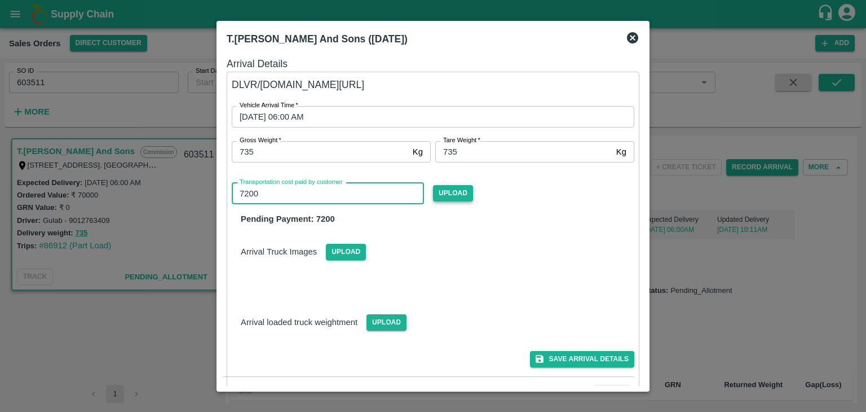
type input "7200"
click at [462, 192] on span "Upload" at bounding box center [453, 193] width 40 height 16
click at [0, 0] on input "Upload" at bounding box center [0, 0] width 0 height 0
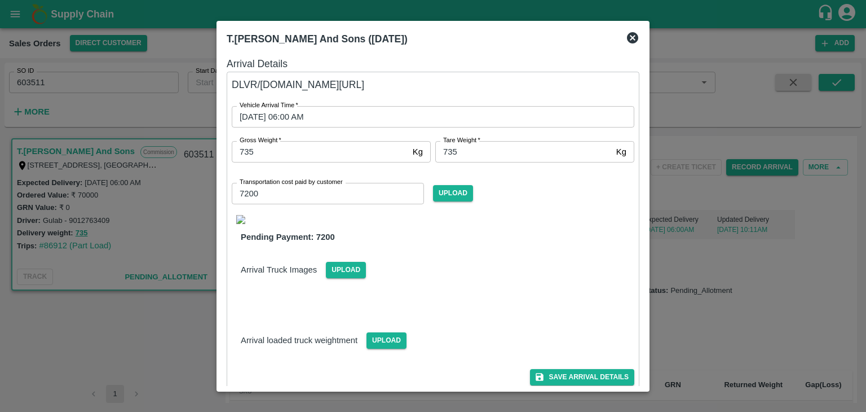
click at [244, 219] on img at bounding box center [240, 219] width 9 height 9
click at [598, 377] on button "Save Arrival Details" at bounding box center [582, 377] width 104 height 16
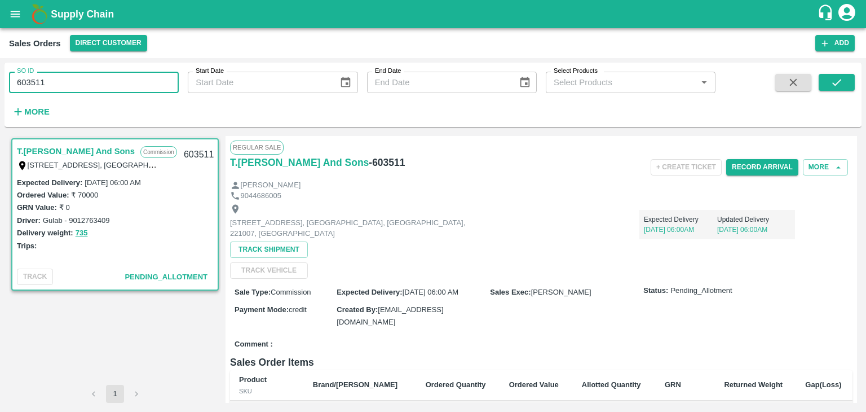
click at [68, 84] on input "603511" at bounding box center [94, 82] width 170 height 21
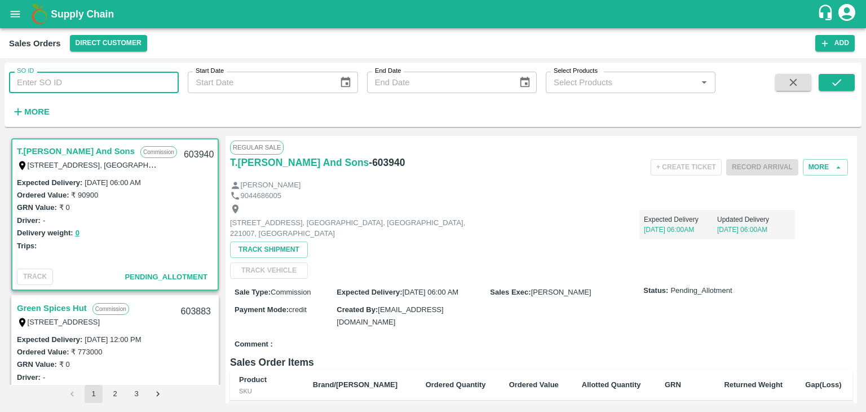
click at [79, 82] on input "SO ID" at bounding box center [94, 82] width 170 height 21
paste input "603511"
type input "603511"
click at [831, 82] on icon "submit" at bounding box center [837, 82] width 12 height 12
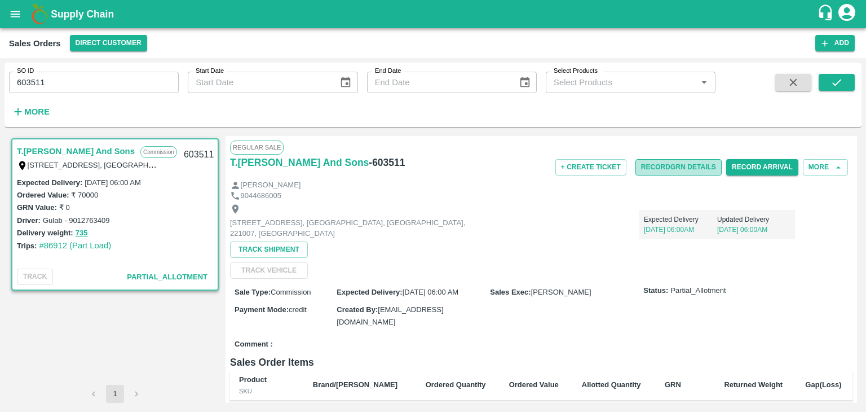
click at [673, 170] on button "Record GRN Details" at bounding box center [679, 167] width 86 height 16
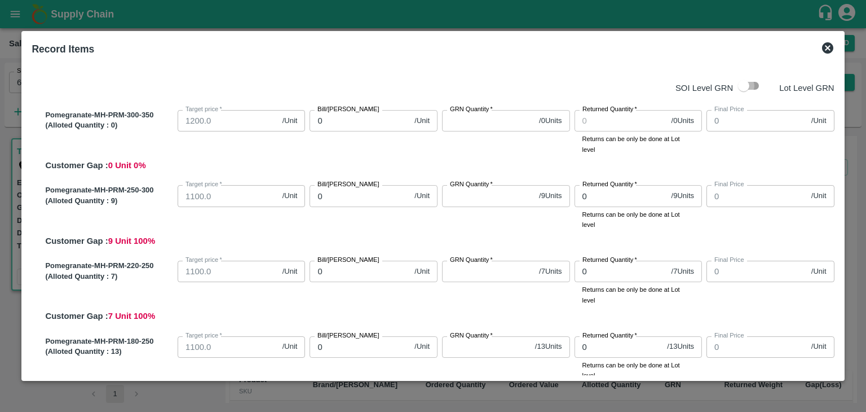
click at [741, 89] on input "checkbox" at bounding box center [744, 85] width 64 height 21
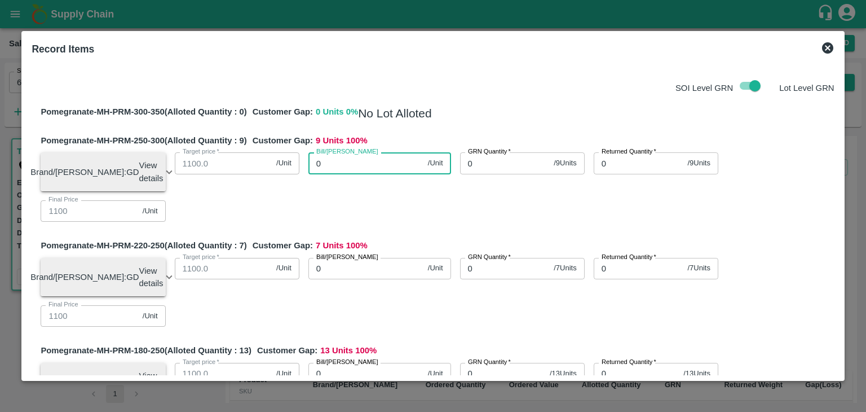
click at [379, 168] on input "0" at bounding box center [365, 162] width 115 height 21
click at [336, 161] on input "0" at bounding box center [365, 162] width 115 height 21
click at [753, 87] on input "checkbox" at bounding box center [755, 85] width 64 height 21
checkbox input "false"
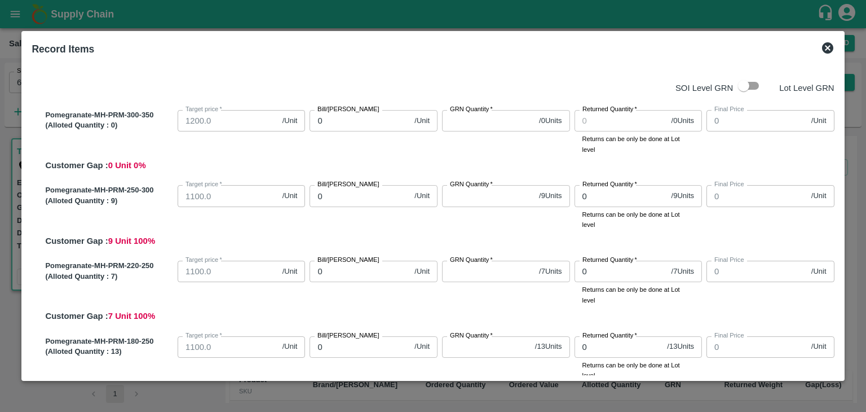
click at [324, 139] on div "Bill/Patti price 0 /Unit Bill/Patti price" at bounding box center [371, 129] width 133 height 49
click at [743, 86] on input "checkbox" at bounding box center [744, 85] width 64 height 21
checkbox input "true"
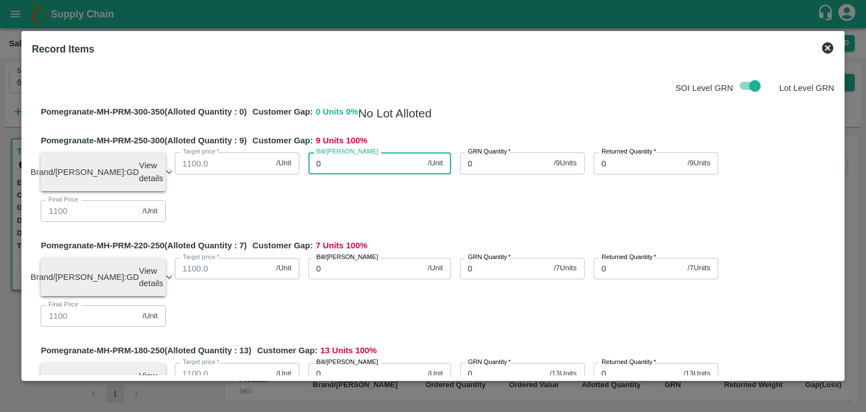
click at [387, 157] on input "0" at bounding box center [365, 162] width 115 height 21
click at [366, 156] on input "0" at bounding box center [365, 162] width 115 height 21
type input "10"
type input "104"
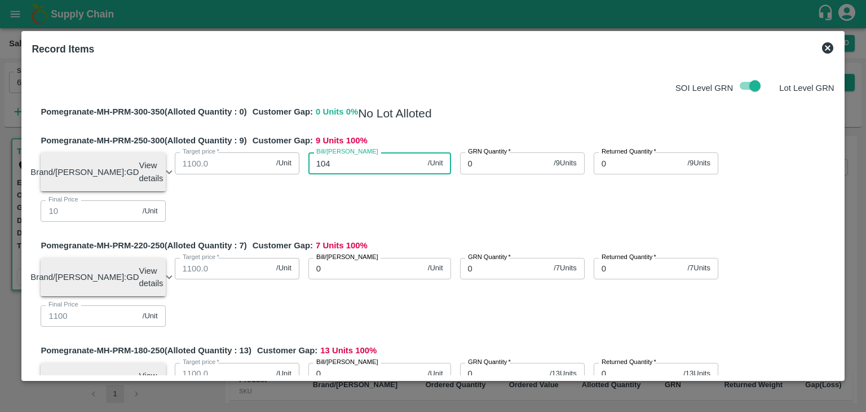
type input "104"
type input "1044"
click at [499, 164] on input "0" at bounding box center [505, 162] width 90 height 21
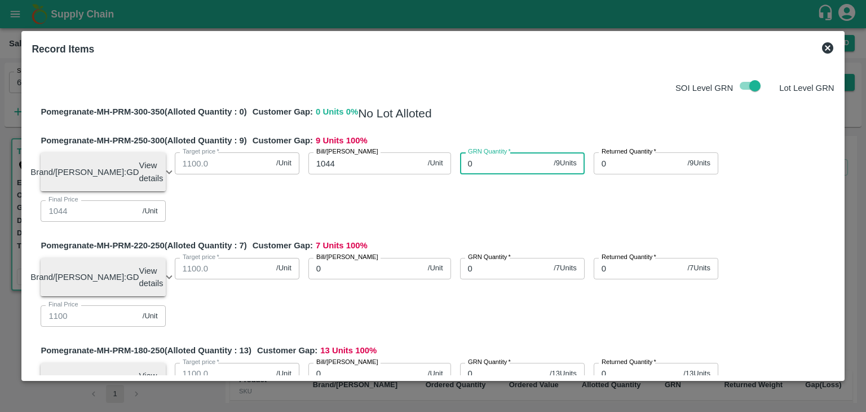
type input "0"
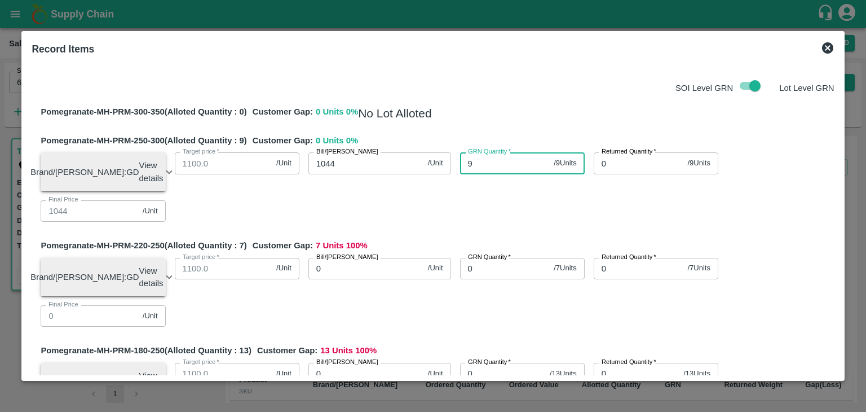
type input "9"
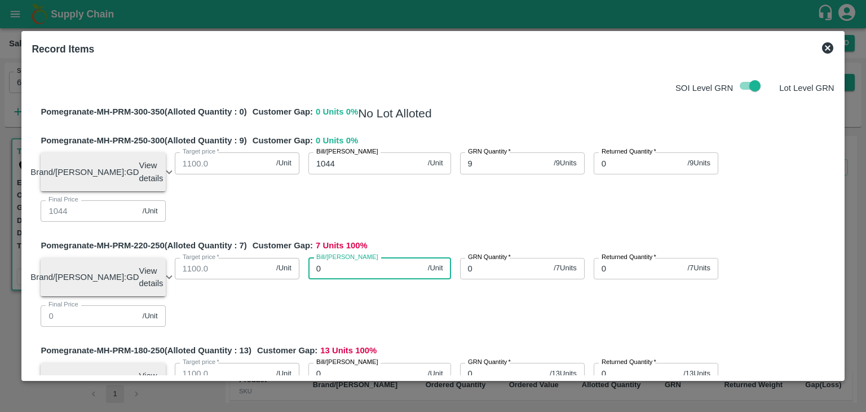
click at [346, 268] on input "0" at bounding box center [365, 268] width 115 height 21
type input "10"
type input "100"
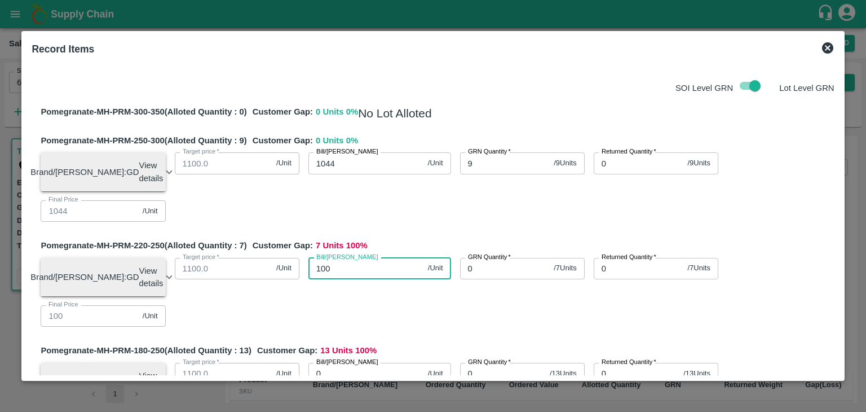
type input "1000"
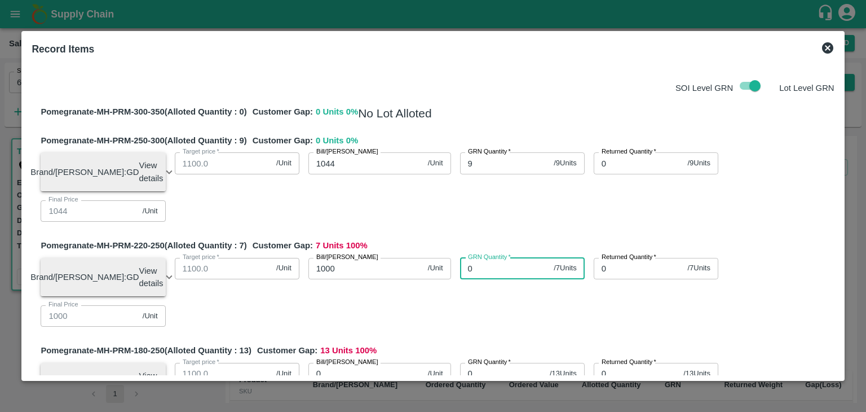
click at [495, 274] on input "0" at bounding box center [505, 268] width 90 height 21
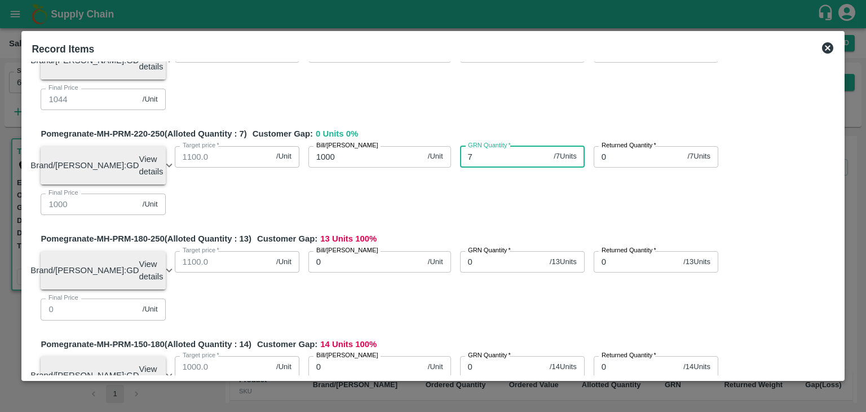
scroll to position [120, 0]
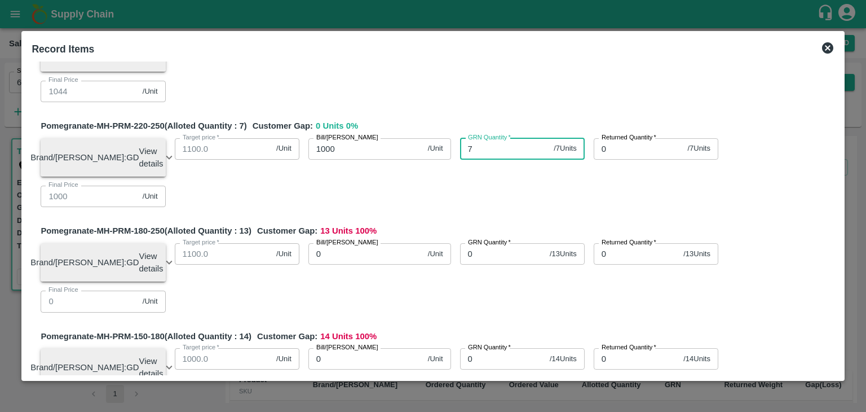
type input "7"
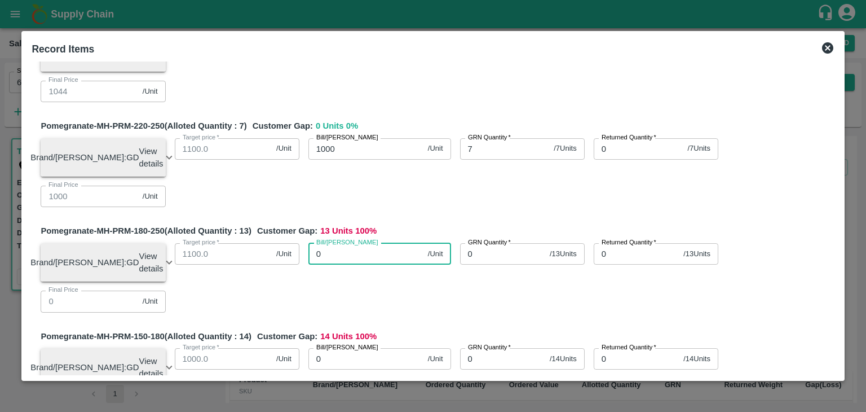
click at [368, 265] on input "0" at bounding box center [365, 253] width 115 height 21
type input "95"
type input "950"
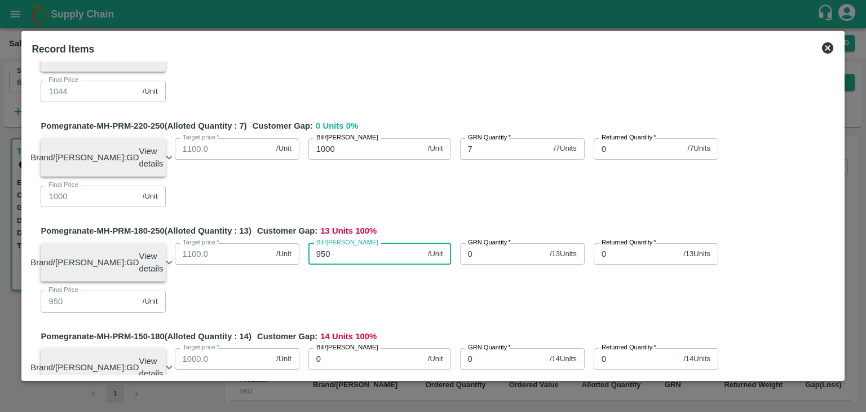
type input "950"
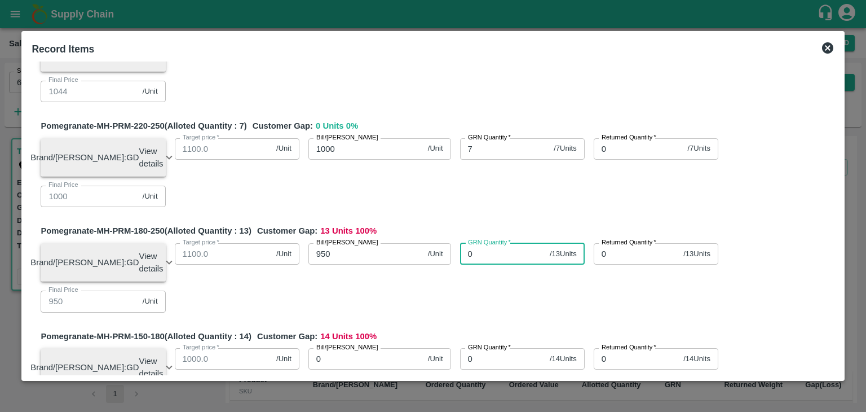
click at [491, 265] on input "0" at bounding box center [502, 253] width 85 height 21
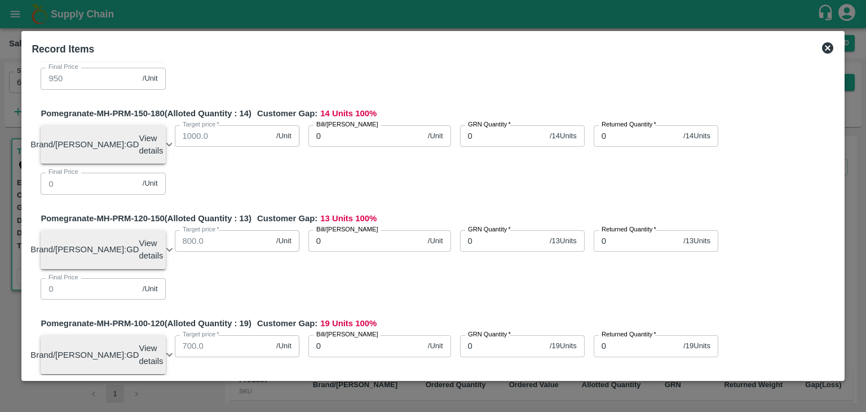
type input "13"
click at [378, 147] on input "0" at bounding box center [365, 135] width 115 height 21
type input "95"
type input "950"
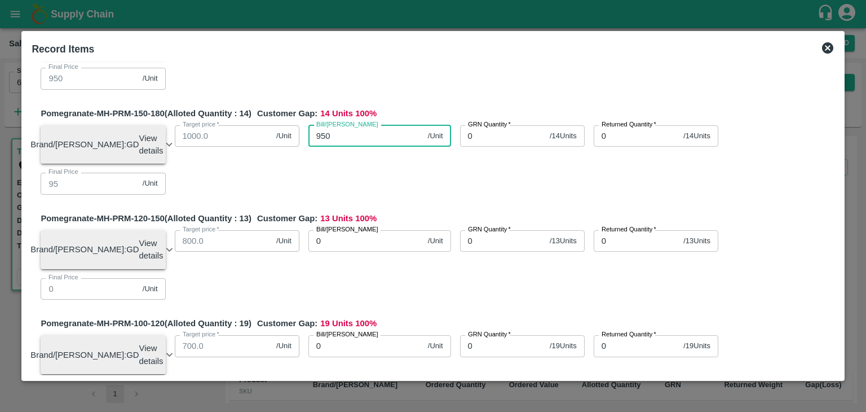
type input "950"
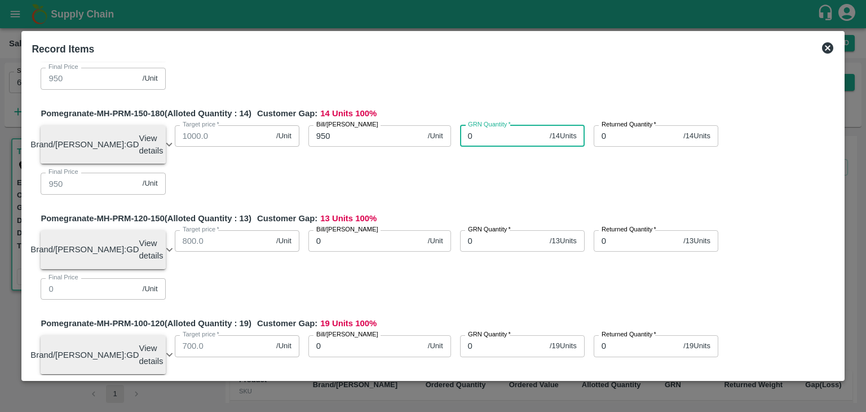
click at [478, 147] on input "0" at bounding box center [502, 135] width 85 height 21
type input "14"
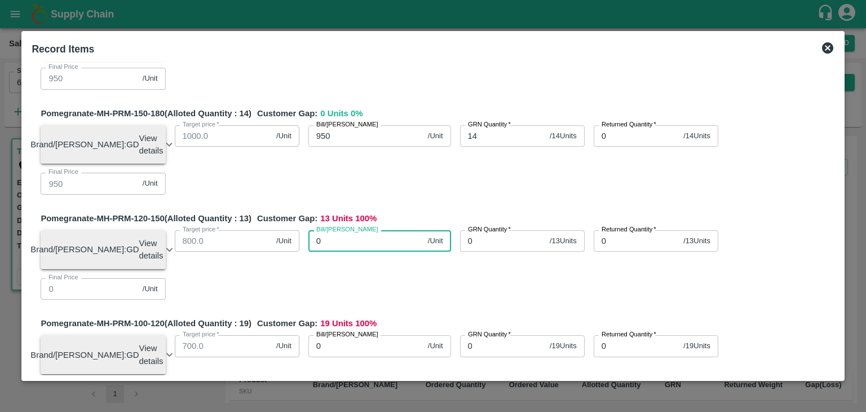
click at [338, 252] on input "0" at bounding box center [365, 240] width 115 height 21
type input "75"
type input "750"
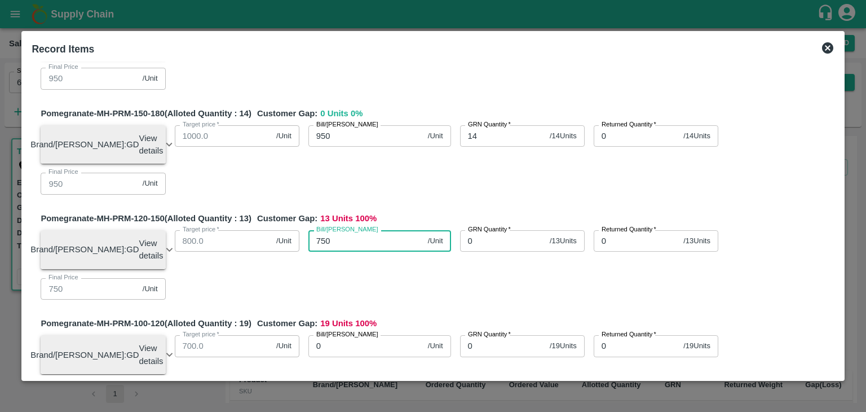
type input "750"
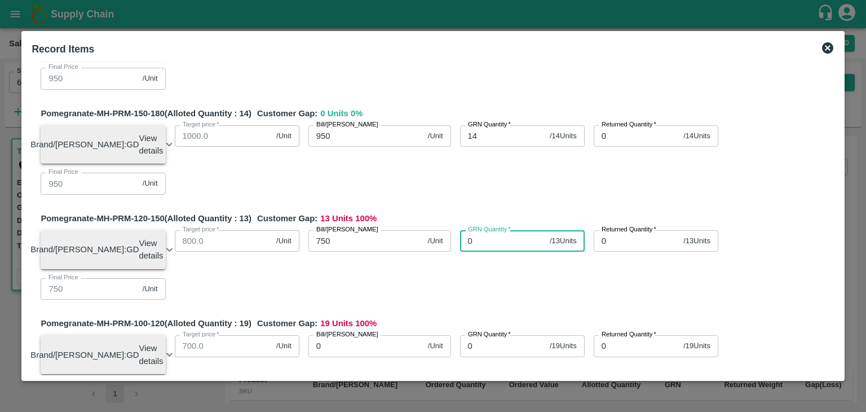
click at [492, 252] on input "0" at bounding box center [502, 240] width 85 height 21
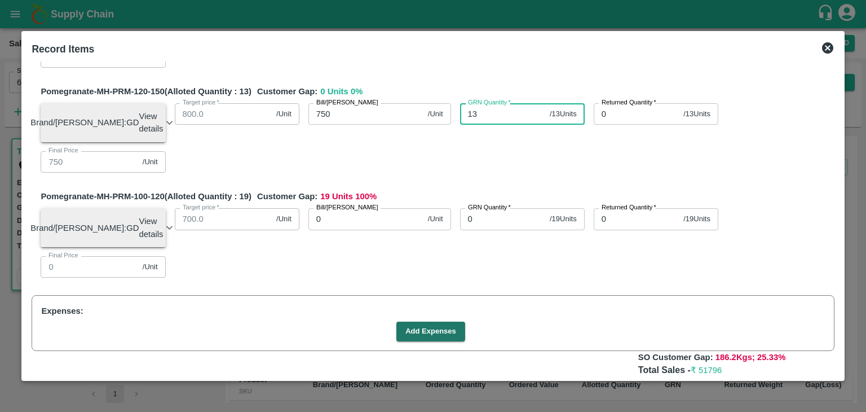
scroll to position [470, 0]
type input "13"
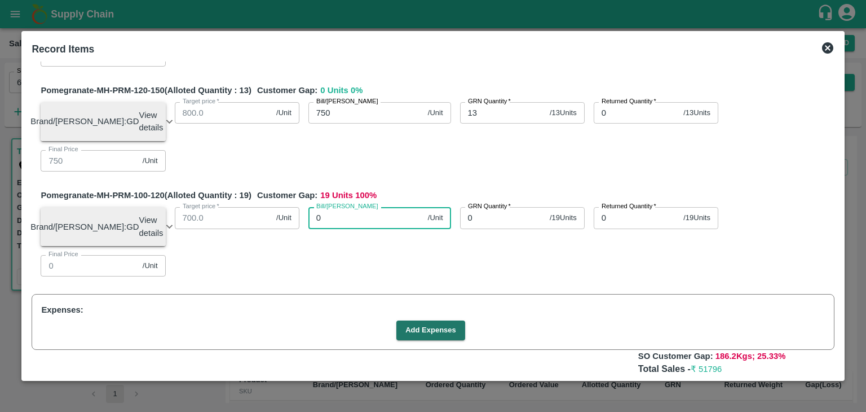
drag, startPoint x: 350, startPoint y: 249, endPoint x: 350, endPoint y: 241, distance: 7.9
click at [350, 228] on input "0" at bounding box center [365, 217] width 115 height 21
type input "68"
type input "680"
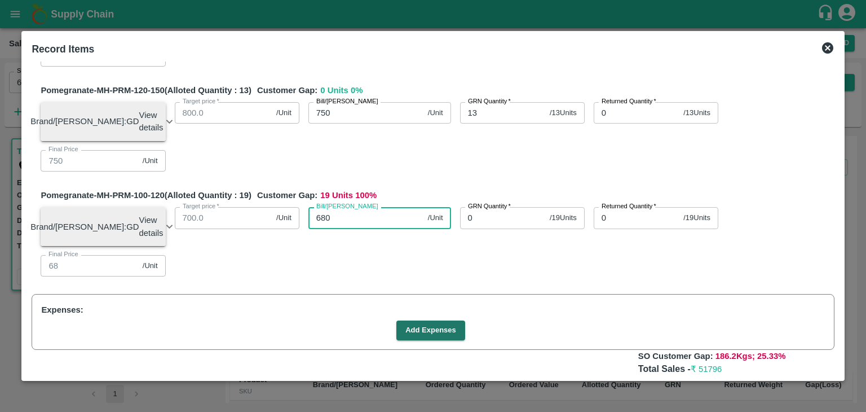
type input "680"
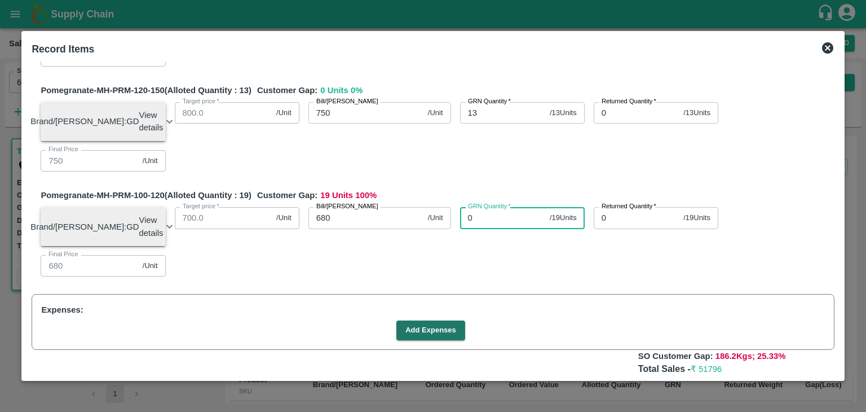
click at [493, 228] on input "0" at bounding box center [502, 217] width 85 height 21
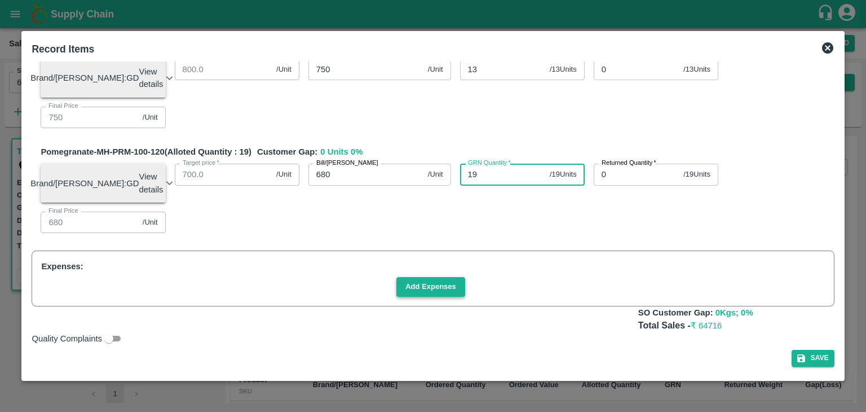
type input "19"
click at [440, 292] on button "Add Expenses" at bounding box center [430, 287] width 69 height 20
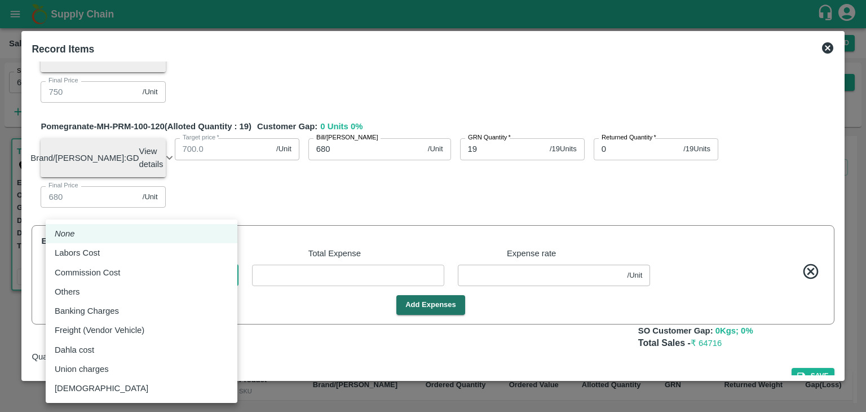
click at [195, 302] on body "Supply Chain Sales Orders Direct Customer Add SO ID 603511 SO ID Start Date Sta…" at bounding box center [433, 206] width 866 height 412
click at [153, 250] on div "Labors Cost" at bounding box center [142, 252] width 174 height 12
type input "Labors Cost"
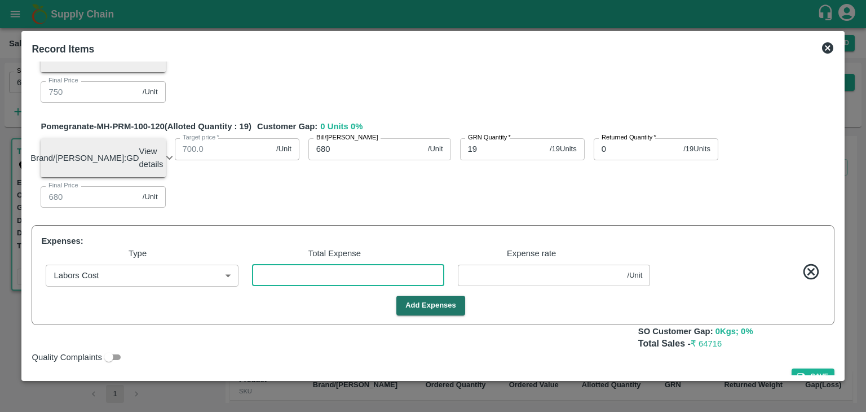
click at [303, 286] on input "number" at bounding box center [348, 275] width 192 height 21
type input "2"
type input "1043.97333"
type input "999.97333"
type input "949.97333"
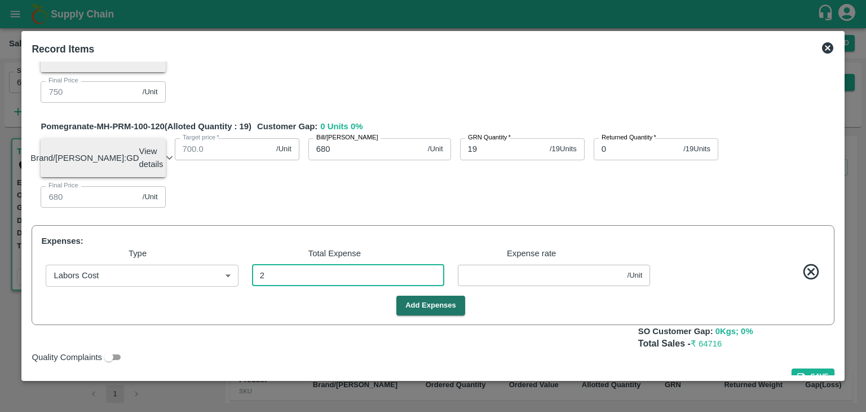
type input "949.97333"
type input "749.97333"
type input "679.97333"
type input "0.02667"
type input "1043.70667"
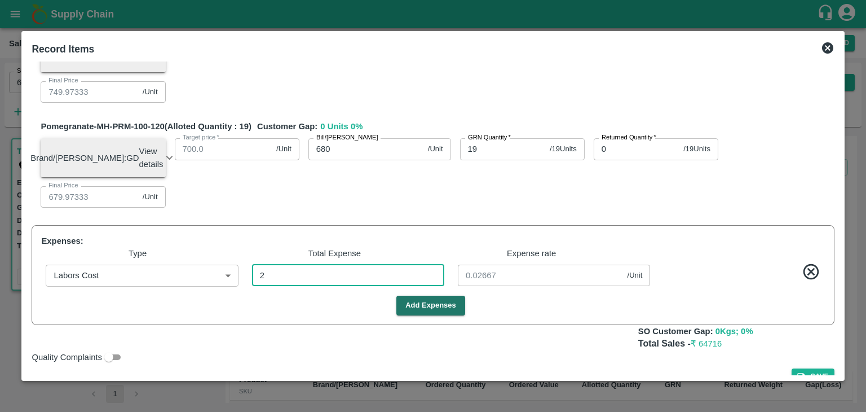
type input "999.70667"
type input "949.70667"
type input "749.70667"
type input "679.70667"
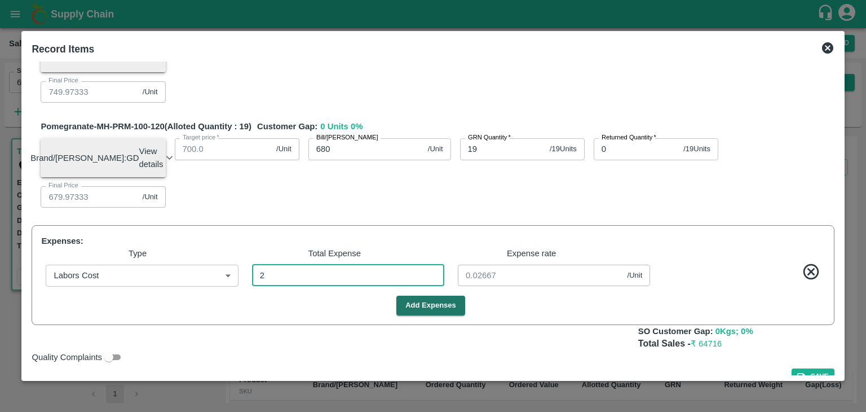
type input "22"
type input "0.29333"
type input "225"
type input "1041"
type input "997"
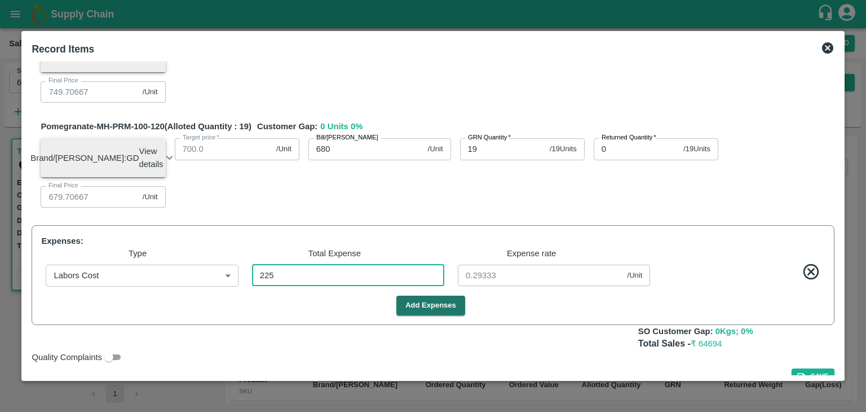
type input "947"
type input "747"
type input "677"
type input "3"
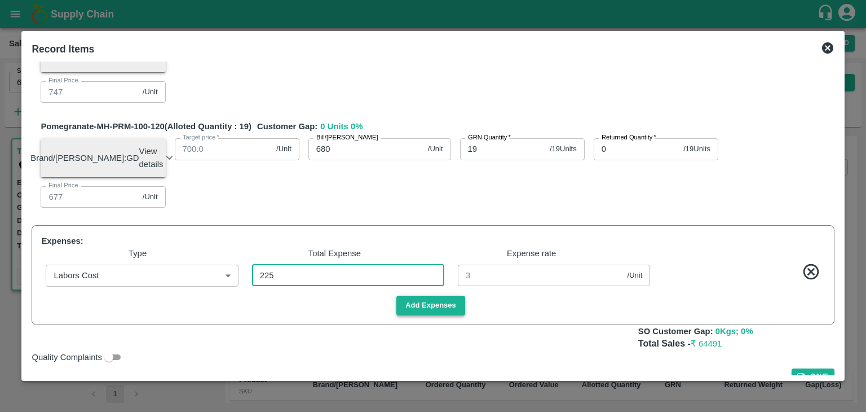
type input "225"
click at [416, 315] on button "Add Expenses" at bounding box center [430, 306] width 69 height 20
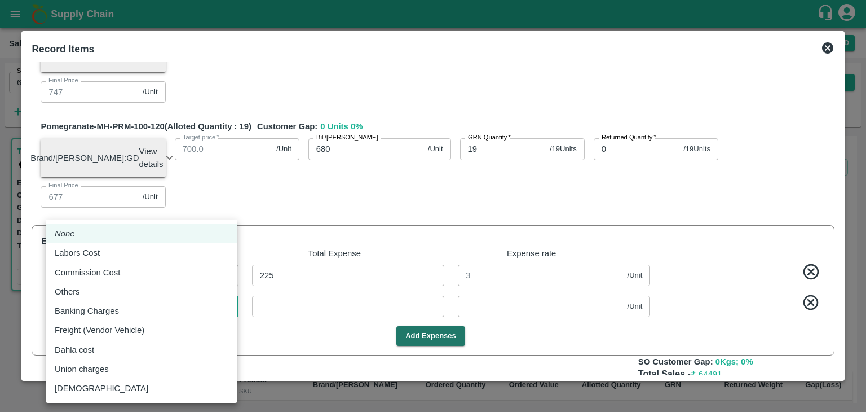
click at [160, 327] on body "Supply Chain Sales Orders Direct Customer Add SO ID 603511 SO ID Start Date Sta…" at bounding box center [433, 206] width 866 height 412
click at [142, 278] on div "Commission Cost" at bounding box center [142, 272] width 174 height 12
type input "Commission Cost"
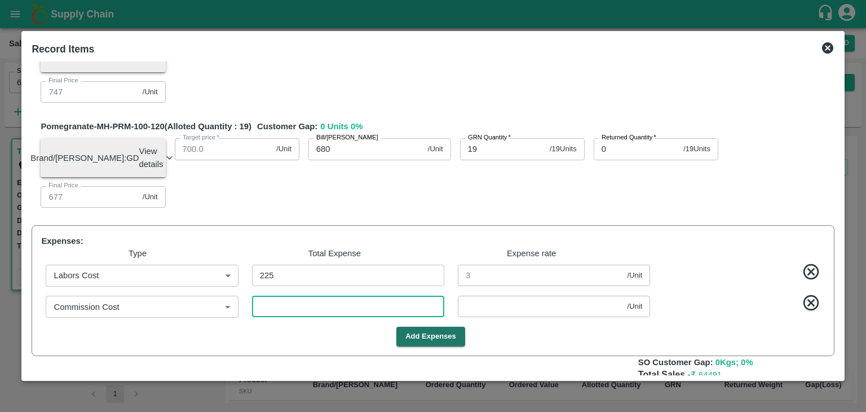
click at [277, 317] on input "number" at bounding box center [348, 306] width 192 height 21
type input "2"
type input "1040.97333"
type input "996.97333"
type input "946.97333"
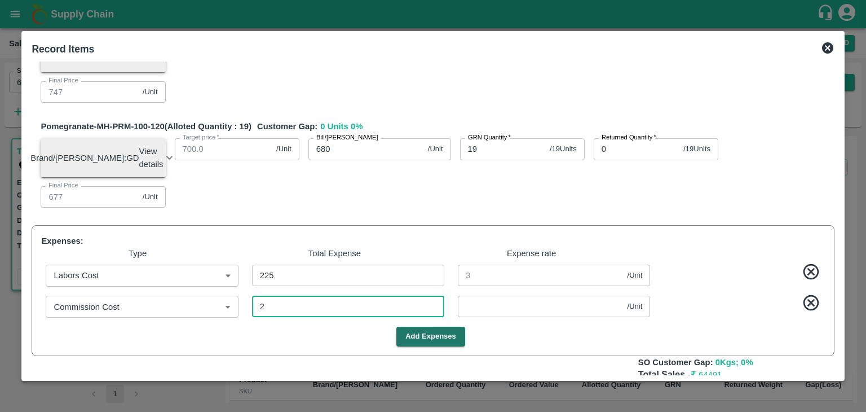
type input "946.97333"
type input "746.97333"
type input "676.97333"
type input "0.02667"
type input "25"
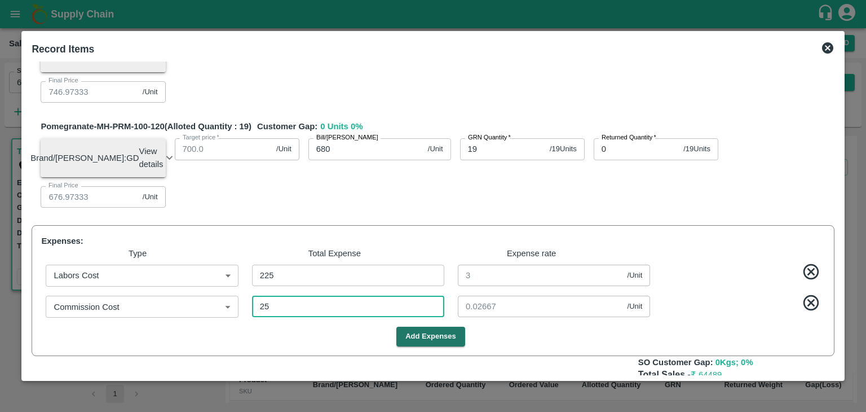
type input "1040.66667"
type input "996.66667"
type input "946.66667"
type input "746.66667"
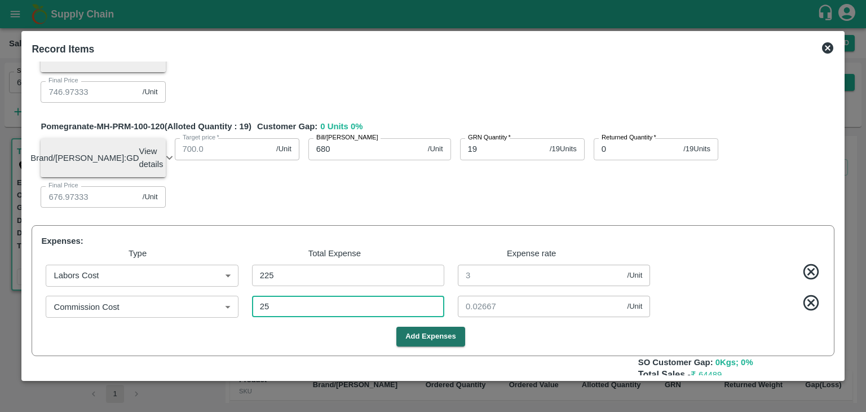
type input "676.66667"
type input "0.33333"
type input "258"
type input "1037.56"
type input "993.56"
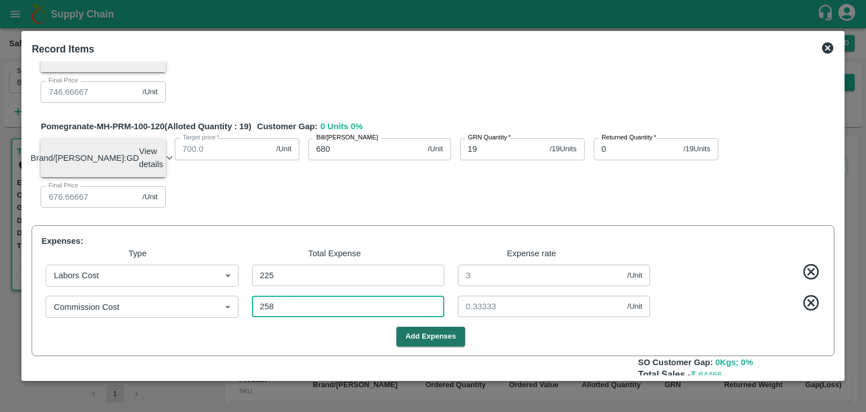
type input "943.56"
type input "743.56"
type input "673.56"
type input "3.44"
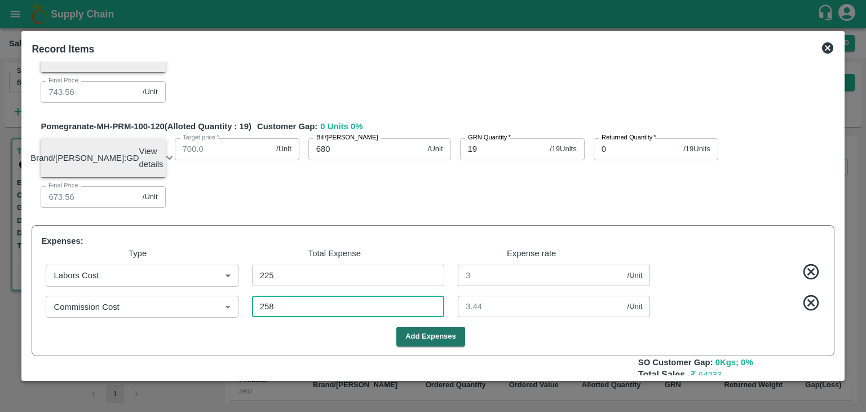
type input "2589"
type input "1006.48"
type input "962.48"
type input "912.48"
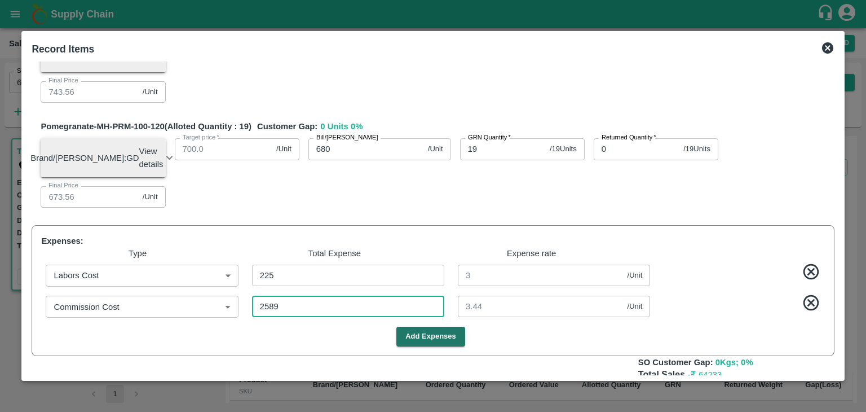
type input "712.48"
type input "642.48"
type input "34.52"
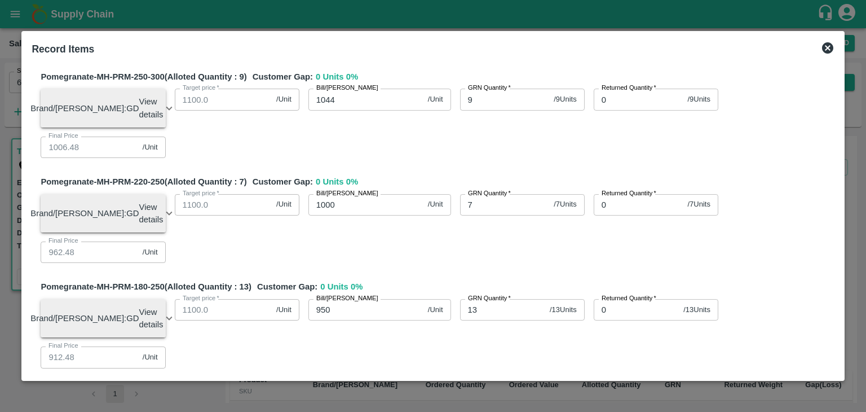
scroll to position [0, 0]
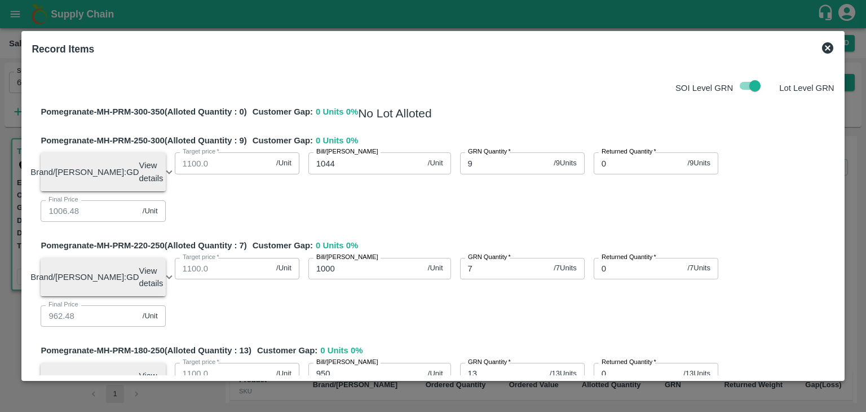
type input "2589"
click at [358, 165] on input "1044" at bounding box center [365, 162] width 115 height 21
type input "1044.5"
type input "1006.98"
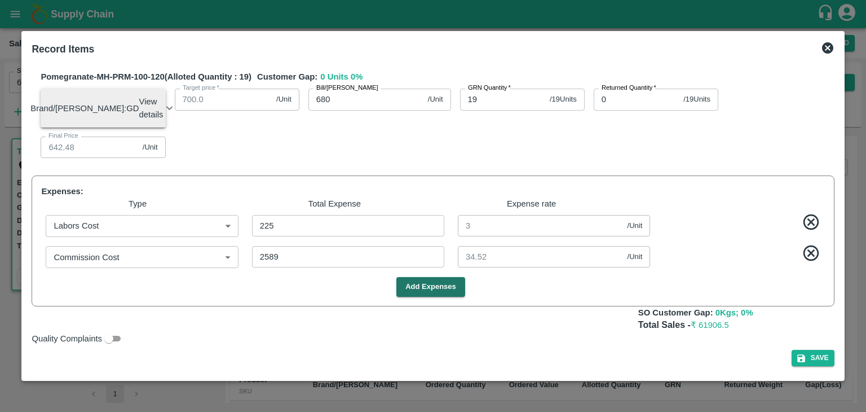
scroll to position [614, 0]
type input "1044.5"
click at [826, 359] on button "Save" at bounding box center [813, 358] width 43 height 16
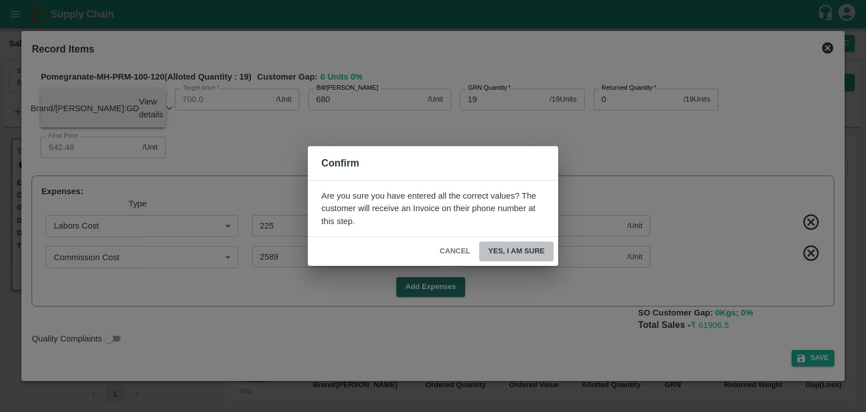
click at [539, 251] on button "Yes, I am sure" at bounding box center [516, 251] width 74 height 20
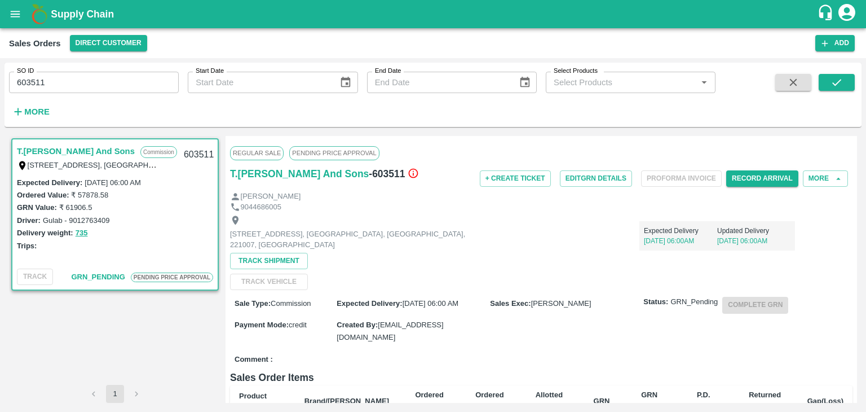
scroll to position [324, 0]
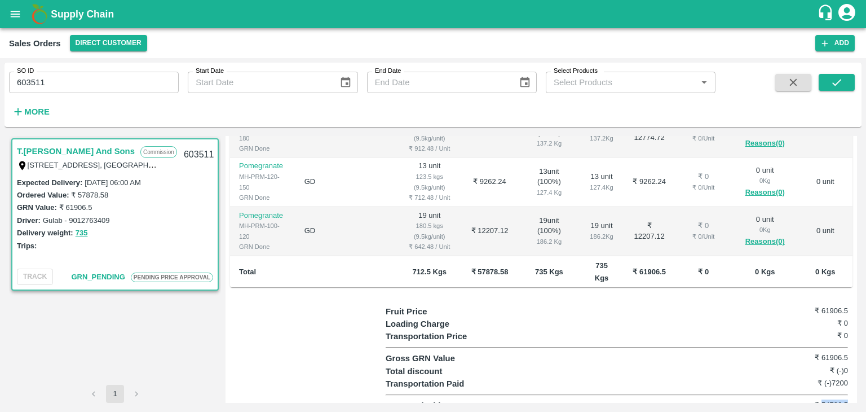
drag, startPoint x: 848, startPoint y: 393, endPoint x: 819, endPoint y: 391, distance: 29.4
click at [819, 391] on div "Fruit Price ₹ 61906.5 Loading Charge ₹ 0 Transportation Price ₹ 0 Gross GRN Val…" at bounding box center [619, 358] width 467 height 107
copy h6 "54706.5"
drag, startPoint x: 850, startPoint y: 344, endPoint x: 819, endPoint y: 345, distance: 31.0
click at [819, 345] on div "Fruit Price ₹ 61906.5 Loading Charge ₹ 0 Transportation Price ₹ 0 Gross GRN Val…" at bounding box center [619, 358] width 467 height 107
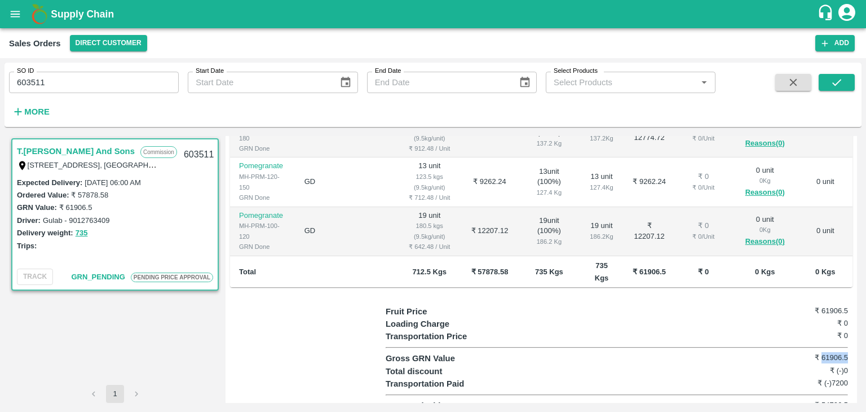
copy h6 "61906.5"
click at [83, 80] on input "603511" at bounding box center [94, 82] width 170 height 21
paste input "text"
type input "603656"
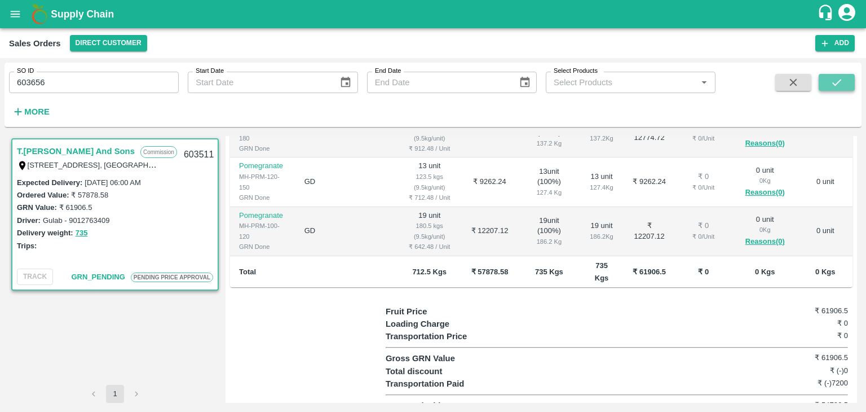
click at [823, 80] on button "submit" at bounding box center [837, 82] width 36 height 17
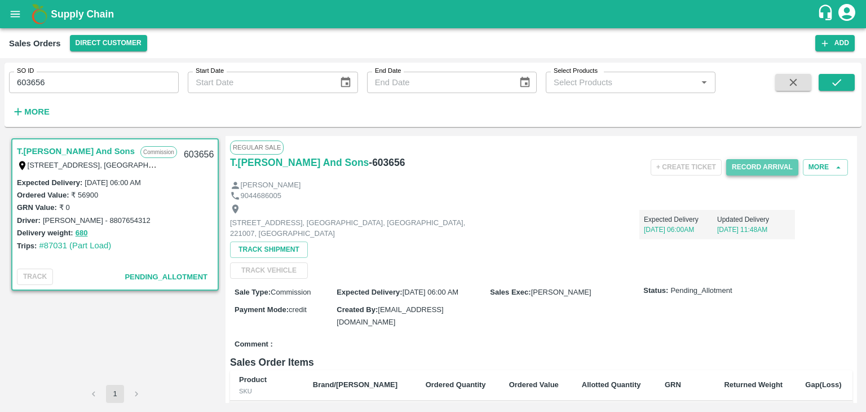
click at [766, 167] on button "Record Arrival" at bounding box center [762, 167] width 72 height 16
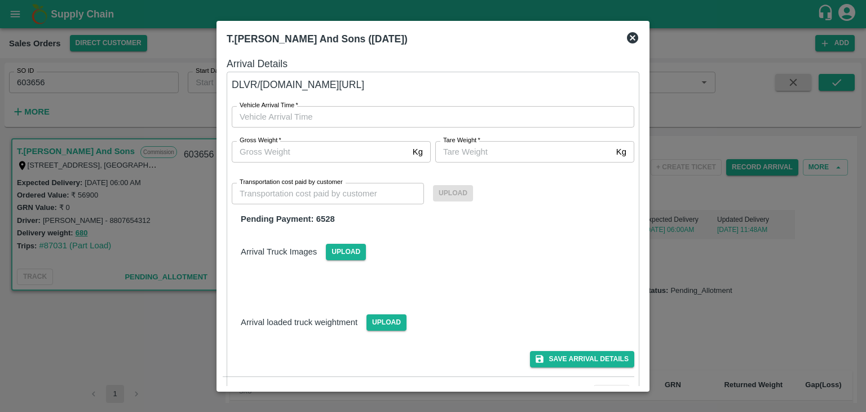
type input "DD/MM/YYYY hh:mm aa"
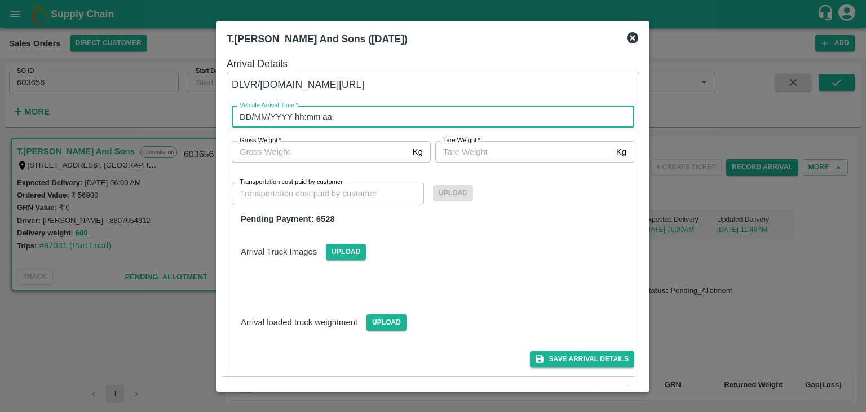
click at [332, 125] on input "DD/MM/YYYY hh:mm aa" at bounding box center [429, 116] width 395 height 21
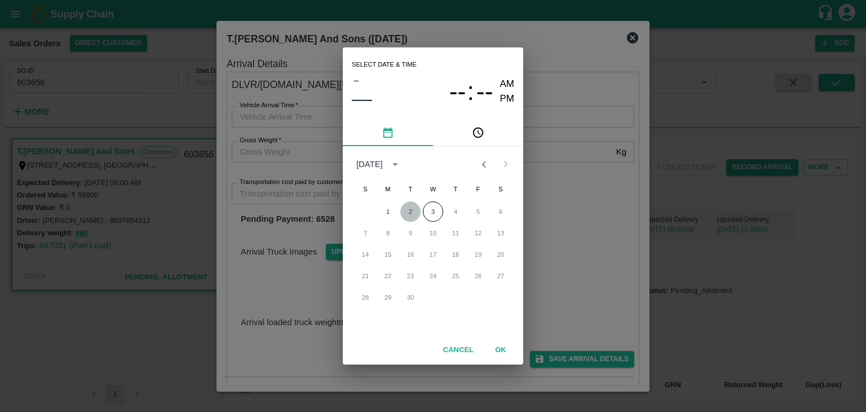
click at [413, 210] on button "2" at bounding box center [410, 211] width 20 height 20
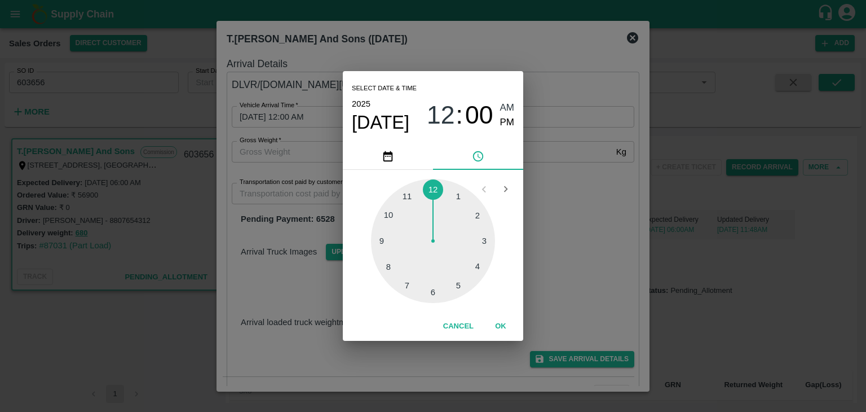
click at [430, 292] on div at bounding box center [433, 241] width 124 height 124
type input "[DATE] 06:00 AM"
click at [496, 323] on button "OK" at bounding box center [501, 326] width 36 height 20
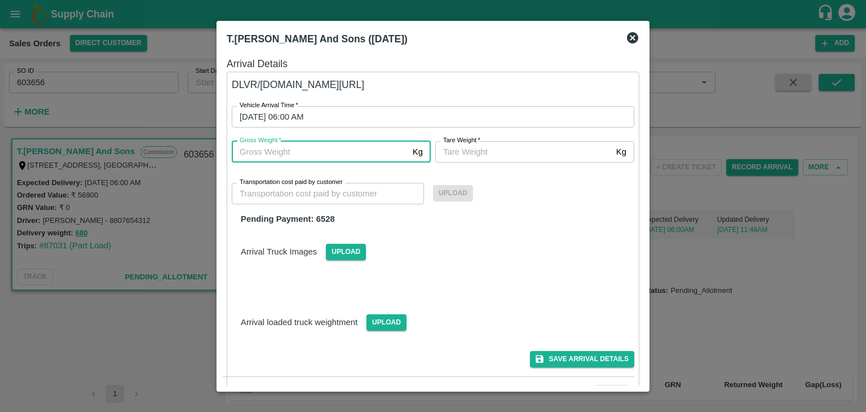
click at [273, 157] on input "Gross Weight   *" at bounding box center [320, 151] width 177 height 21
type input "680"
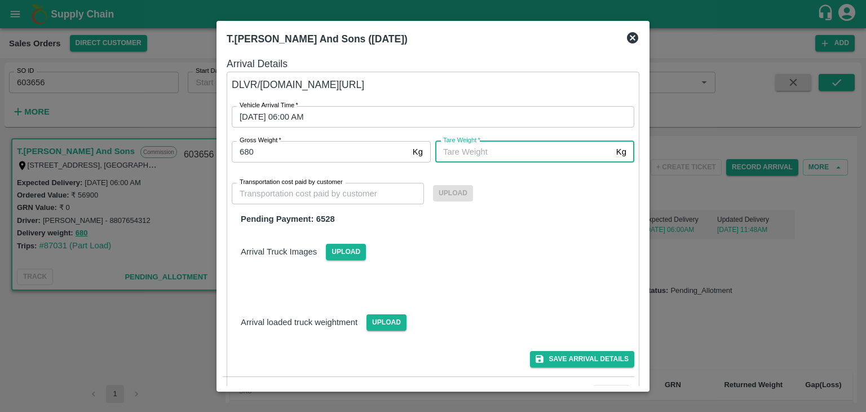
click at [471, 153] on input "[PERSON_NAME]   *" at bounding box center [523, 151] width 177 height 21
type input "680"
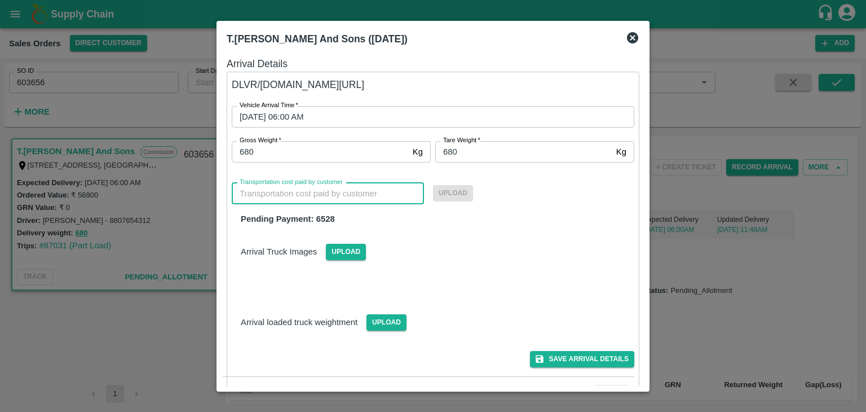
drag, startPoint x: 338, startPoint y: 199, endPoint x: 336, endPoint y: 194, distance: 5.8
click at [336, 194] on input "Transportation cost paid by customer" at bounding box center [328, 193] width 192 height 21
type input "6528"
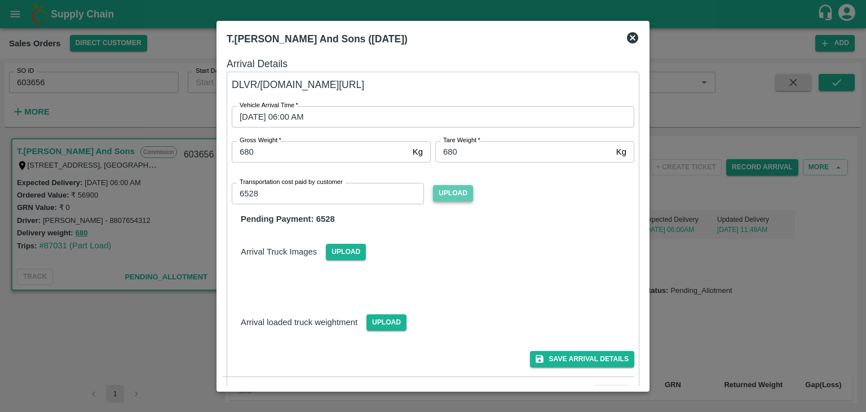
click at [456, 191] on span "Upload" at bounding box center [453, 193] width 40 height 16
click at [0, 0] on input "Upload" at bounding box center [0, 0] width 0 height 0
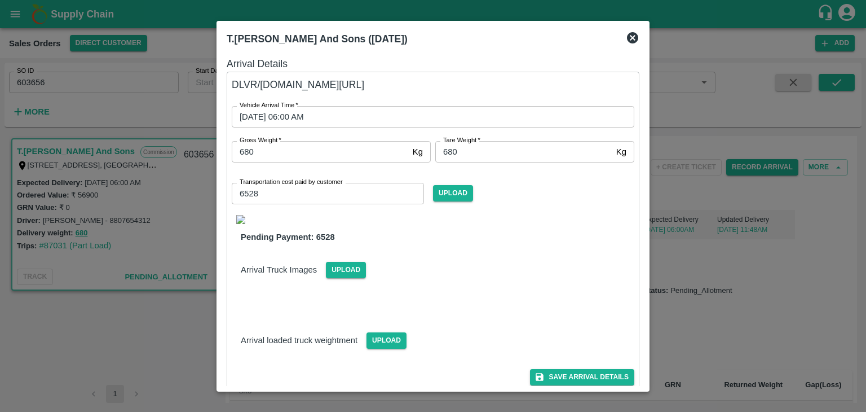
click at [241, 219] on img at bounding box center [240, 219] width 9 height 9
click at [620, 378] on button "Save Arrival Details" at bounding box center [582, 377] width 104 height 16
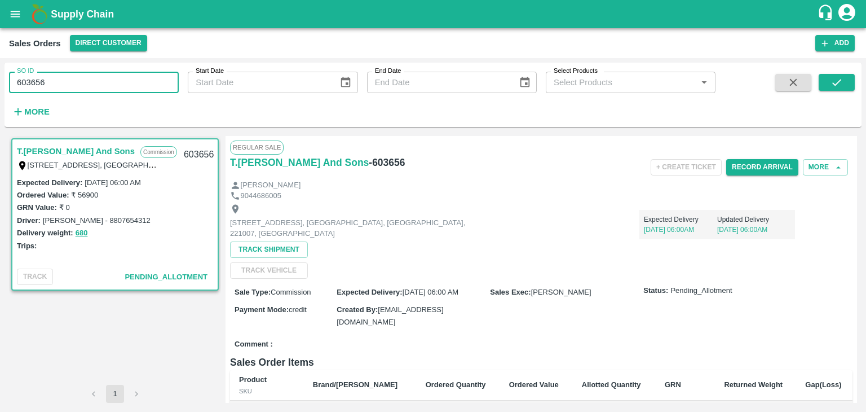
click at [61, 80] on input "603656" at bounding box center [94, 82] width 170 height 21
click at [833, 80] on icon "submit" at bounding box center [837, 82] width 12 height 12
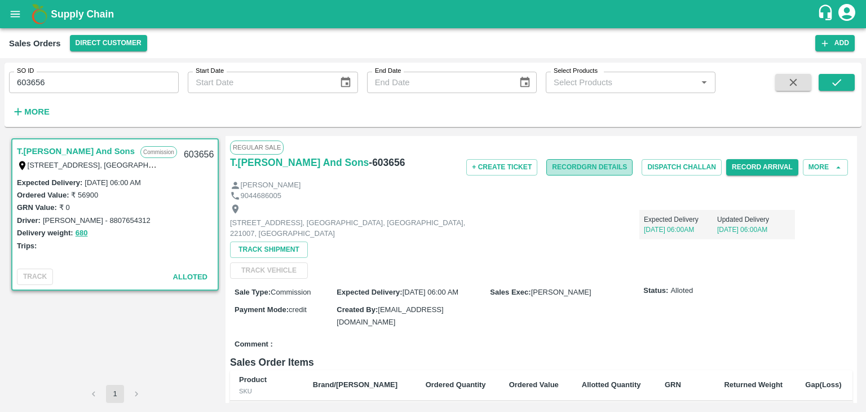
click at [587, 169] on button "Record GRN Details" at bounding box center [589, 167] width 86 height 16
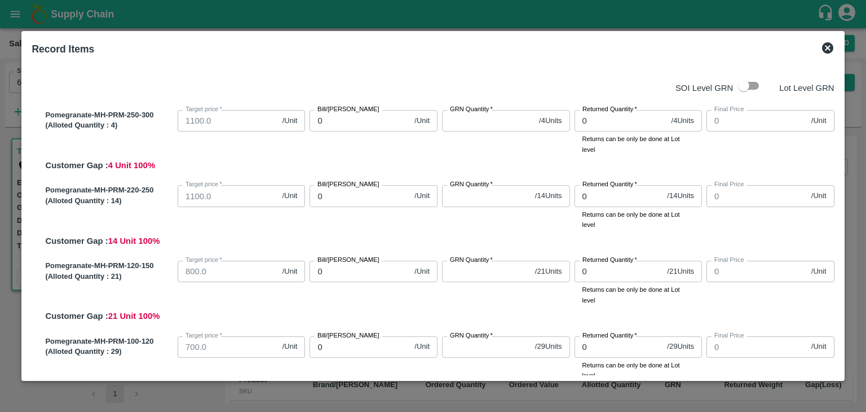
click at [747, 87] on input "checkbox" at bounding box center [744, 85] width 64 height 21
checkbox input "true"
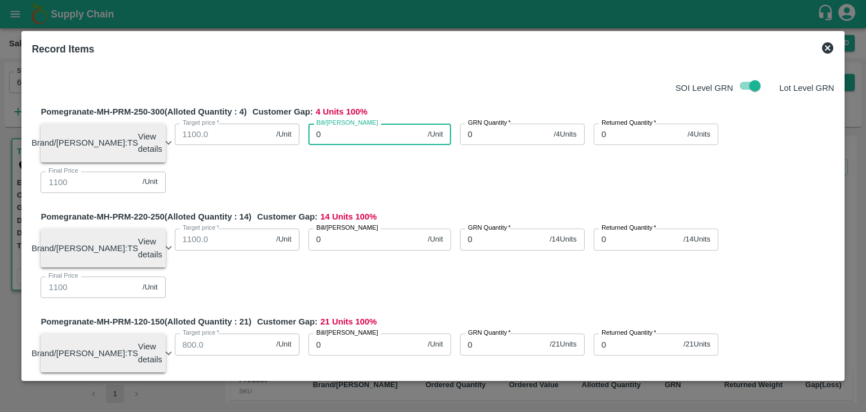
click at [350, 137] on input "0" at bounding box center [365, 134] width 115 height 21
type input "105"
type input "1050"
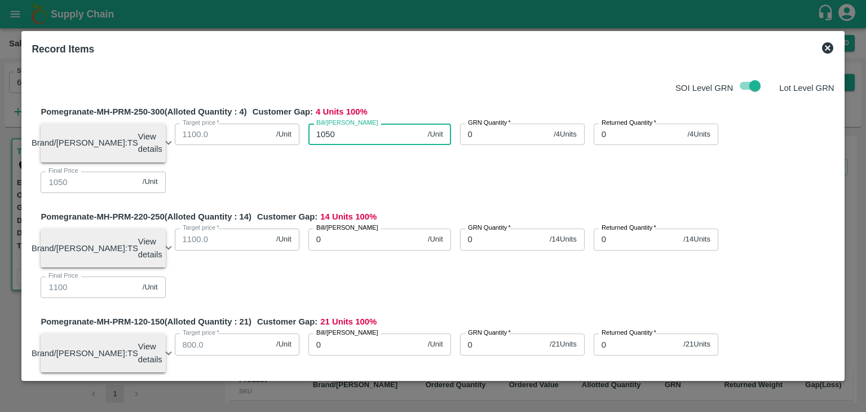
type input "1050"
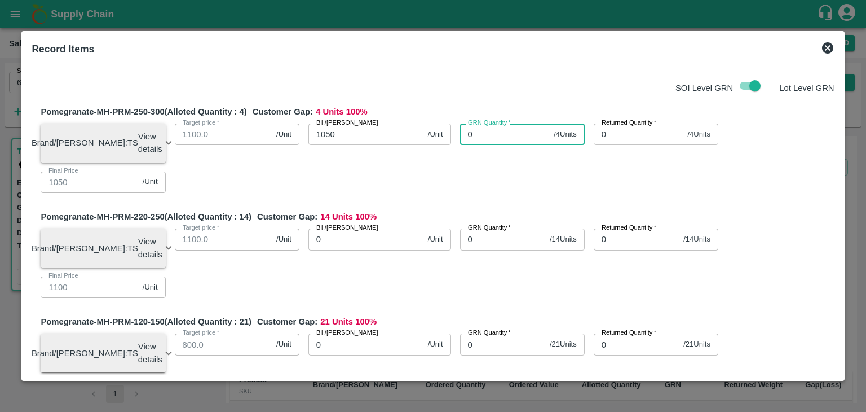
click at [495, 136] on input "0" at bounding box center [505, 134] width 90 height 21
type input "0"
type input "4"
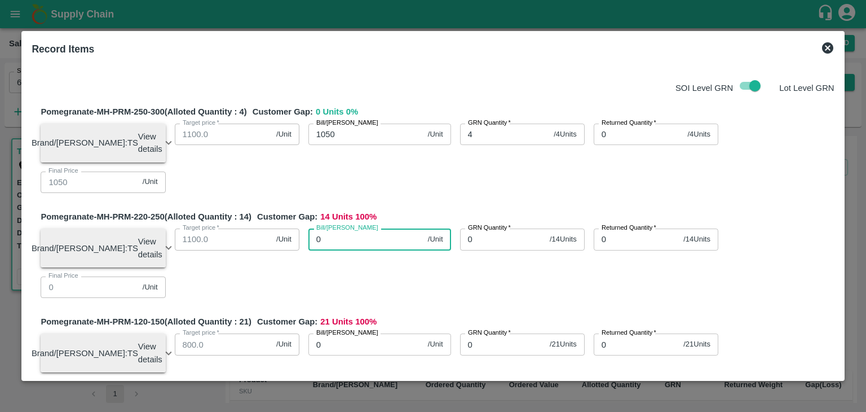
click at [351, 247] on input "0" at bounding box center [365, 238] width 115 height 21
type input "90"
type input "900"
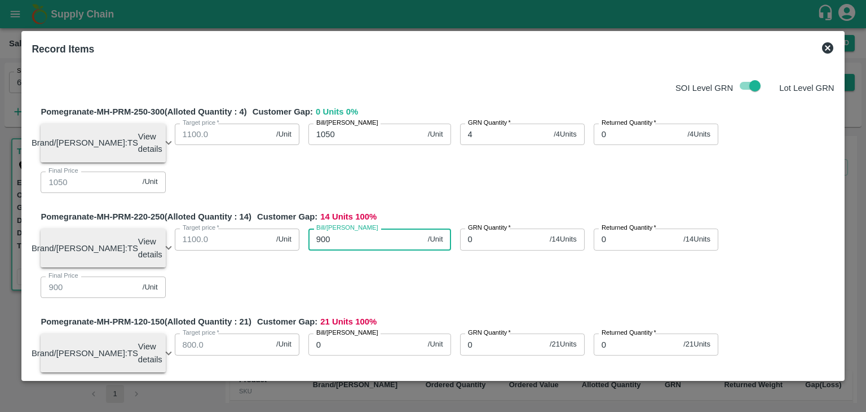
type input "900"
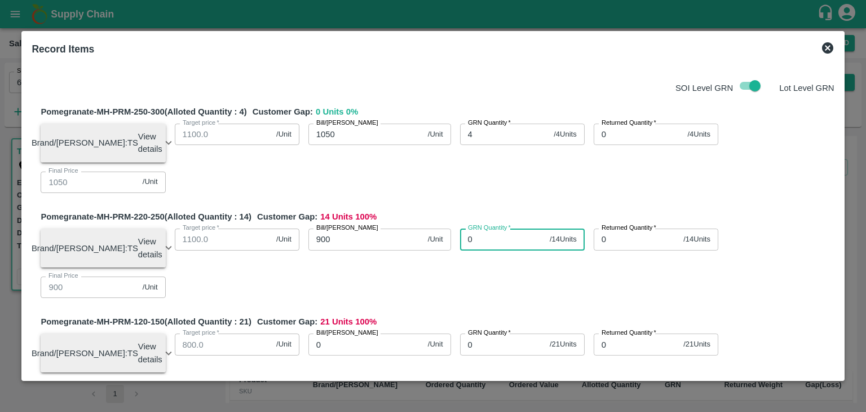
click at [483, 241] on input "0" at bounding box center [502, 238] width 85 height 21
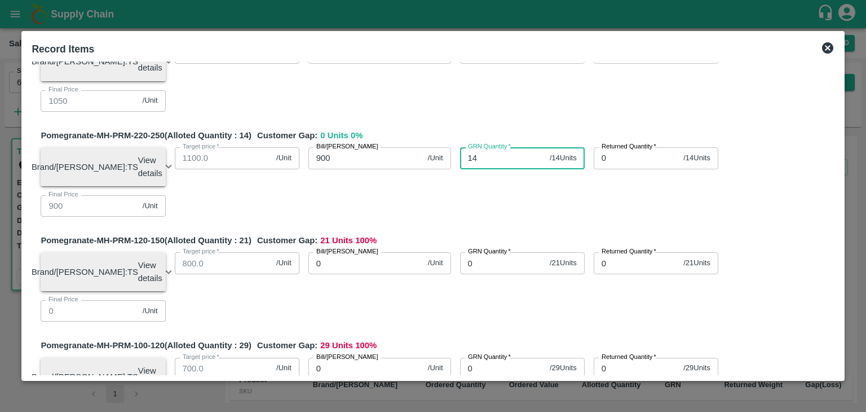
scroll to position [82, 0]
type input "14"
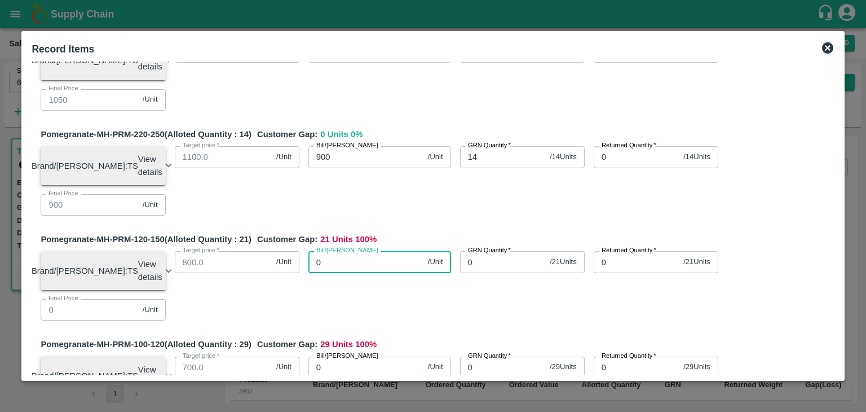
click at [372, 270] on input "0" at bounding box center [365, 261] width 115 height 21
type input "72"
type input "720"
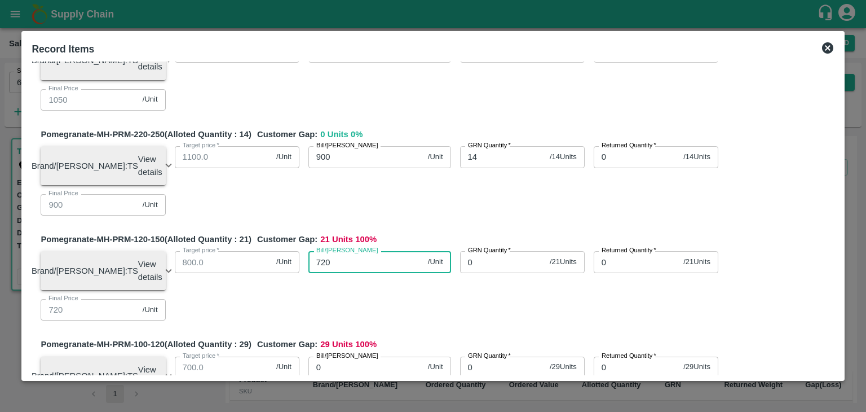
type input "720"
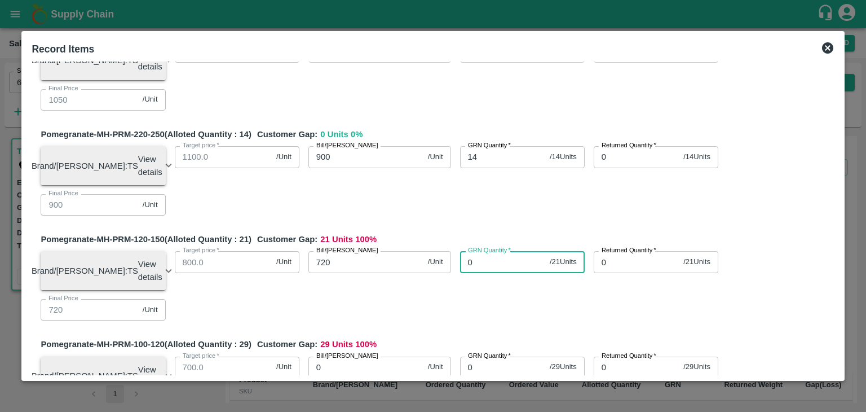
click at [491, 272] on input "0" at bounding box center [502, 261] width 85 height 21
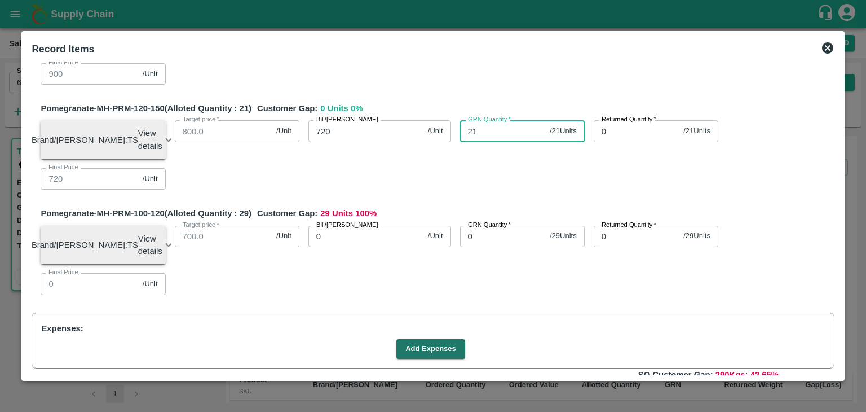
scroll to position [226, 0]
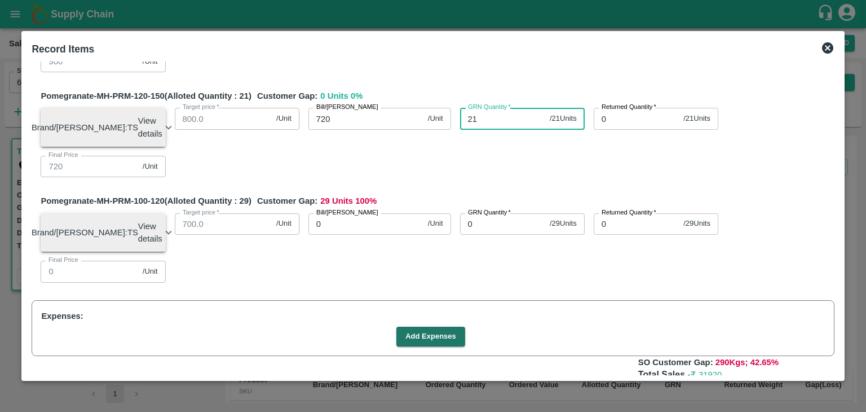
type input "21"
click at [364, 235] on input "0" at bounding box center [365, 223] width 115 height 21
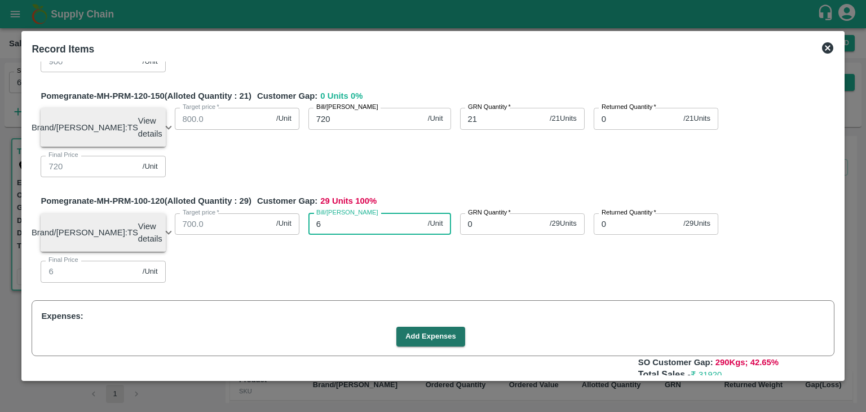
type input "64"
type input "640"
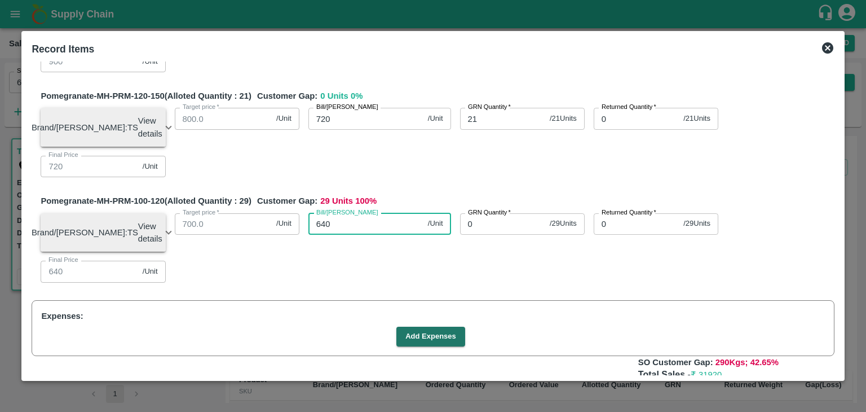
click at [490, 235] on input "0" at bounding box center [502, 223] width 85 height 21
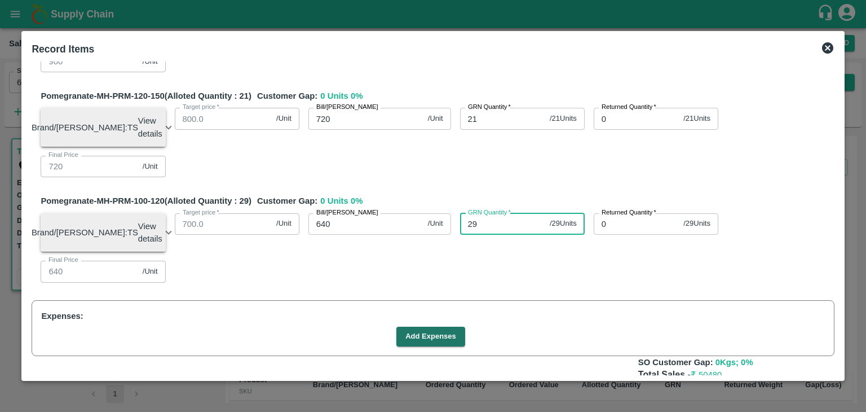
scroll to position [292, 0]
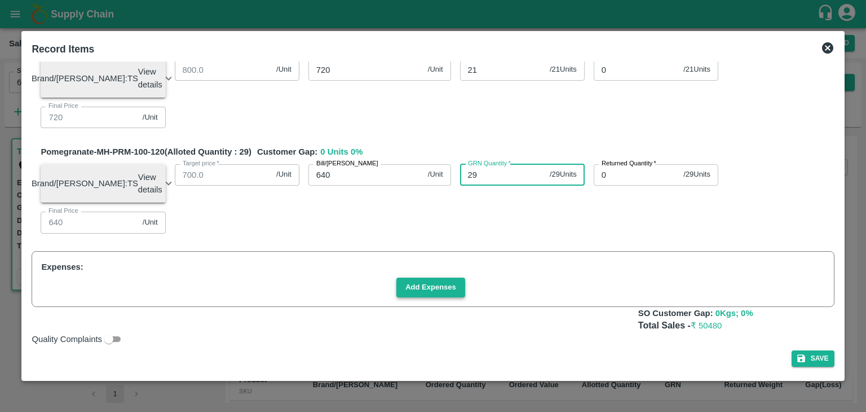
type input "29"
click at [440, 288] on button "Add Expenses" at bounding box center [430, 287] width 69 height 20
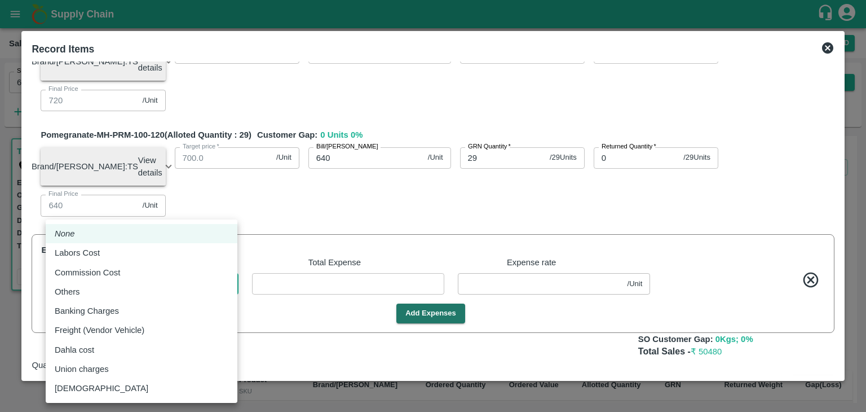
click at [201, 308] on body "Supply Chain Sales Orders Direct Customer Add SO ID 603656 SO ID Start Date Sta…" at bounding box center [433, 206] width 866 height 412
click at [167, 263] on li "Commission Cost" at bounding box center [142, 272] width 192 height 19
type input "Commission Cost"
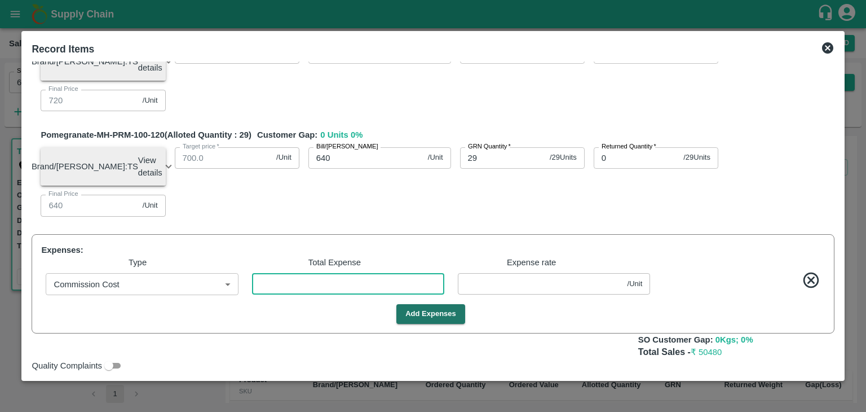
click at [297, 294] on input "number" at bounding box center [348, 283] width 192 height 21
type input "1049.97059"
type input "899.97059"
type input "719.97059"
type input "639.97059"
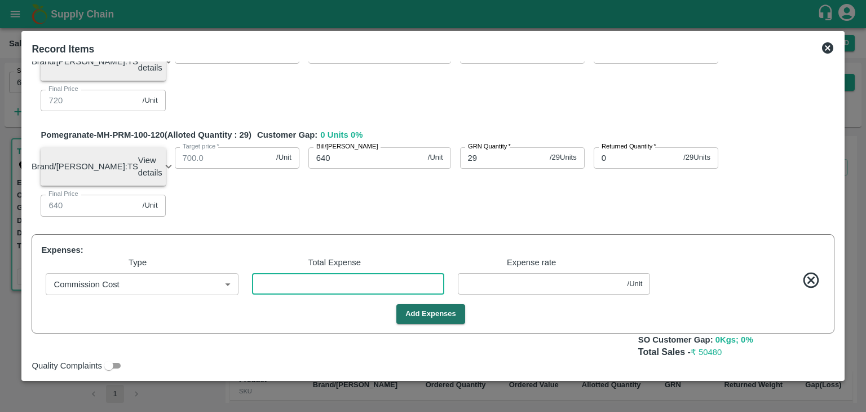
type input "2"
type input "0.02941"
type input "1049.70588"
type input "899.70588"
type input "719.70588"
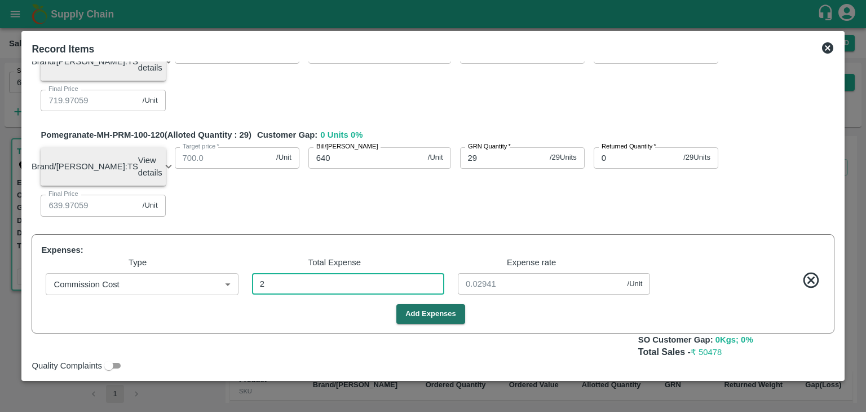
type input "639.70588"
type input "20"
type input "0.29412"
type input "1047.04412"
type input "897.04412"
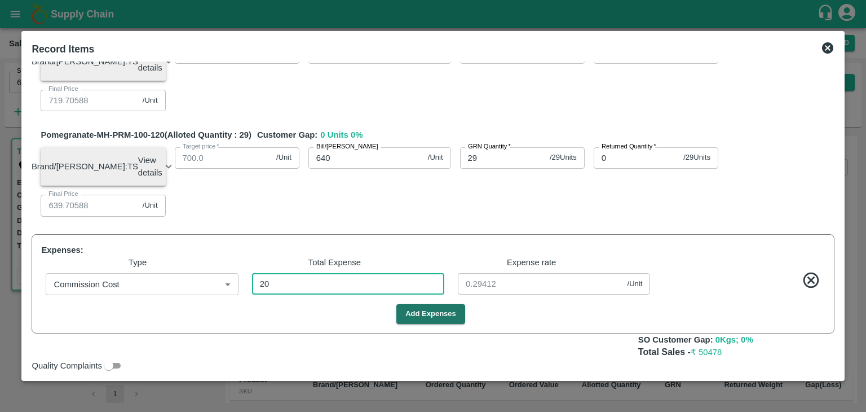
type input "717.04412"
type input "637.04412"
type input "201"
type input "2.95588"
type input "1020.30882"
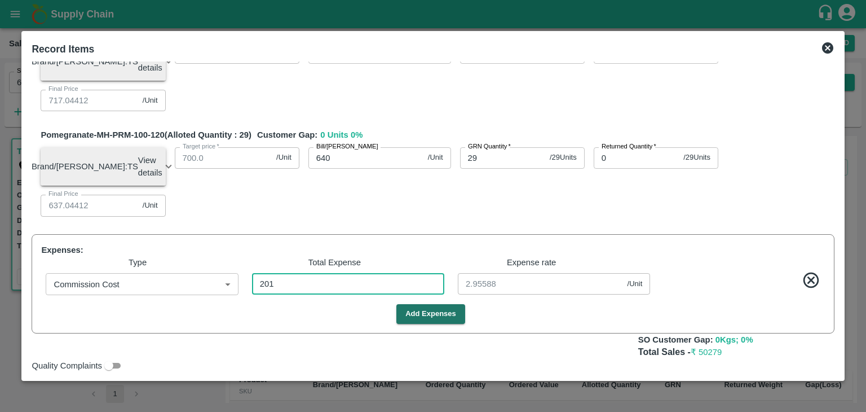
type input "870.30882"
type input "690.30882"
type input "610.30882"
type input "2019"
type input "29.69118"
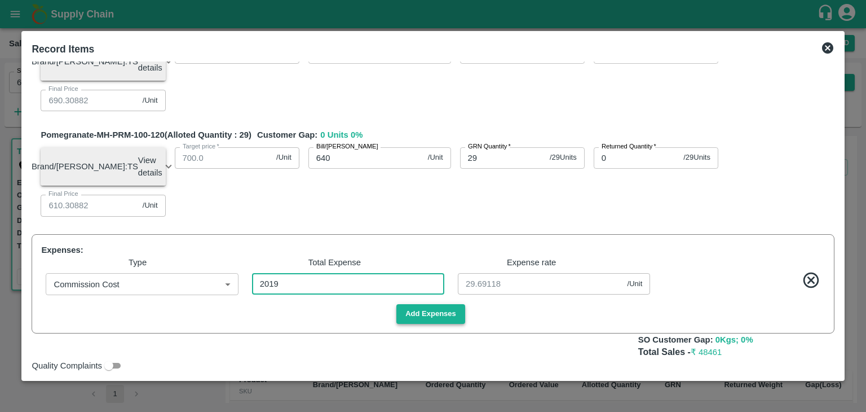
type input "2019"
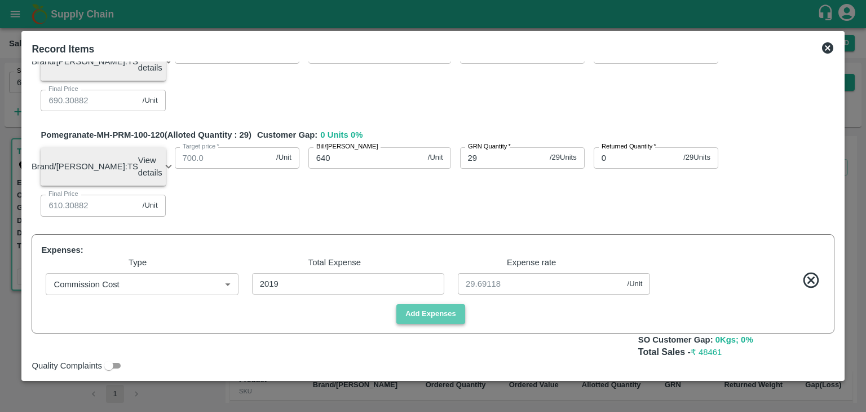
click at [435, 324] on button "Add Expenses" at bounding box center [430, 314] width 69 height 20
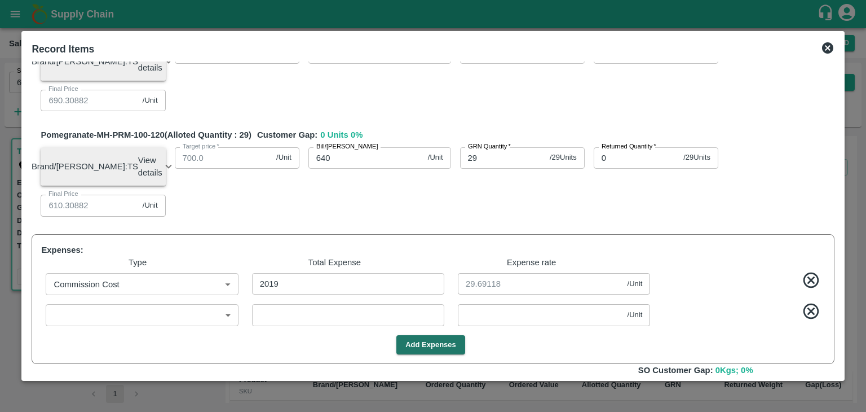
drag, startPoint x: 192, startPoint y: 343, endPoint x: 194, endPoint y: 336, distance: 7.7
click at [194, 330] on div "​ ​ ​ /Unit ​" at bounding box center [431, 312] width 788 height 35
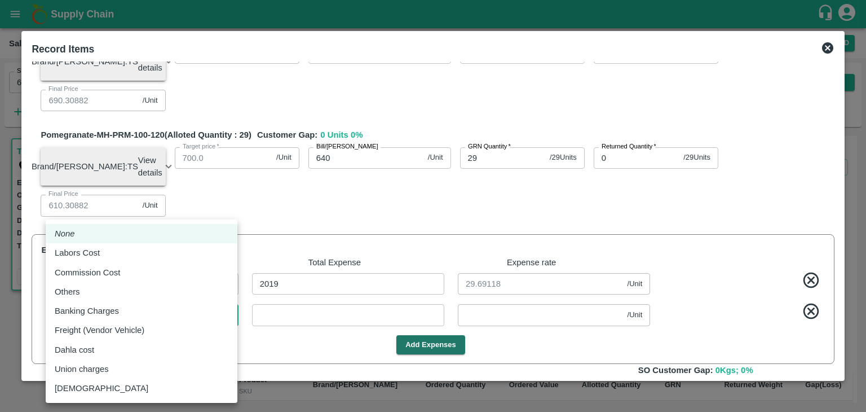
click at [194, 336] on body "Supply Chain Sales Orders Direct Customer Add SO ID 603656 SO ID Start Date Sta…" at bounding box center [433, 206] width 866 height 412
drag, startPoint x: 133, startPoint y: 256, endPoint x: 298, endPoint y: 332, distance: 181.4
click at [298, 332] on div "None Labors Cost Commission Cost Others Banking Charges Freight (Vendor Vehicle…" at bounding box center [433, 206] width 866 height 412
click at [298, 332] on div at bounding box center [433, 206] width 866 height 412
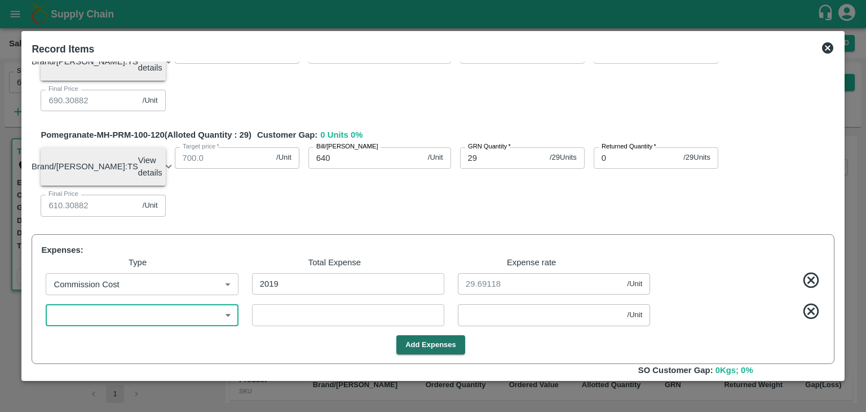
click at [189, 332] on body "Supply Chain Sales Orders Direct Customer Add SO ID 603656 SO ID Start Date Sta…" at bounding box center [433, 206] width 866 height 412
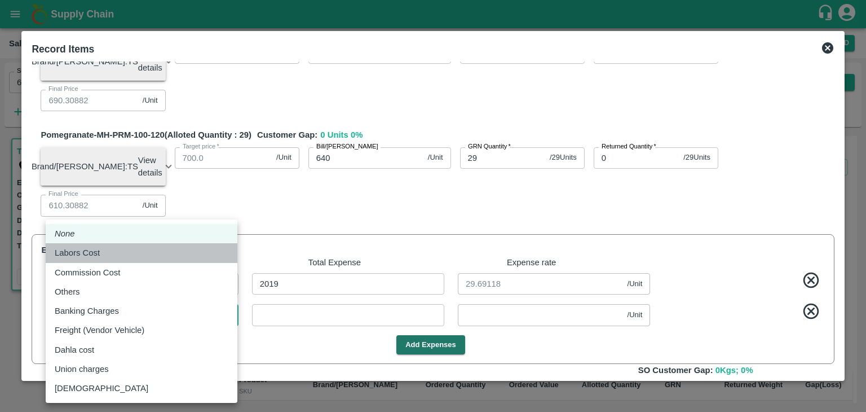
click at [155, 260] on li "Labors Cost" at bounding box center [142, 252] width 192 height 19
type input "Labors Cost"
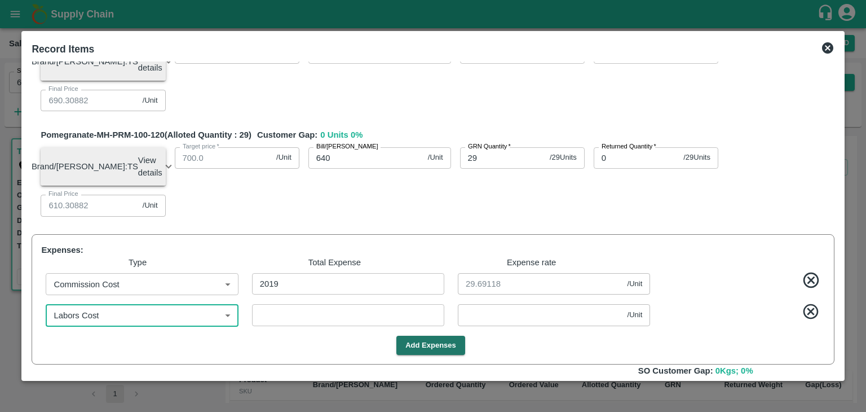
click at [277, 325] on input "number" at bounding box center [348, 314] width 192 height 21
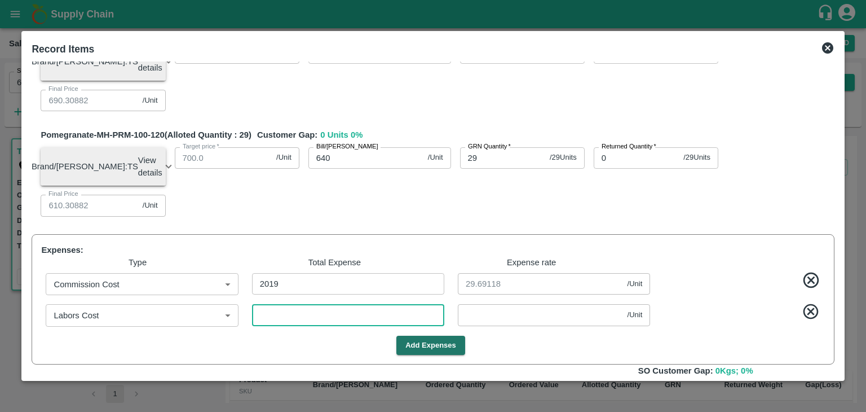
type input "2"
type input "1020.27941"
type input "870.27941"
type input "690.27941"
type input "610.27941"
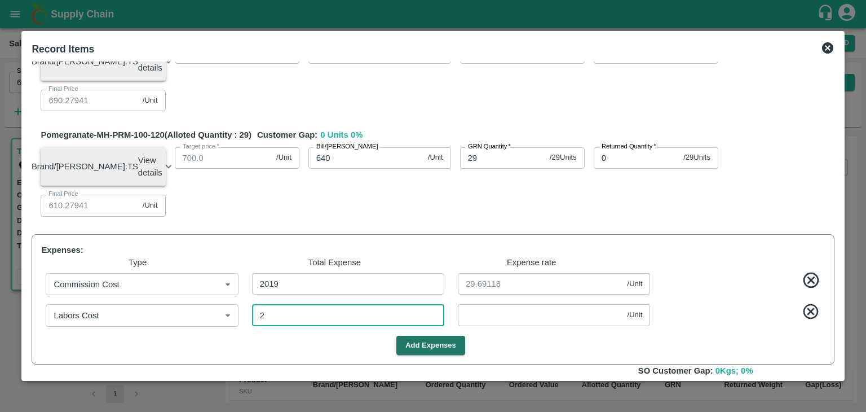
type input "0.02941"
type input "1020.0147"
type input "870.0147"
type input "690.0147"
type input "610.0147"
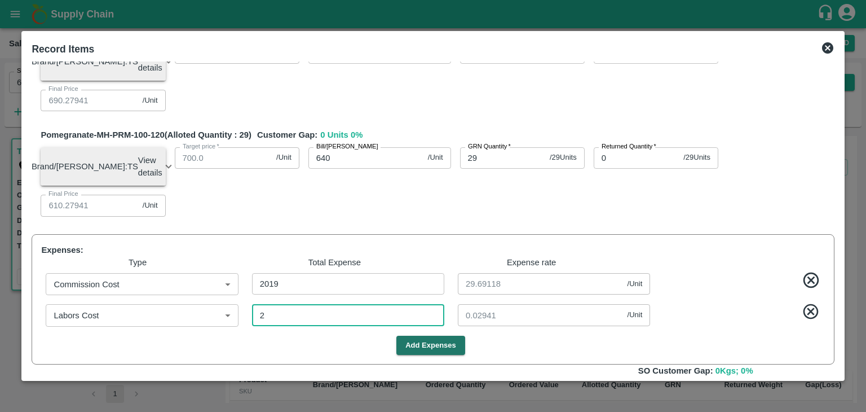
type input "20"
type input "0.29412"
type input "204"
type input "1017.30882"
type input "867.30882"
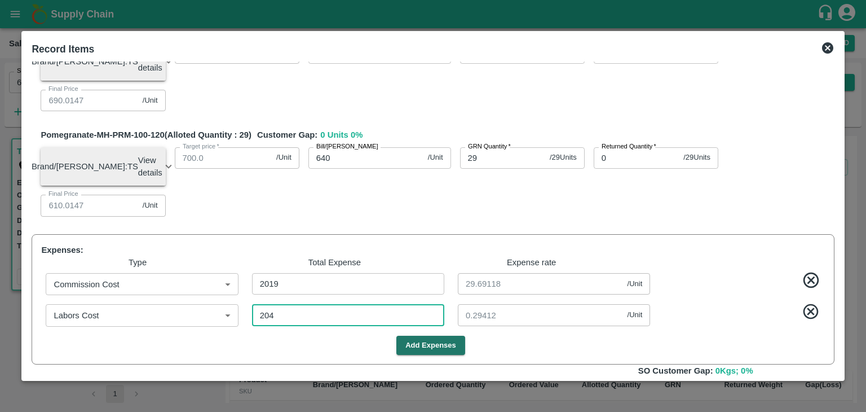
type input "687.30882"
type input "607.30882"
type input "3"
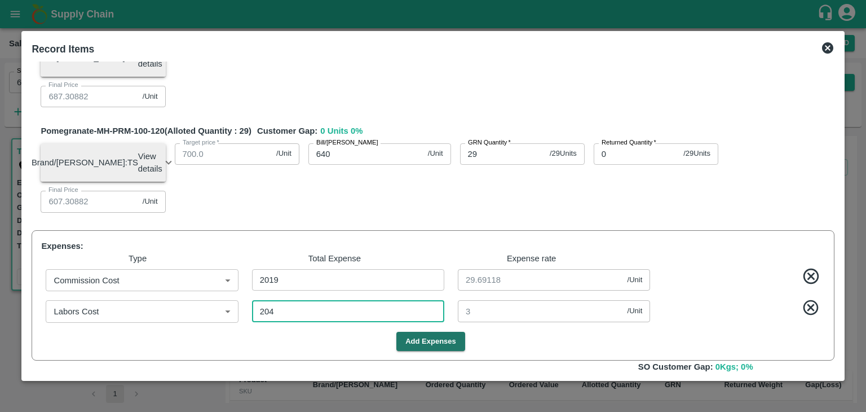
scroll to position [367, 0]
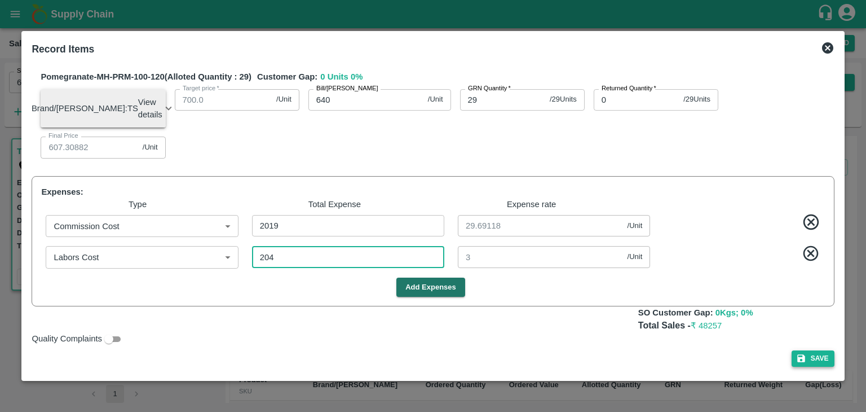
type input "204"
click at [812, 356] on button "Save" at bounding box center [813, 358] width 43 height 16
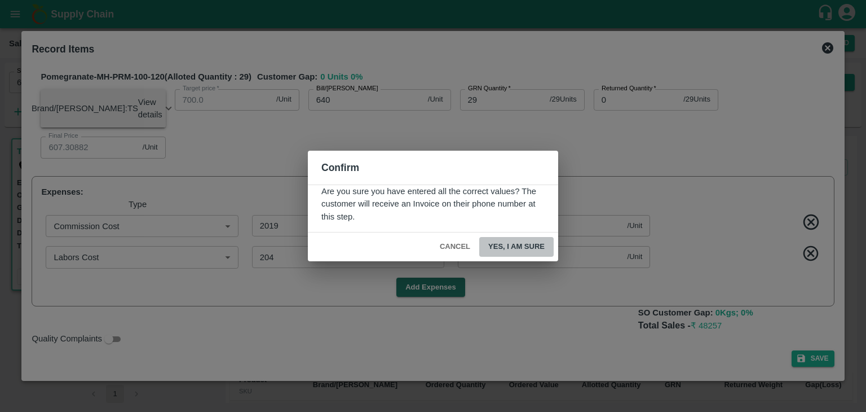
click at [539, 247] on button "Yes, I am sure" at bounding box center [516, 247] width 74 height 20
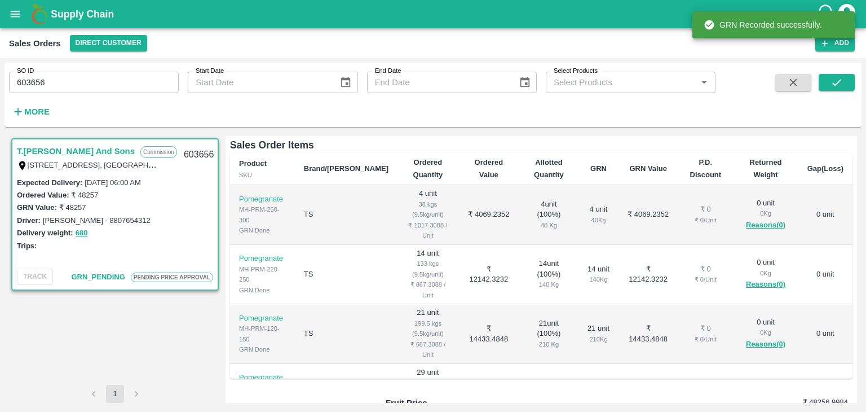
scroll to position [324, 0]
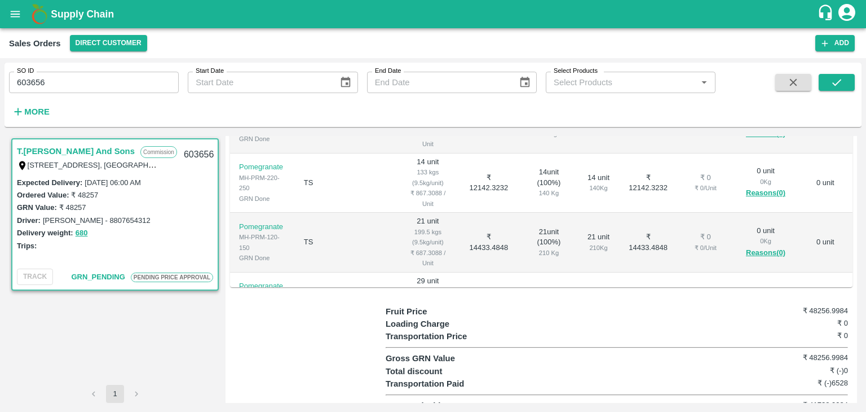
click at [547, 318] on div "Loading Charge ₹ 0" at bounding box center [617, 324] width 462 height 12
drag, startPoint x: 845, startPoint y: 395, endPoint x: 808, endPoint y: 391, distance: 38.1
click at [808, 399] on h6 "₹ 41728.9984" at bounding box center [809, 404] width 77 height 11
copy h6 "41728.9984"
drag, startPoint x: 848, startPoint y: 297, endPoint x: 808, endPoint y: 298, distance: 39.5
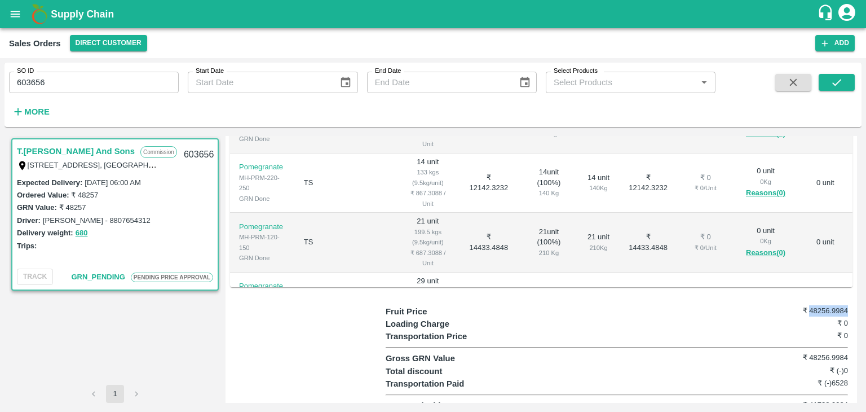
click at [808, 305] on div "Fruit Price ₹ 48256.9984 Loading Charge ₹ 0 Transportation Price ₹ 0 Gross GRN …" at bounding box center [619, 358] width 467 height 107
copy h6 "48256.9984"
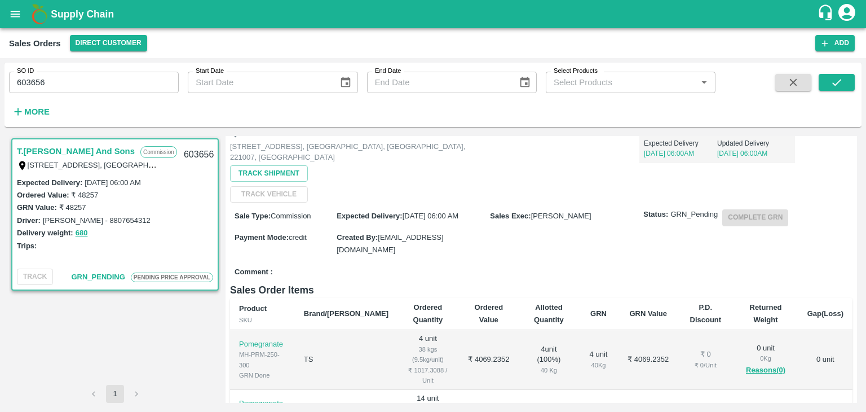
scroll to position [0, 0]
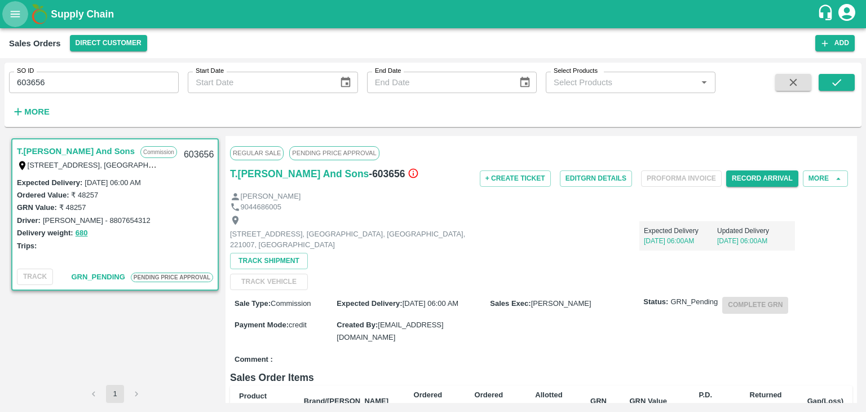
click at [8, 17] on button "open drawer" at bounding box center [15, 14] width 26 height 26
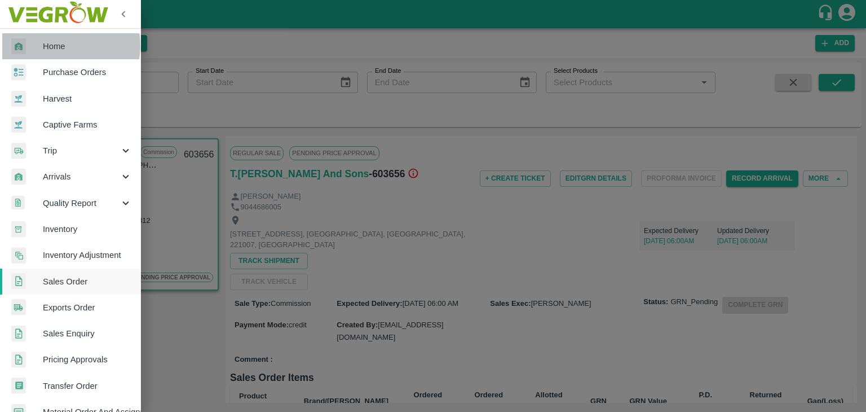
click at [56, 46] on span "Home" at bounding box center [87, 46] width 89 height 12
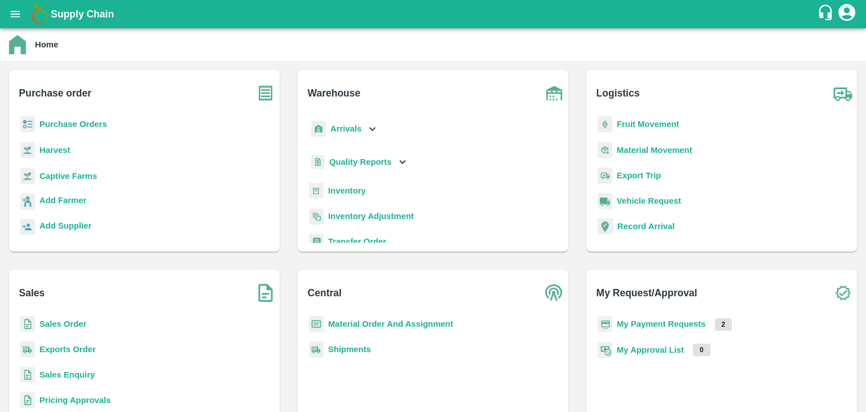
click at [65, 321] on b "Sales Order" at bounding box center [62, 323] width 47 height 9
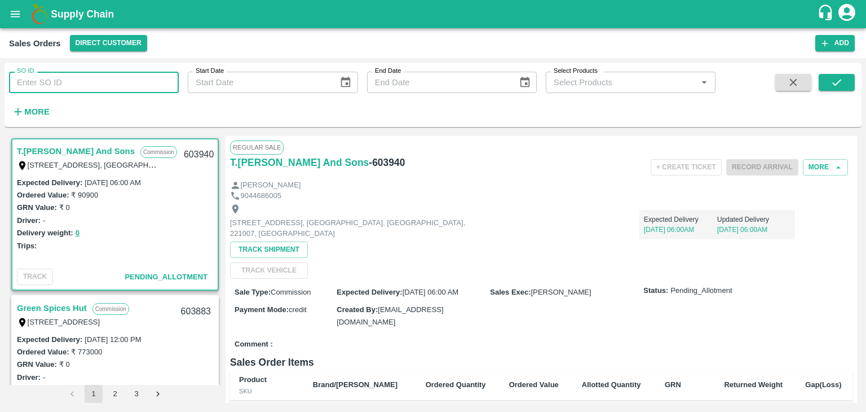
click at [142, 74] on input "SO ID" at bounding box center [94, 82] width 170 height 21
drag, startPoint x: 142, startPoint y: 74, endPoint x: 546, endPoint y: 377, distance: 504.9
click at [546, 377] on div "SO ID SO ID Start Date Start Date End Date End Date Select Products Select Prod…" at bounding box center [433, 235] width 857 height 345
click at [116, 77] on input "SO ID" at bounding box center [94, 82] width 170 height 21
paste input "603511"
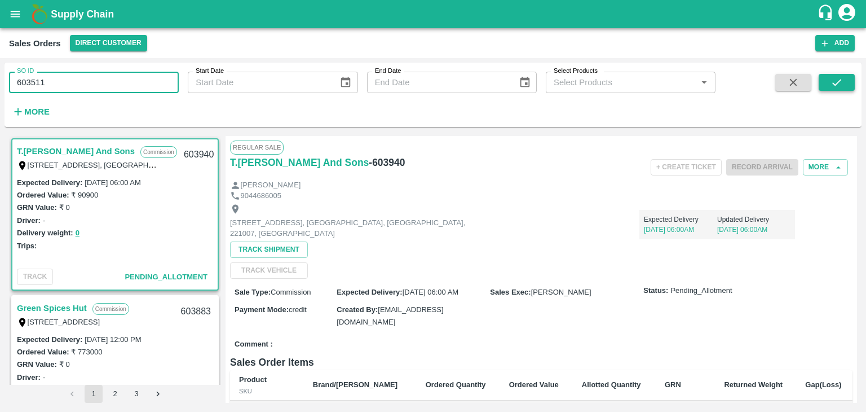
type input "603511"
click at [836, 74] on button "submit" at bounding box center [837, 82] width 36 height 17
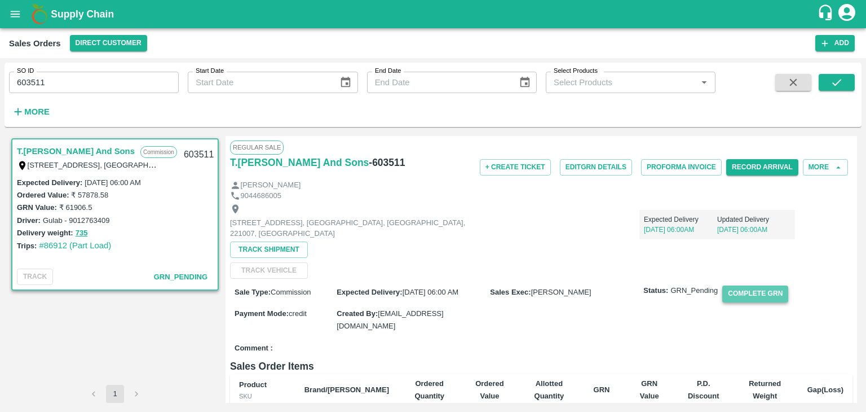
click at [772, 293] on button "Complete GRN" at bounding box center [755, 293] width 66 height 16
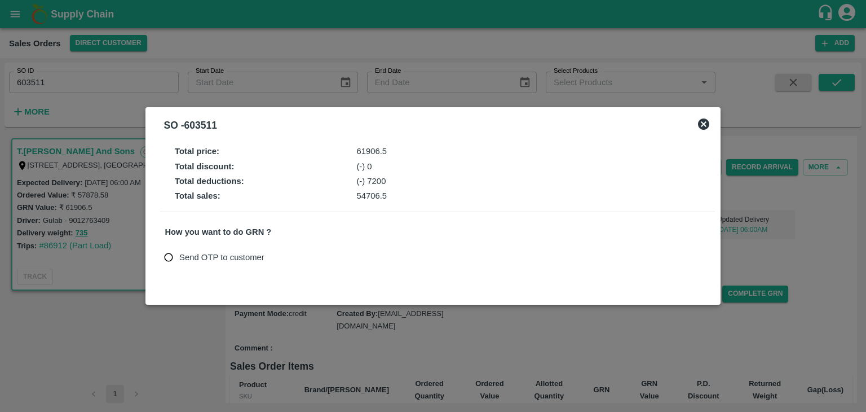
click at [250, 253] on span "Send OTP to customer" at bounding box center [221, 257] width 85 height 12
click at [179, 253] on input "Send OTP to customer" at bounding box center [168, 257] width 21 height 21
radio input "true"
click at [300, 258] on button "Send OTP" at bounding box center [297, 257] width 46 height 16
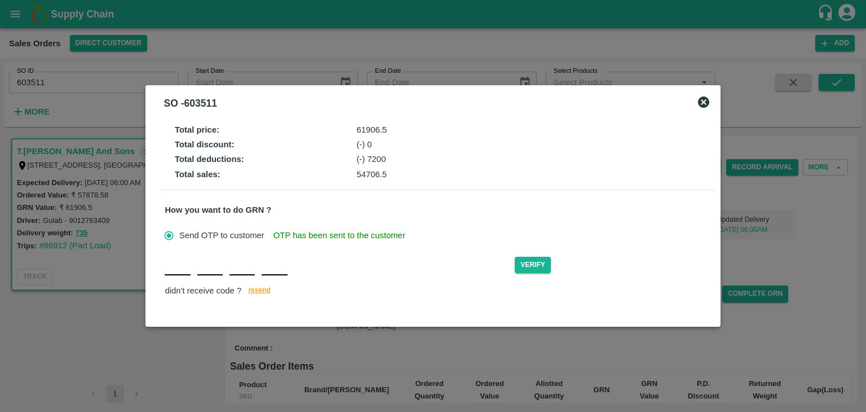
click at [174, 274] on input "text" at bounding box center [177, 265] width 25 height 20
type input "Z"
type input "R"
type input "P"
click at [533, 267] on button "Verify" at bounding box center [533, 265] width 36 height 16
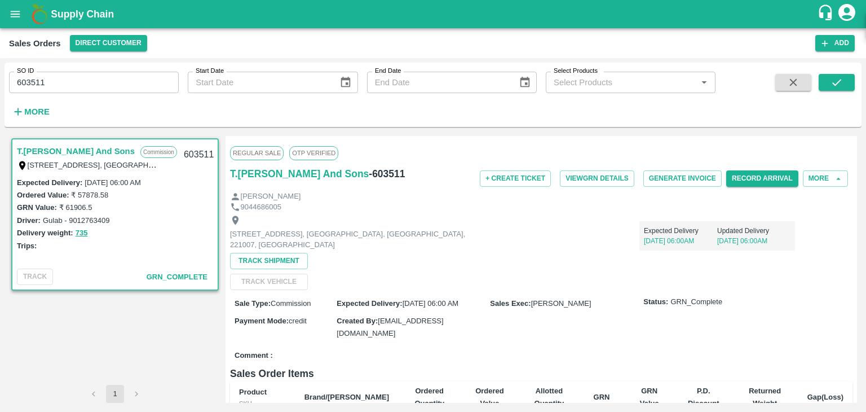
click at [57, 78] on input "603511" at bounding box center [94, 82] width 170 height 21
paste input "text"
click at [828, 86] on button "submit" at bounding box center [837, 82] width 36 height 17
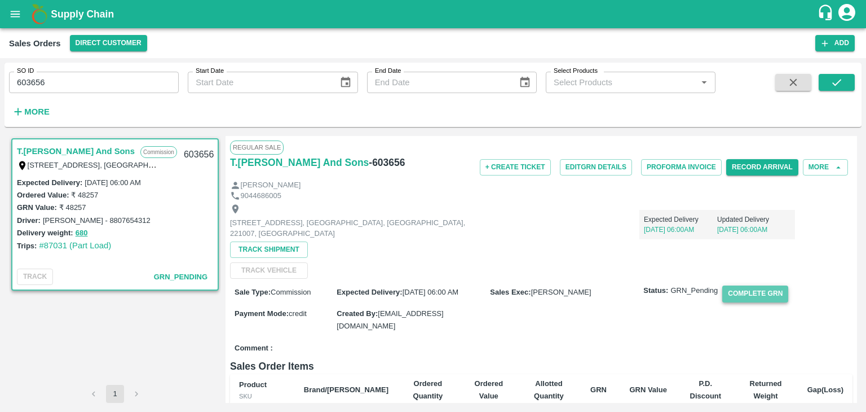
click at [745, 292] on button "Complete GRN" at bounding box center [755, 293] width 66 height 16
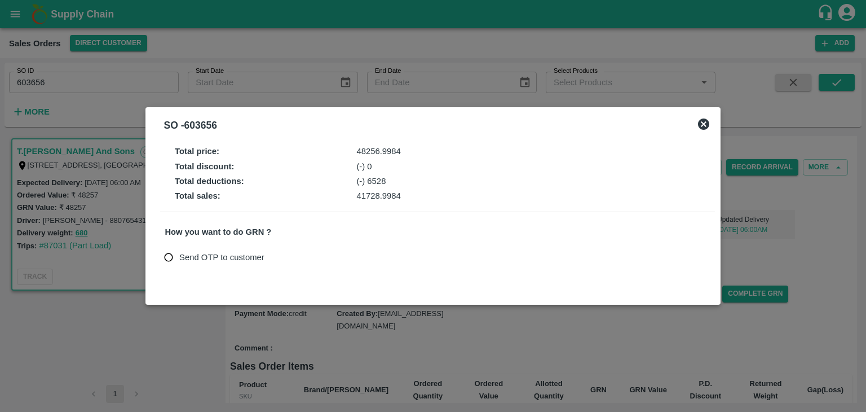
click at [244, 259] on span "Send OTP to customer" at bounding box center [221, 257] width 85 height 12
click at [179, 259] on input "Send OTP to customer" at bounding box center [168, 257] width 21 height 21
click at [296, 258] on button "Send OTP" at bounding box center [297, 257] width 46 height 16
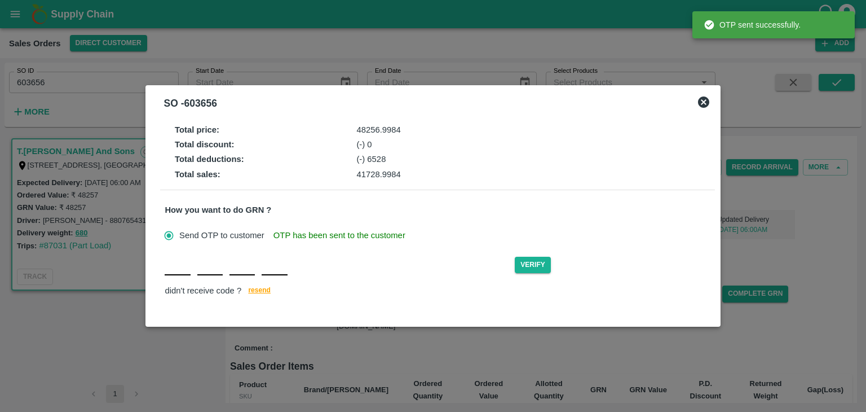
click at [175, 276] on div "Verify didn't receive code ? resend" at bounding box center [437, 276] width 545 height 43
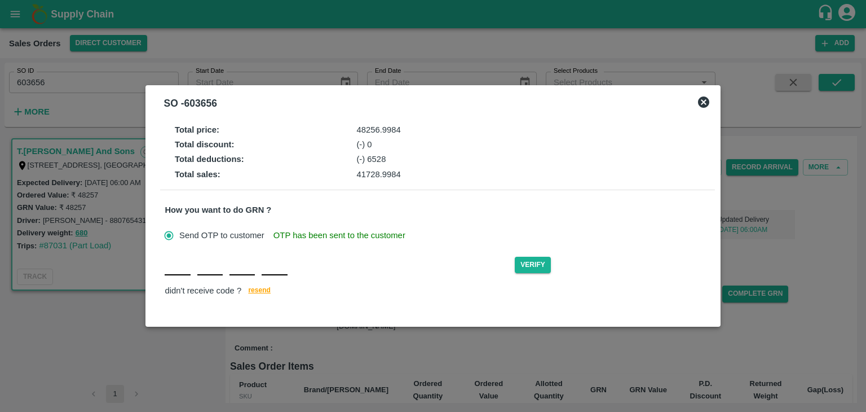
click at [179, 263] on input "text" at bounding box center [177, 265] width 25 height 20
click at [528, 269] on button "Verify" at bounding box center [533, 265] width 36 height 16
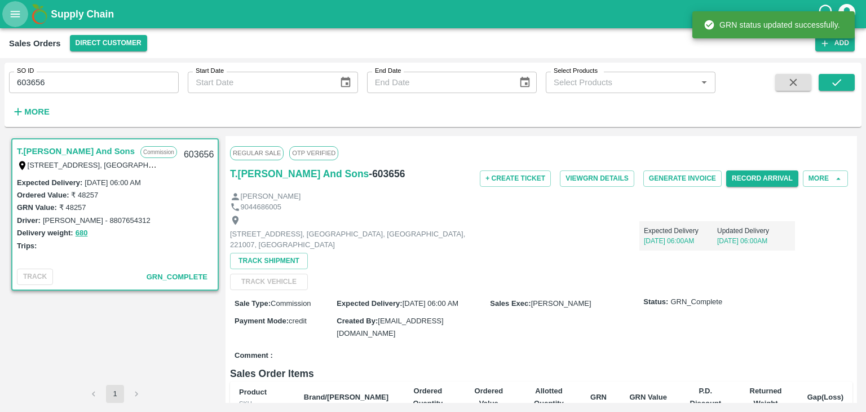
click at [20, 16] on icon "open drawer" at bounding box center [15, 14] width 12 height 12
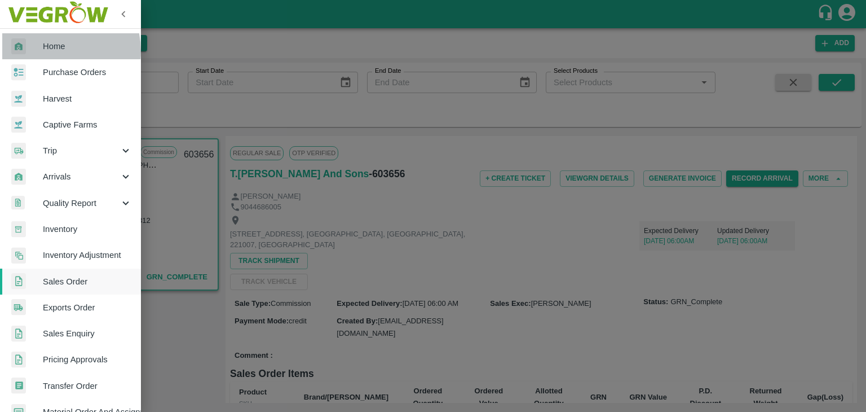
click at [49, 51] on span "Home" at bounding box center [87, 46] width 89 height 12
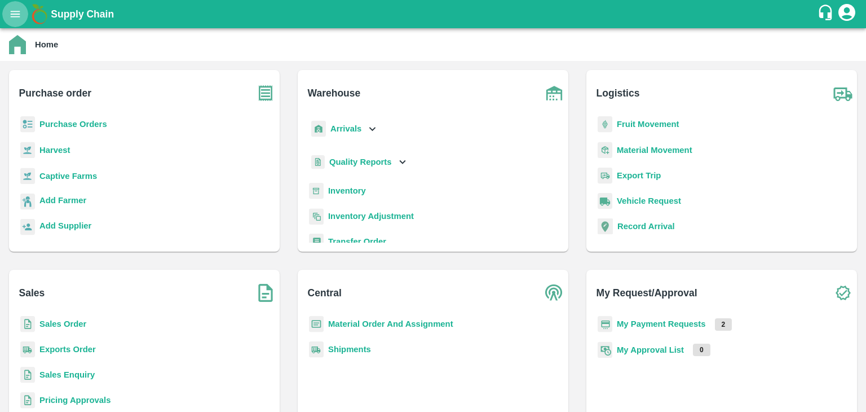
click at [14, 11] on icon "open drawer" at bounding box center [15, 14] width 12 height 12
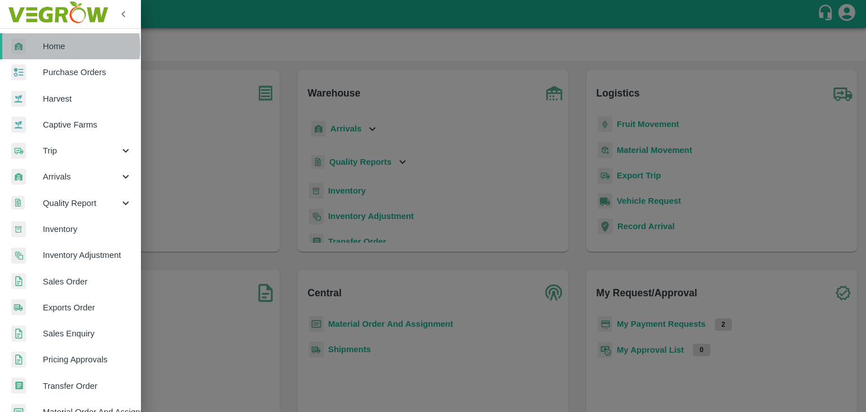
click at [58, 47] on span "Home" at bounding box center [87, 46] width 89 height 12
